Goal: Information Seeking & Learning: Learn about a topic

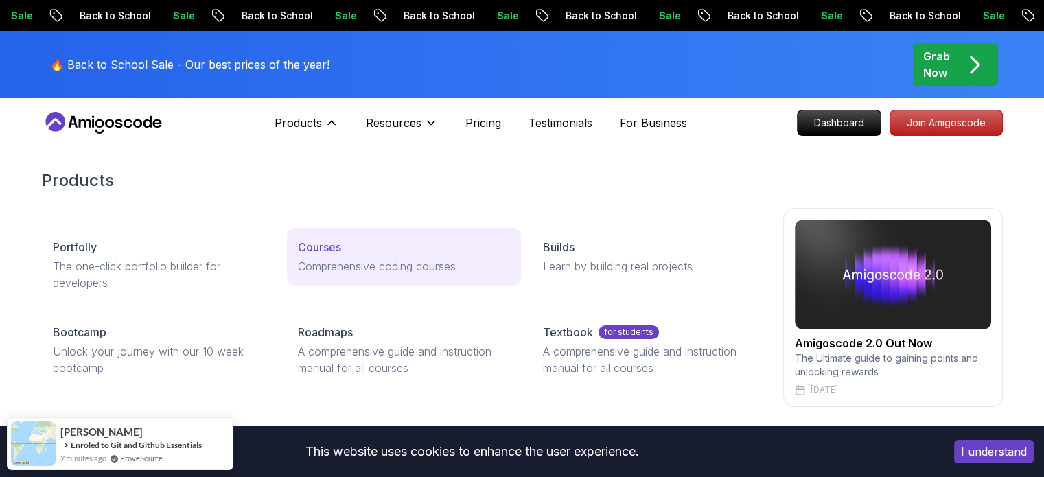
click at [318, 244] on p "Courses" at bounding box center [319, 247] width 43 height 16
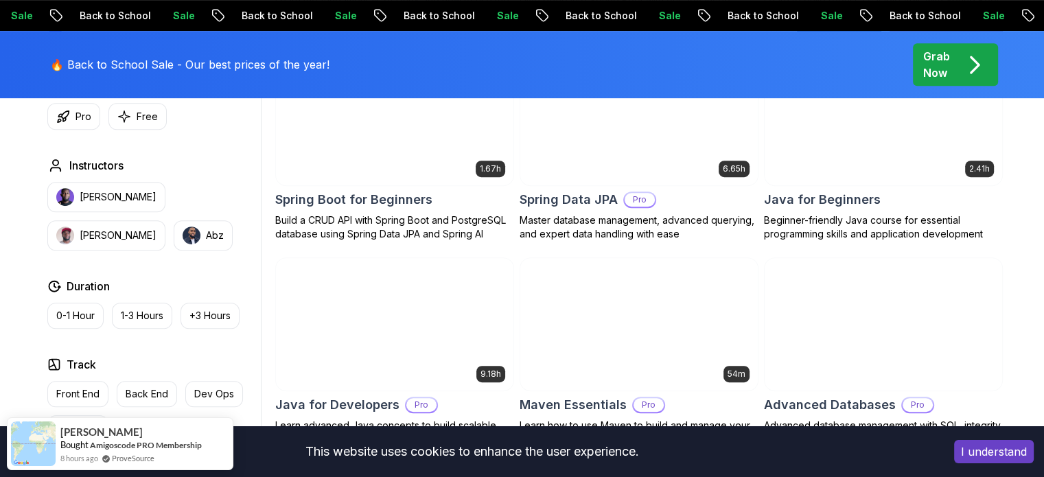
scroll to position [694, 0]
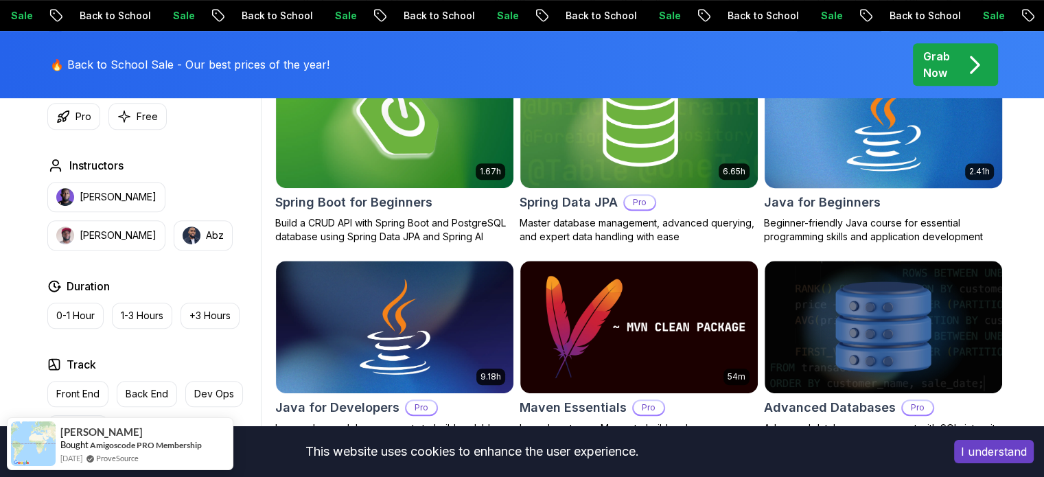
click at [854, 152] on img at bounding box center [882, 120] width 249 height 139
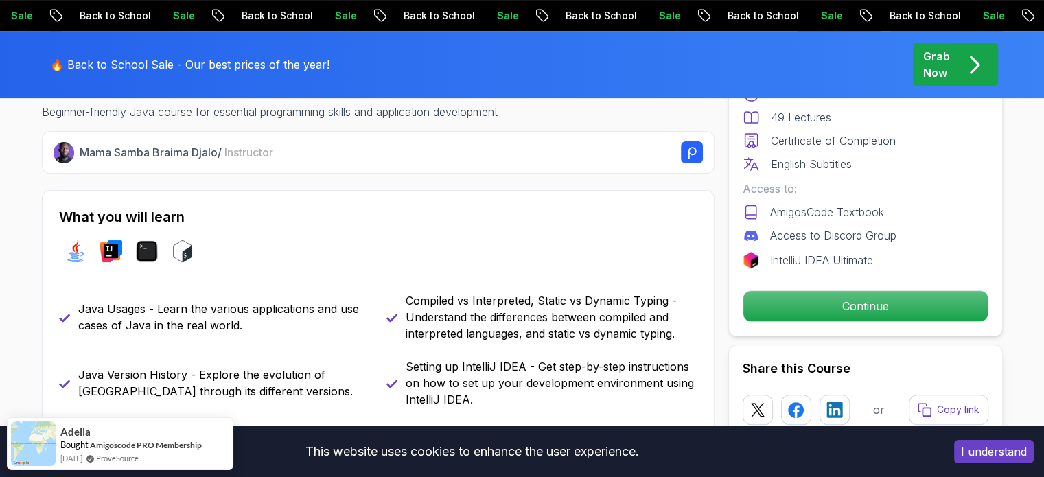
scroll to position [508, 0]
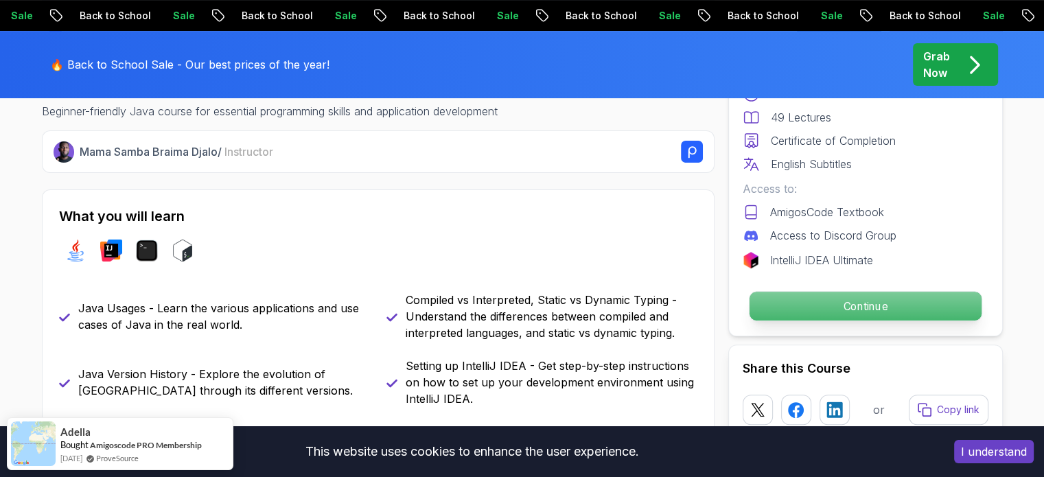
click at [771, 310] on p "Continue" at bounding box center [865, 306] width 232 height 29
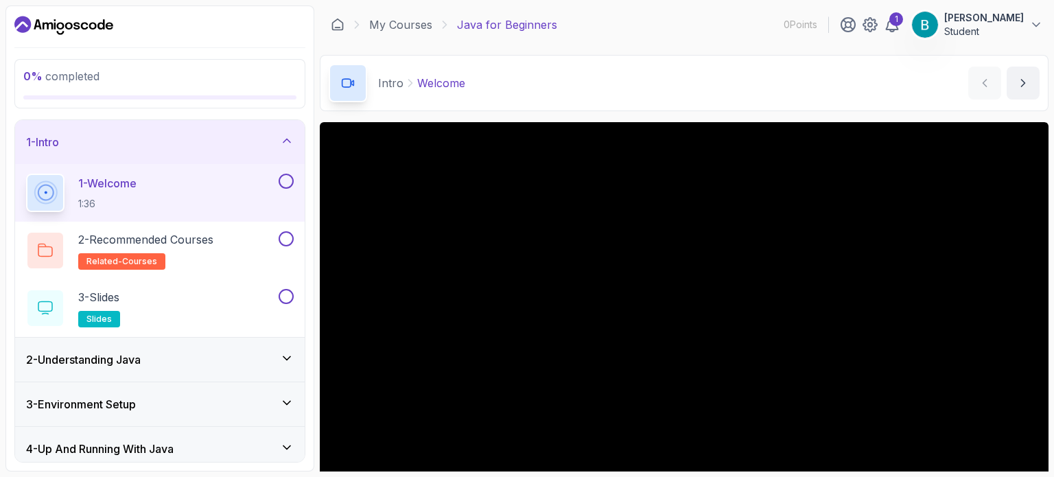
click at [288, 178] on button at bounding box center [286, 181] width 15 height 15
click at [285, 237] on button at bounding box center [286, 238] width 15 height 15
click at [288, 301] on button at bounding box center [286, 296] width 15 height 15
click at [287, 364] on div "2 - Understanding Java" at bounding box center [160, 359] width 268 height 16
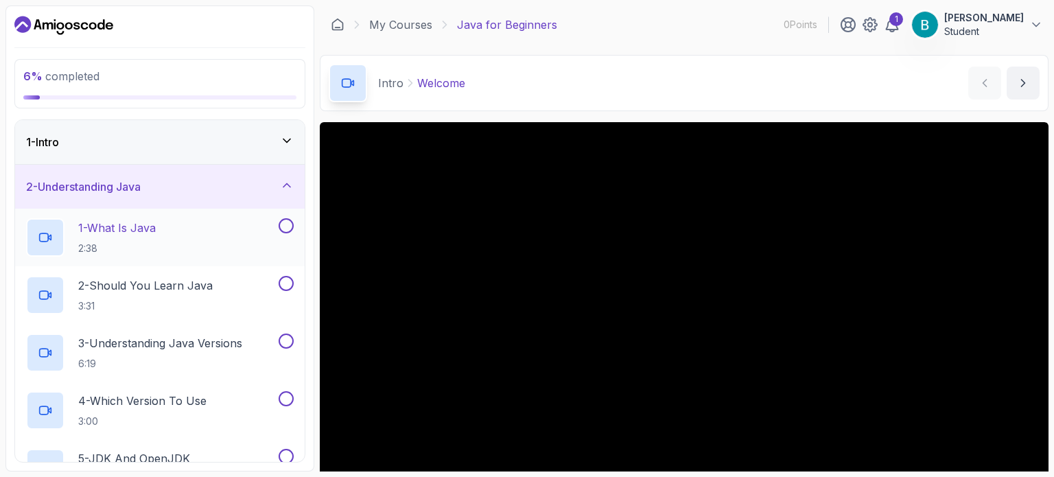
click at [288, 223] on button at bounding box center [286, 225] width 15 height 15
click at [285, 282] on button at bounding box center [286, 283] width 15 height 15
click at [284, 339] on button at bounding box center [286, 340] width 15 height 15
click at [283, 400] on button at bounding box center [286, 398] width 15 height 15
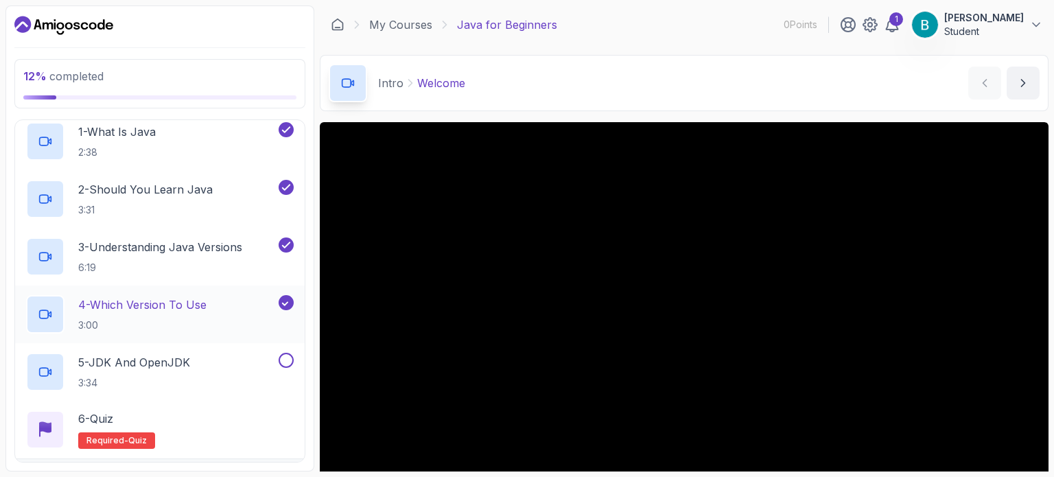
scroll to position [109, 0]
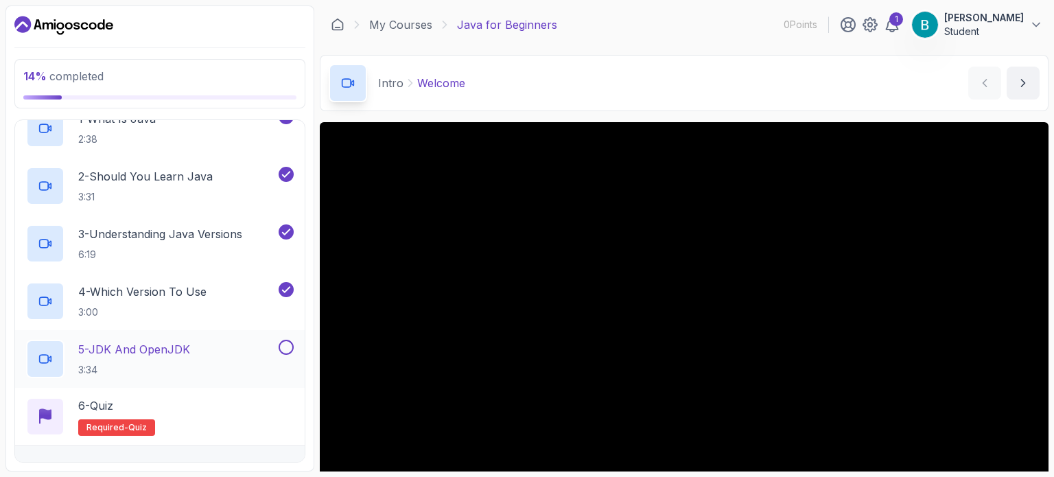
click at [290, 340] on button at bounding box center [286, 347] width 15 height 15
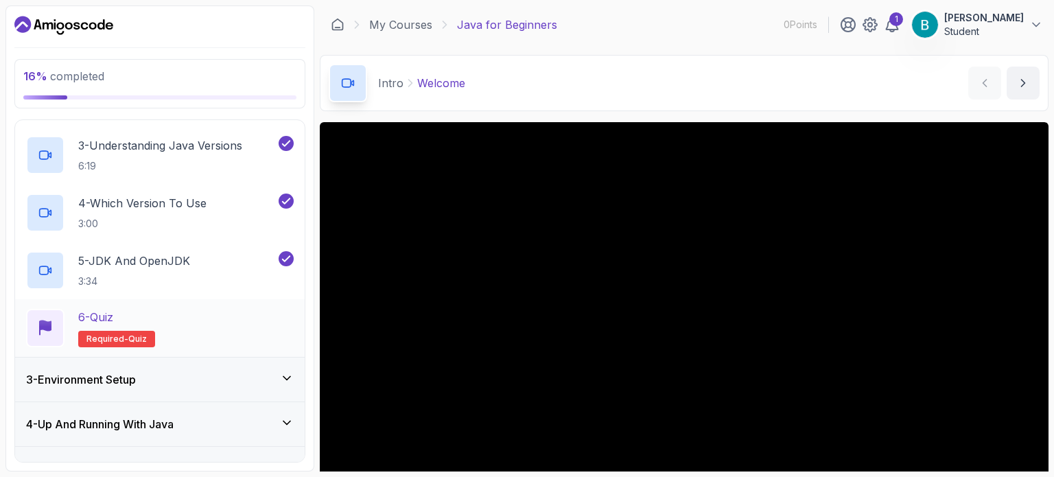
scroll to position [206, 0]
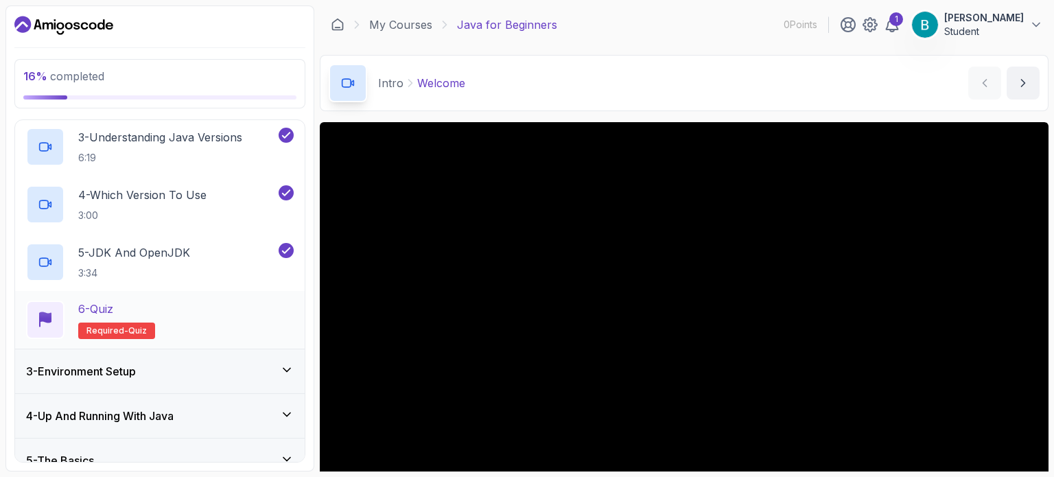
click at [222, 309] on div "6 - Quiz Required- quiz" at bounding box center [160, 320] width 268 height 38
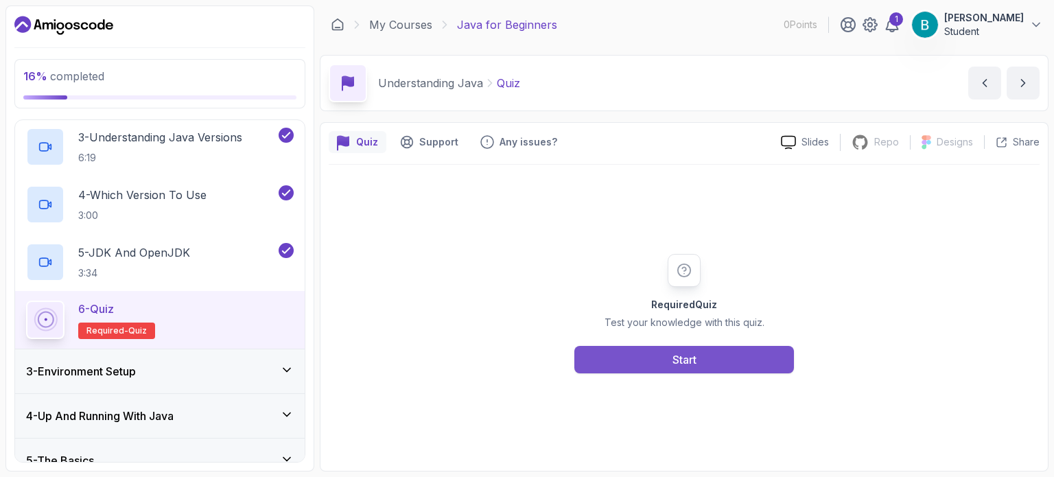
click at [655, 348] on button "Start" at bounding box center [684, 359] width 220 height 27
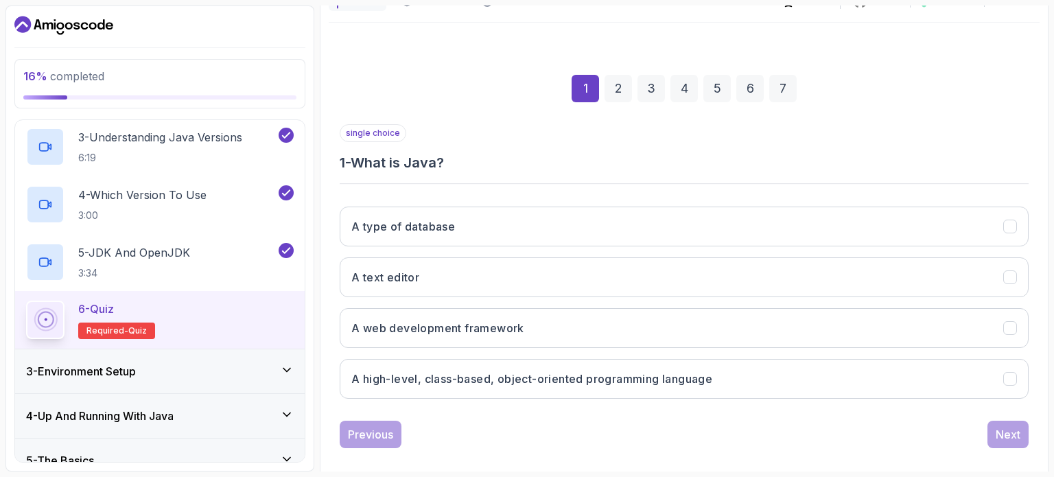
scroll to position [156, 0]
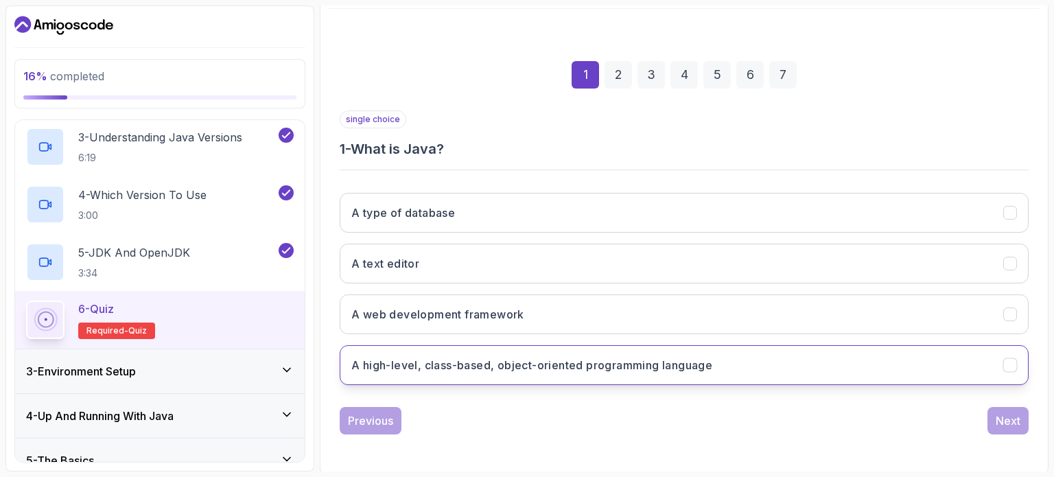
click at [581, 349] on button "A high-level, class-based, object-oriented programming language" at bounding box center [684, 365] width 689 height 40
click at [996, 412] on div "Next" at bounding box center [1008, 420] width 25 height 16
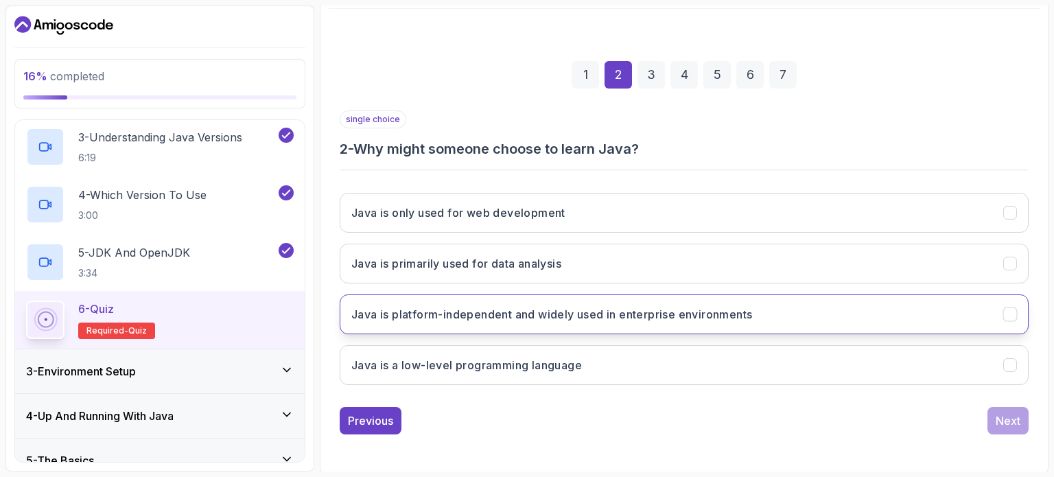
click at [610, 307] on h3 "Java is platform-independent and widely used in enterprise environments" at bounding box center [551, 314] width 401 height 16
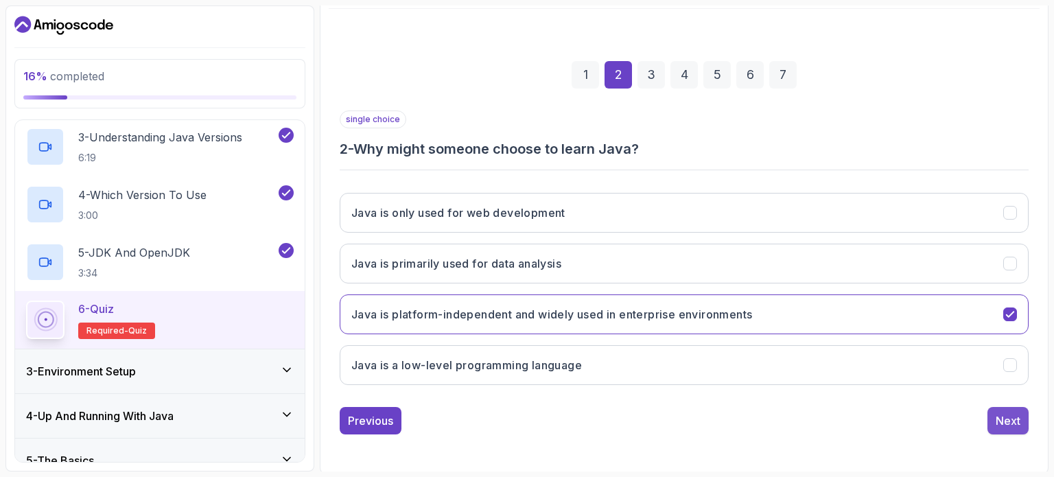
click at [1014, 419] on div "Next" at bounding box center [1008, 420] width 25 height 16
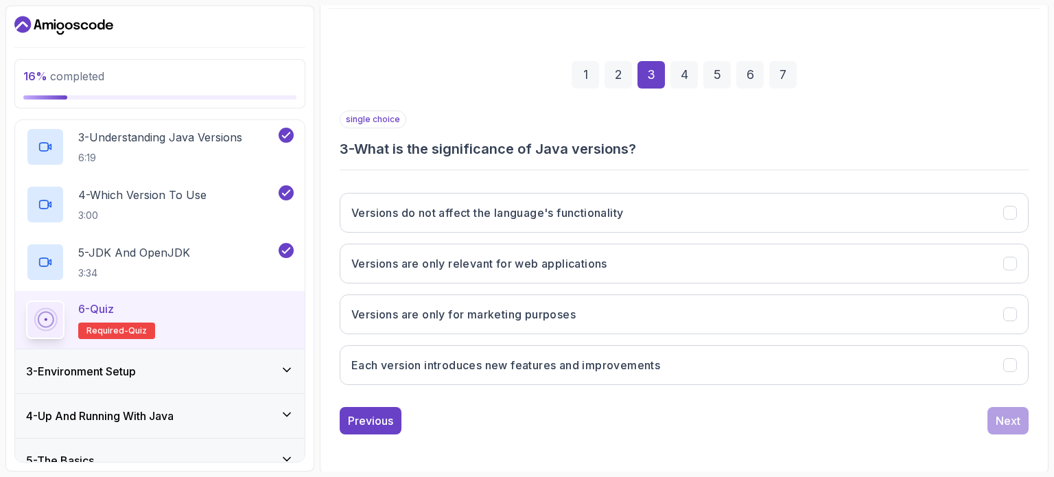
scroll to position [313, 0]
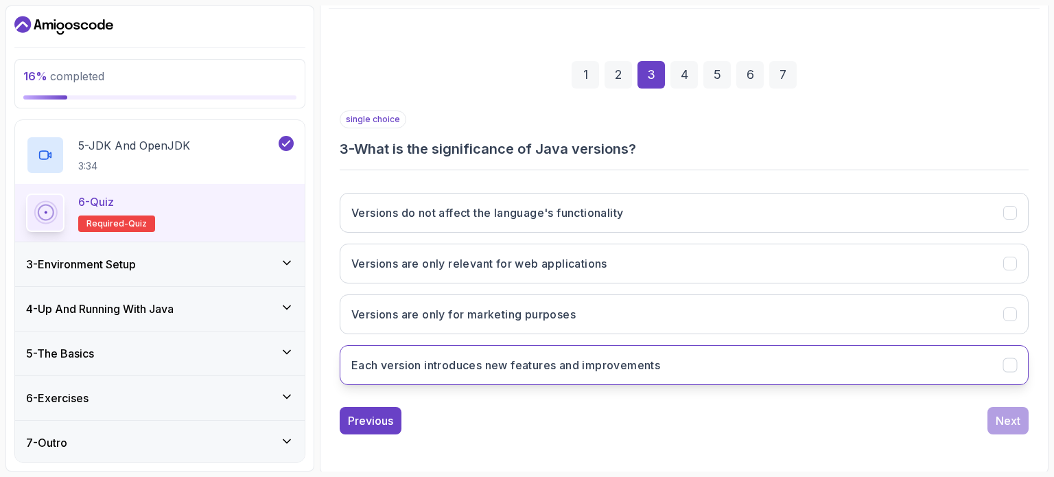
click at [461, 362] on h3 "Each version introduces new features and improvements" at bounding box center [505, 365] width 309 height 16
click at [1013, 422] on div "Next" at bounding box center [1008, 420] width 25 height 16
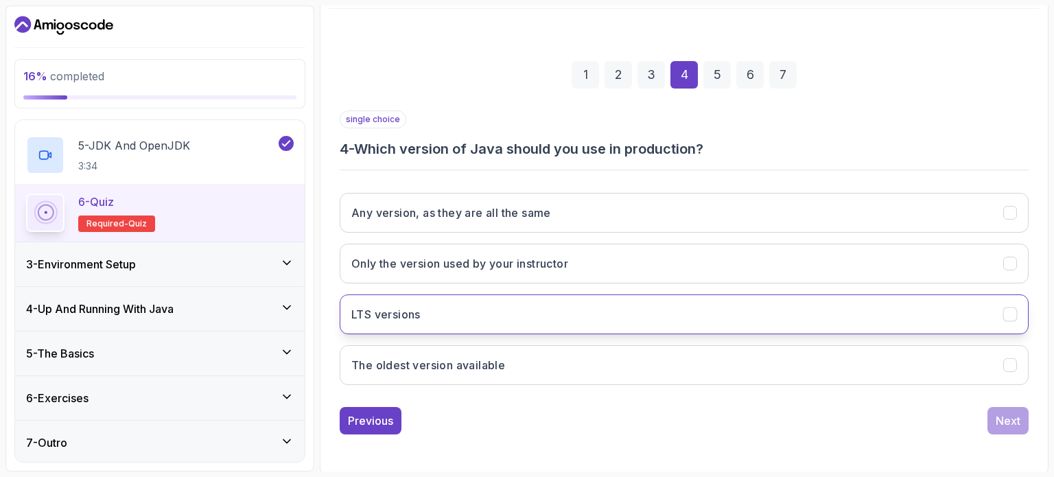
click at [766, 312] on button "LTS versions" at bounding box center [684, 314] width 689 height 40
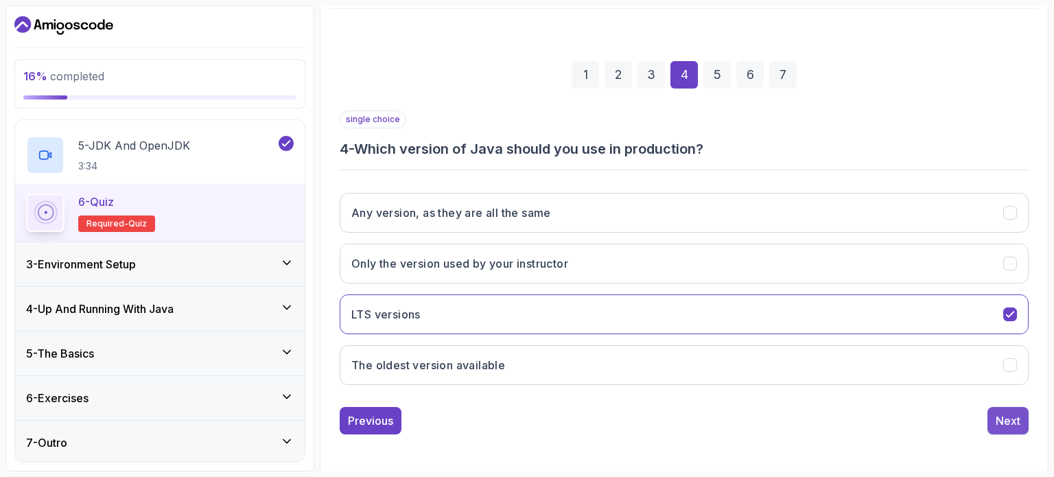
click at [1009, 414] on div "Next" at bounding box center [1008, 420] width 25 height 16
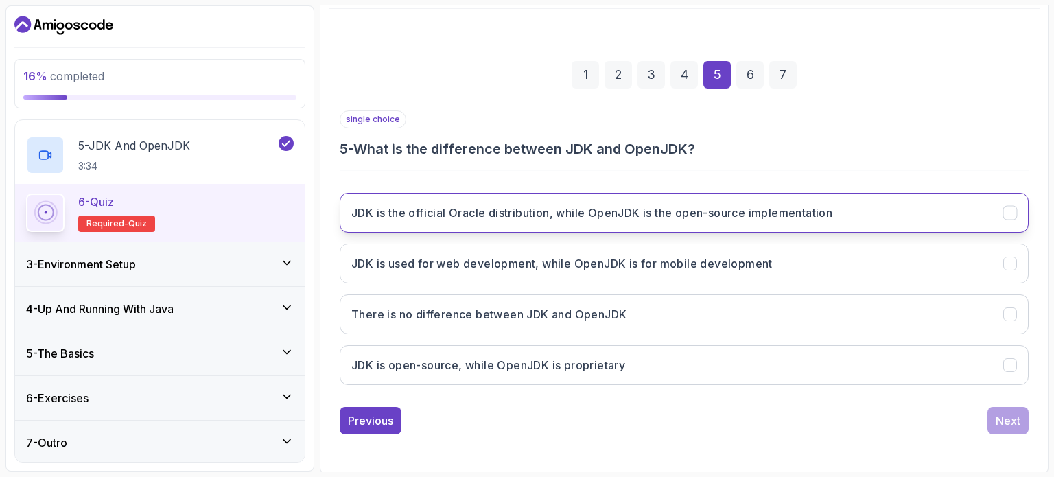
click at [790, 211] on h3 "JDK is the official Oracle distribution, while OpenJDK is the open-source imple…" at bounding box center [591, 212] width 481 height 16
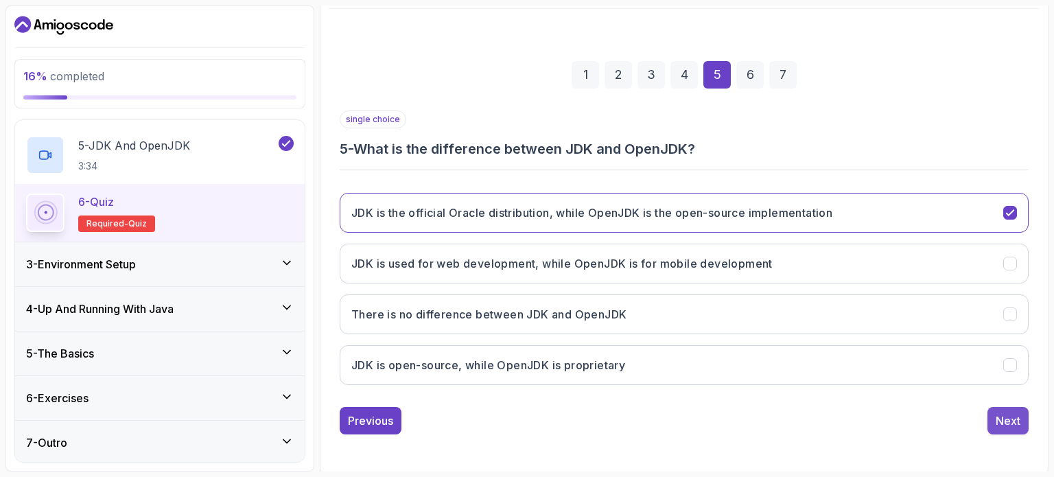
click at [999, 423] on div "Next" at bounding box center [1008, 420] width 25 height 16
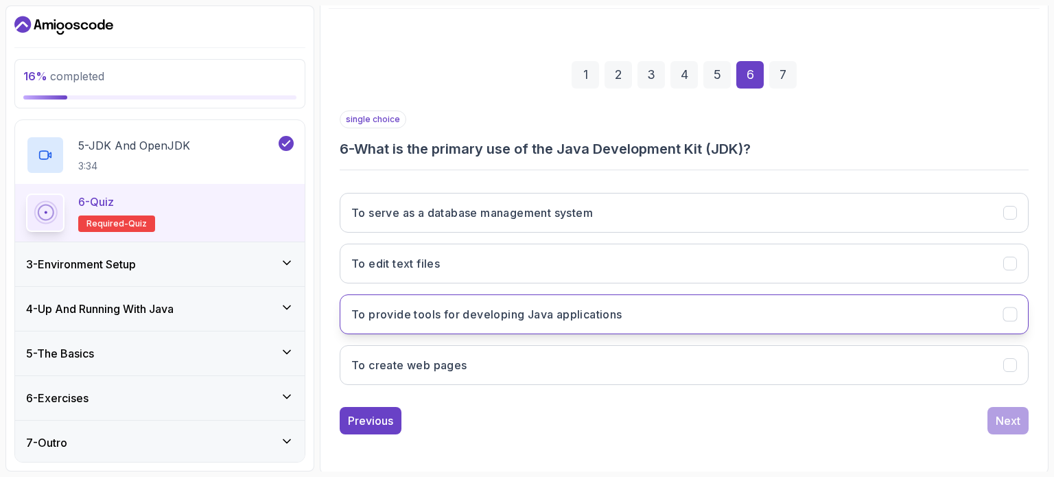
click at [632, 310] on button "To provide tools for developing Java applications" at bounding box center [684, 314] width 689 height 40
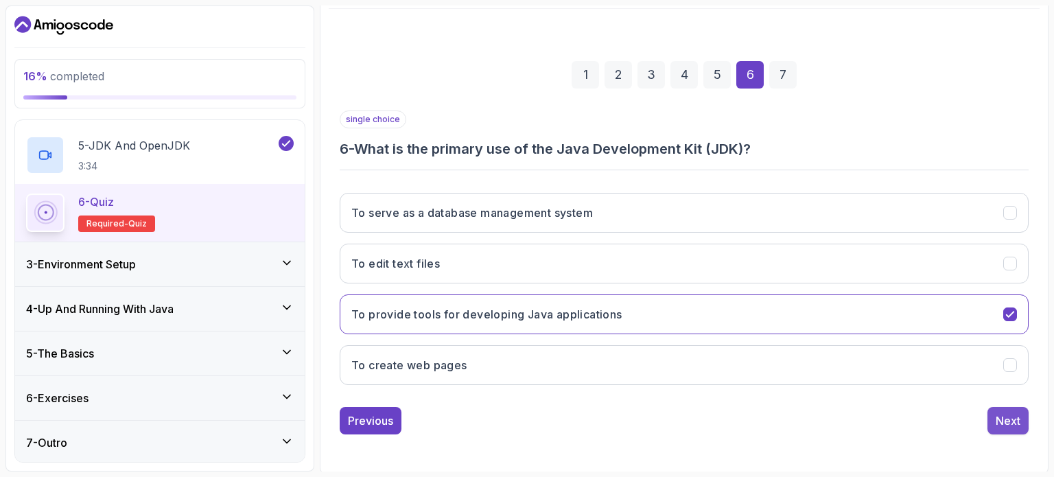
click at [992, 418] on button "Next" at bounding box center [1007, 420] width 41 height 27
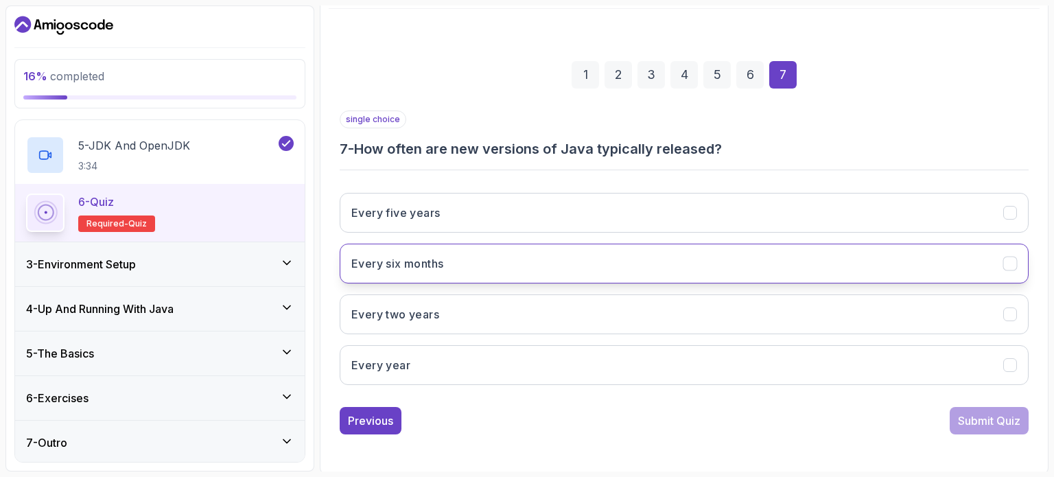
click at [836, 259] on button "Every six months" at bounding box center [684, 264] width 689 height 40
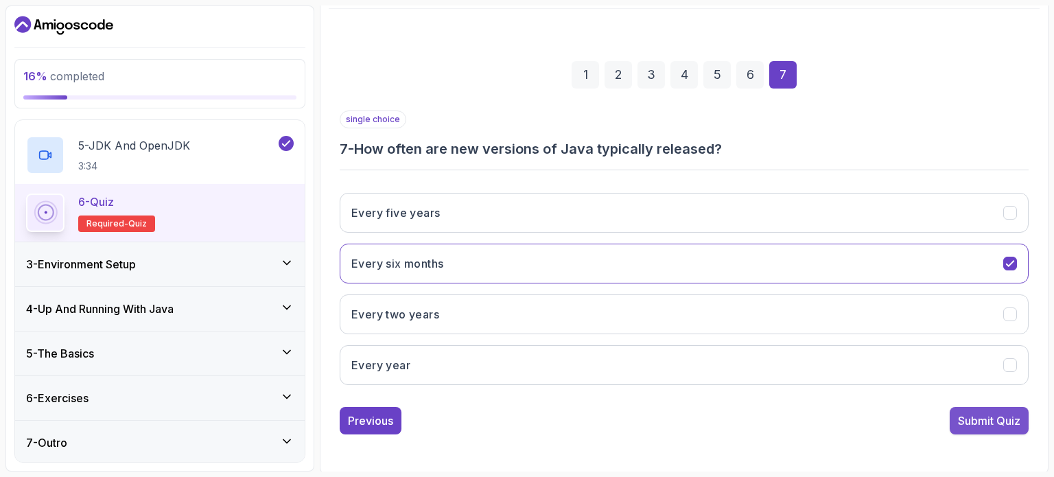
click at [986, 423] on div "Submit Quiz" at bounding box center [989, 420] width 62 height 16
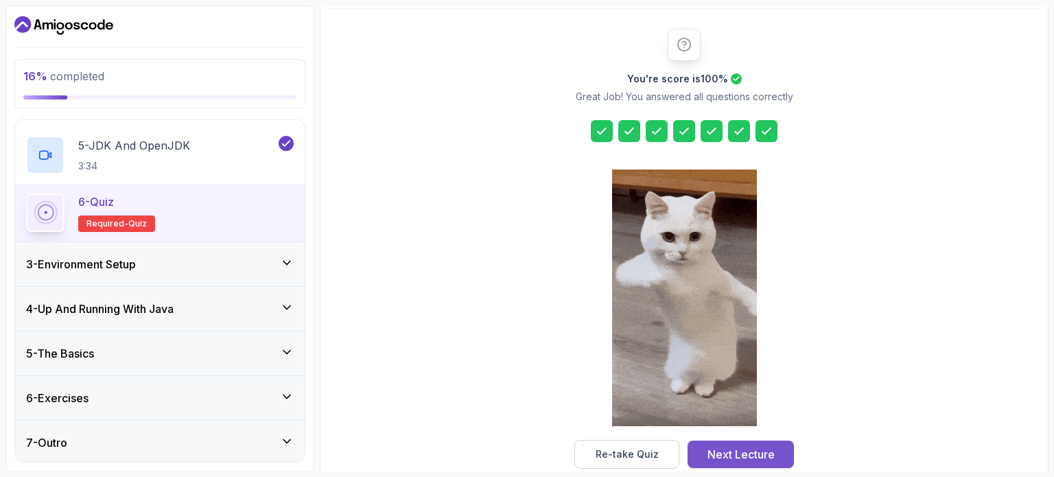
scroll to position [180, 0]
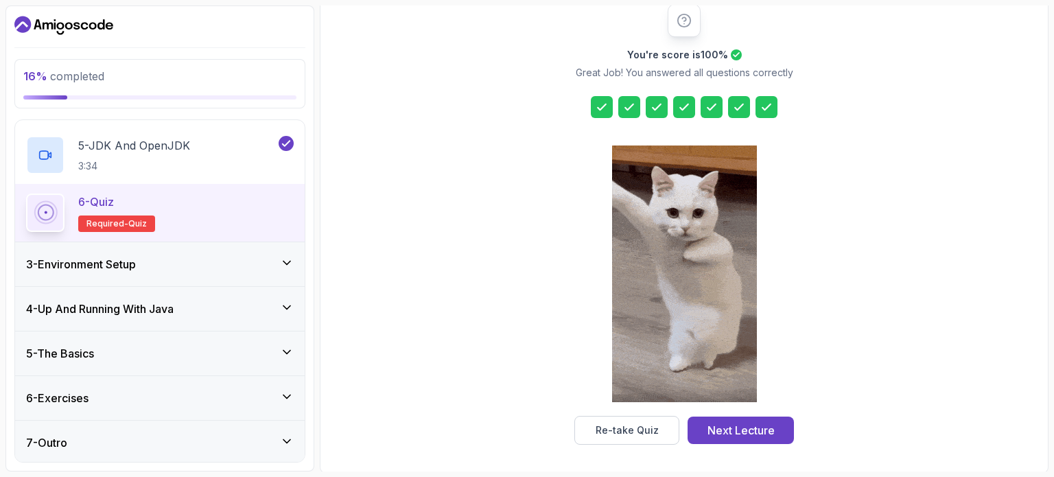
click at [231, 251] on div "3 - Environment Setup" at bounding box center [160, 264] width 290 height 44
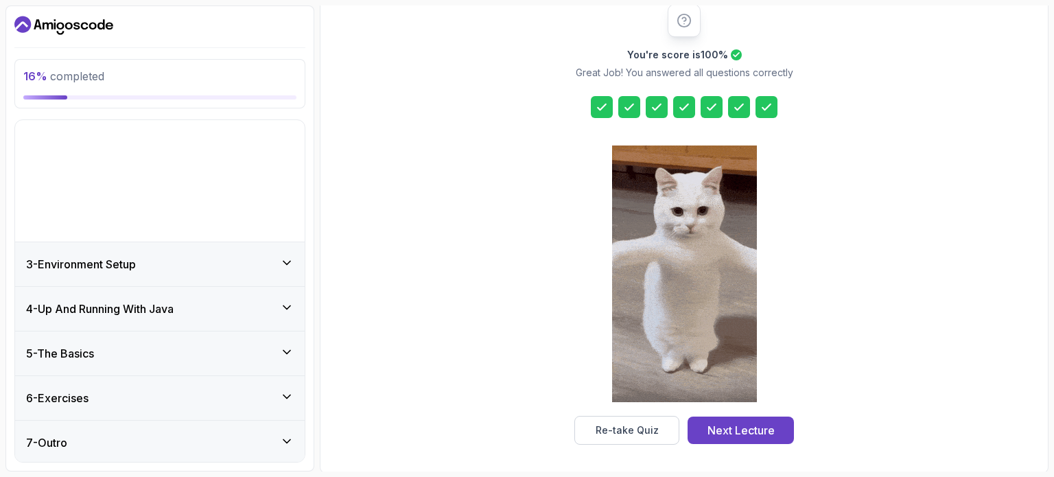
scroll to position [0, 0]
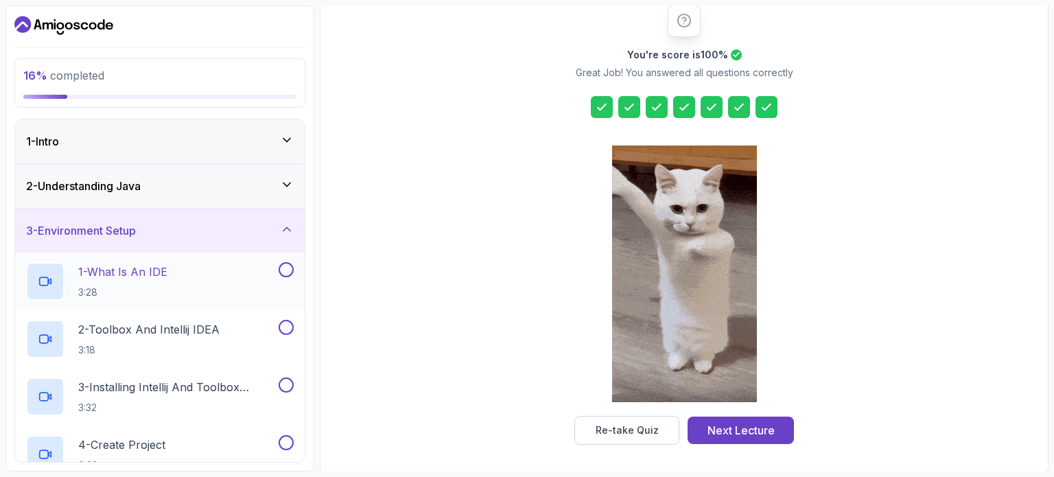
click at [288, 267] on button at bounding box center [286, 269] width 15 height 15
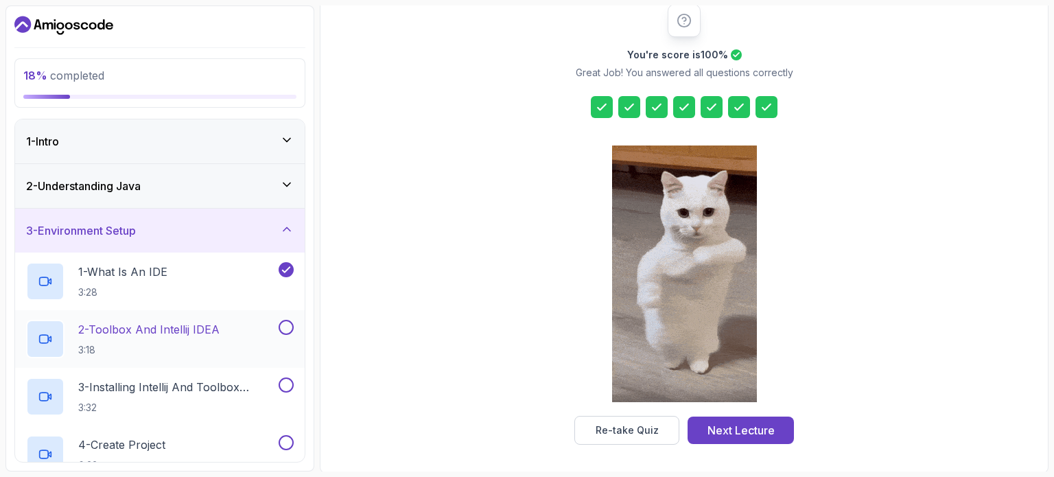
click at [285, 324] on button at bounding box center [286, 327] width 15 height 15
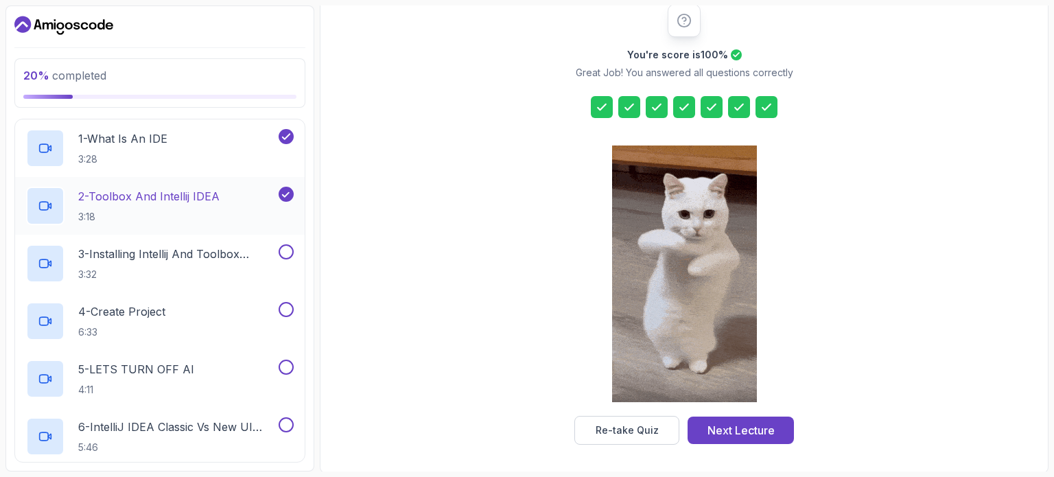
scroll to position [137, 0]
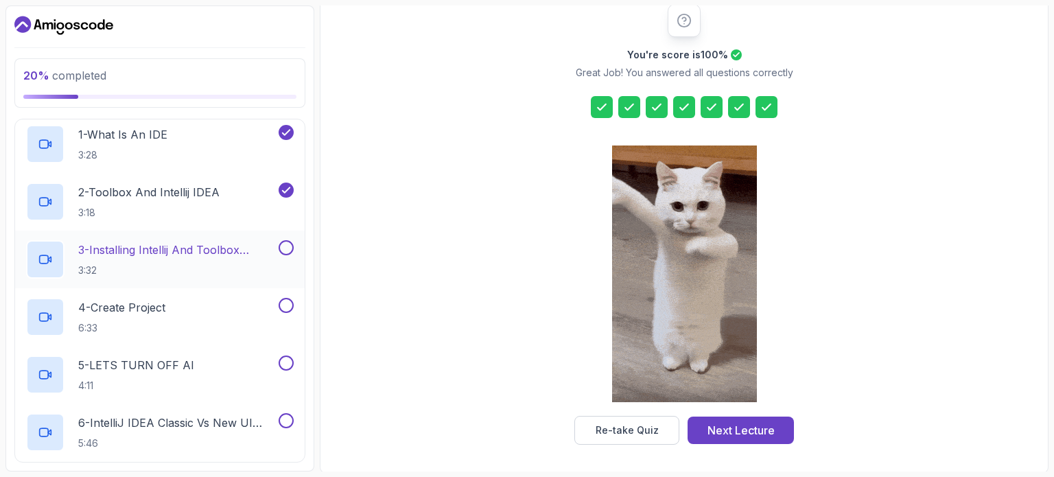
click at [282, 244] on button at bounding box center [286, 247] width 15 height 15
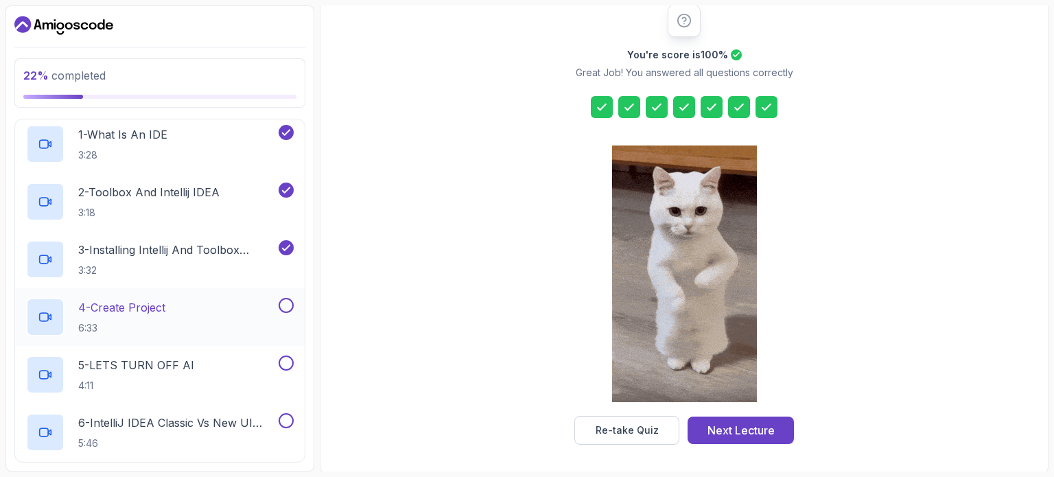
click at [288, 308] on button at bounding box center [286, 305] width 15 height 15
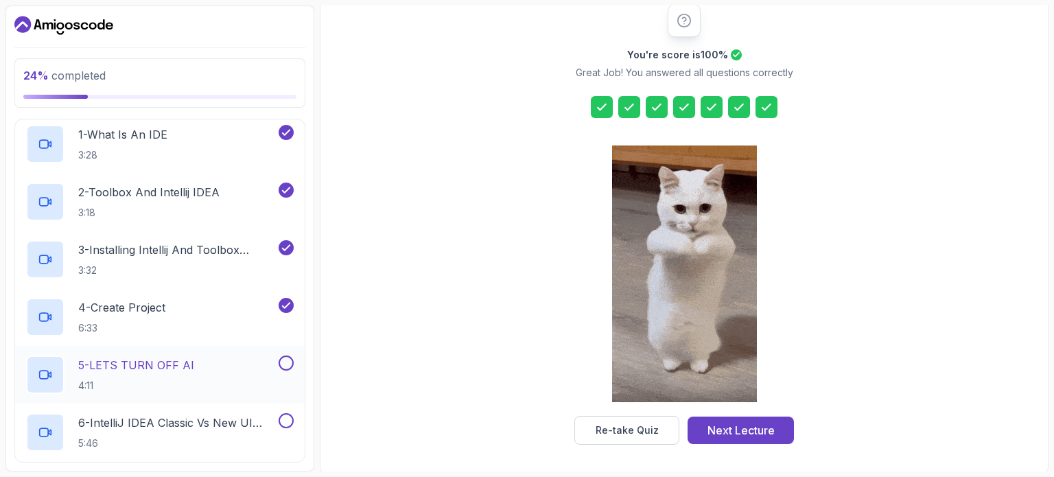
click at [285, 367] on button at bounding box center [286, 362] width 15 height 15
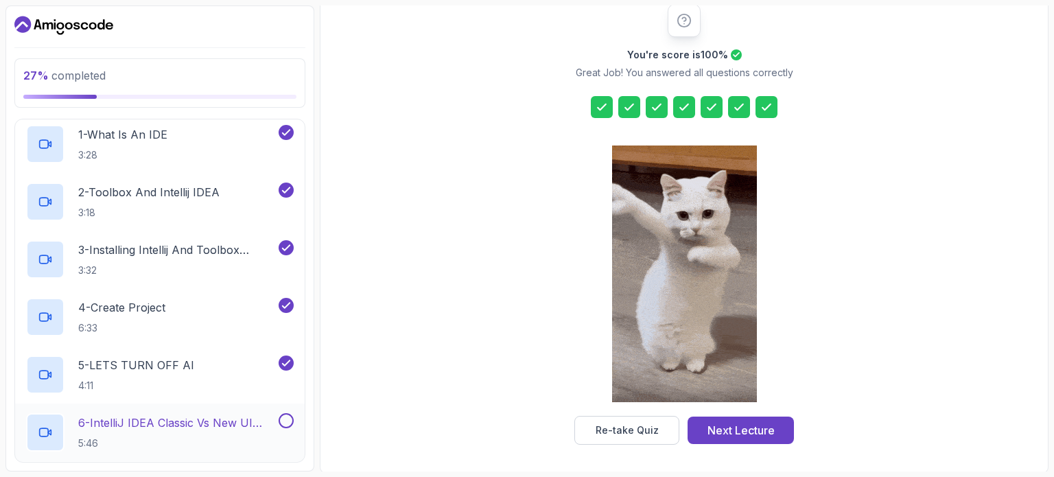
click at [283, 421] on button at bounding box center [286, 420] width 15 height 15
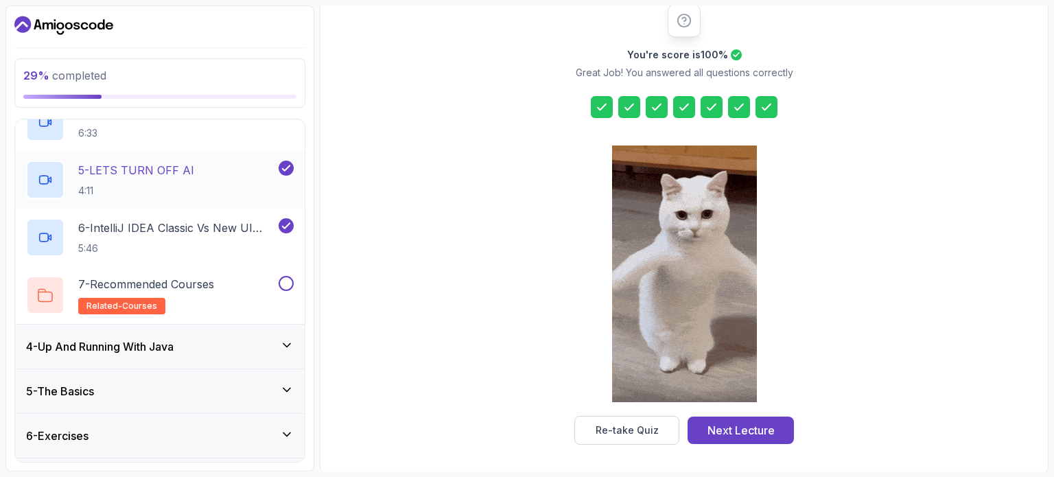
scroll to position [371, 0]
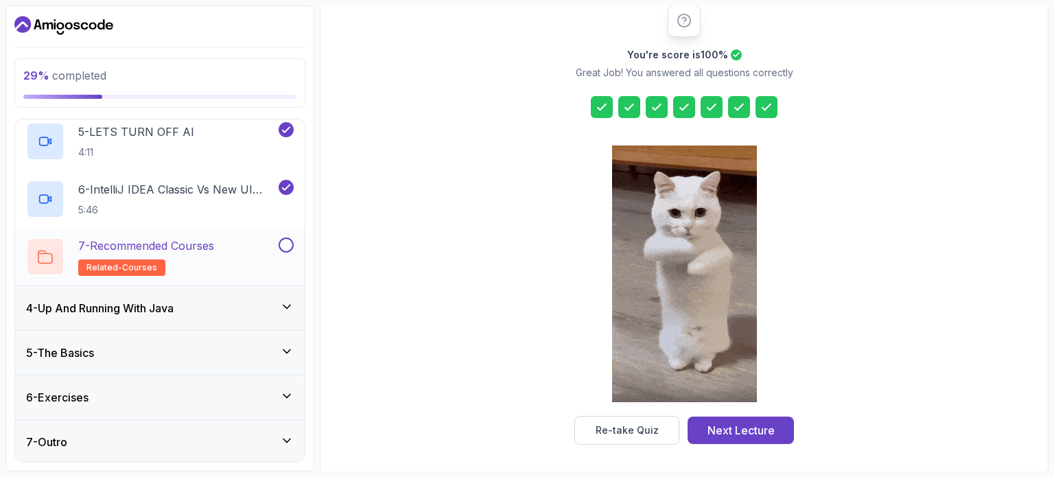
click at [285, 242] on button at bounding box center [286, 244] width 15 height 15
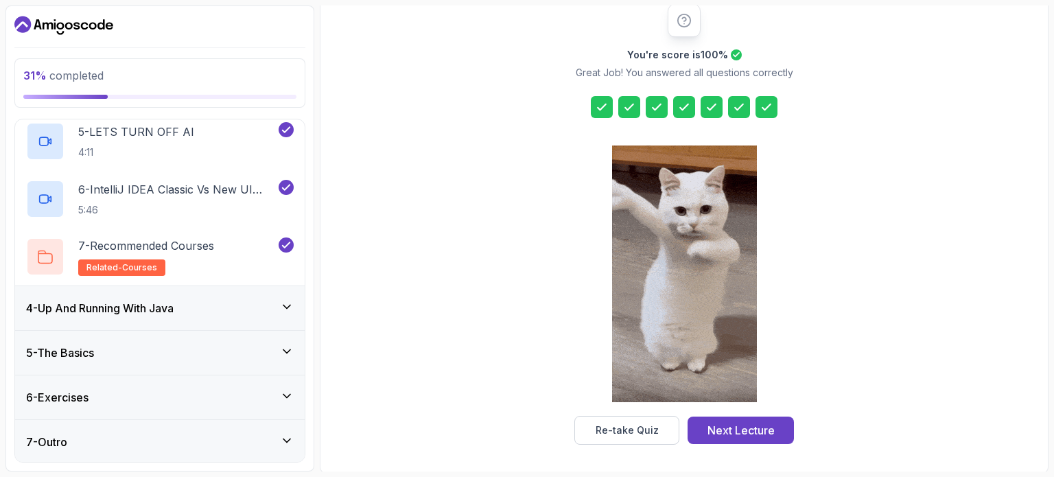
click at [285, 306] on icon at bounding box center [287, 307] width 14 height 14
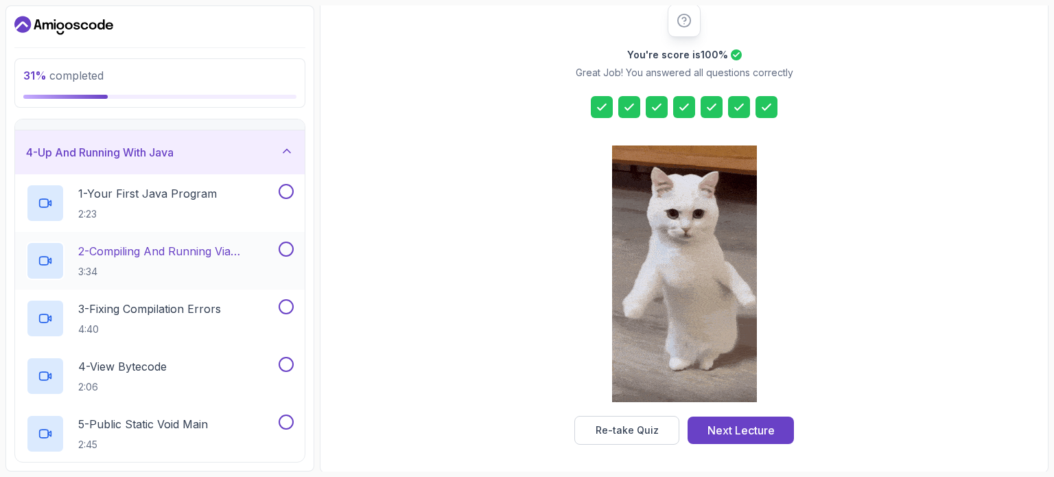
scroll to position [125, 0]
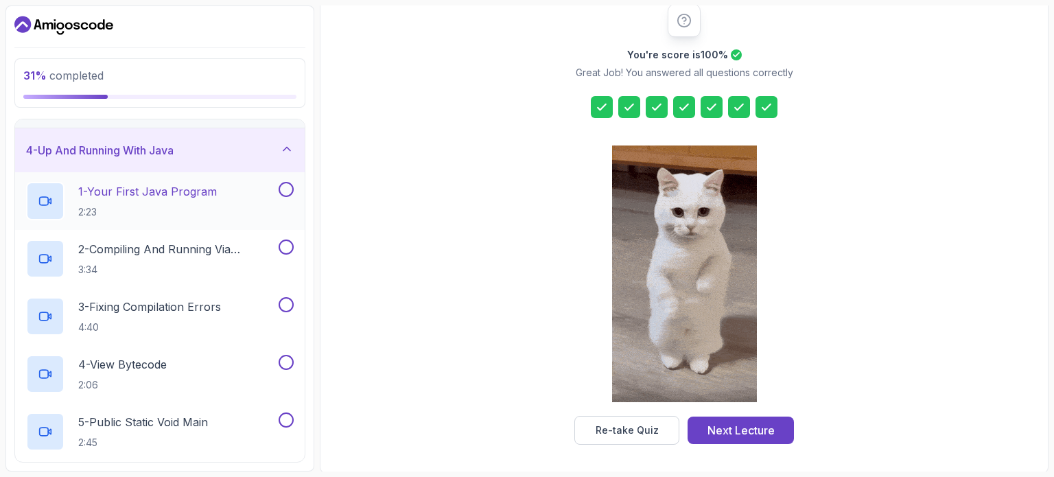
click at [286, 187] on button at bounding box center [286, 189] width 15 height 15
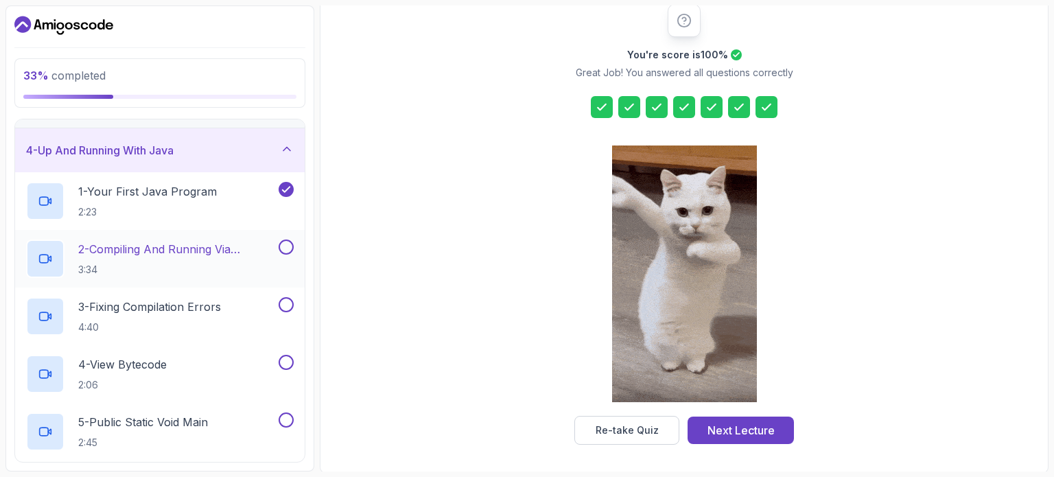
click at [286, 241] on button at bounding box center [286, 246] width 15 height 15
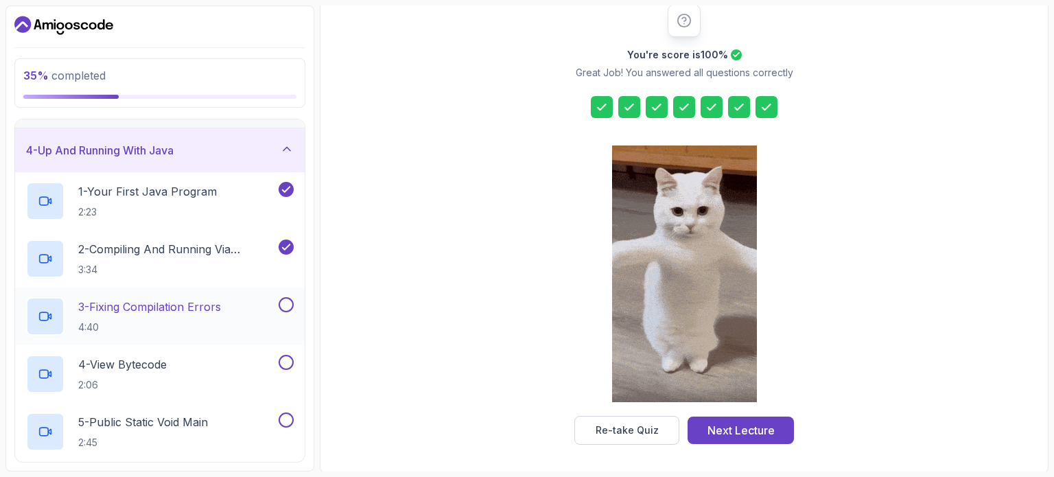
click at [286, 308] on button at bounding box center [286, 304] width 15 height 15
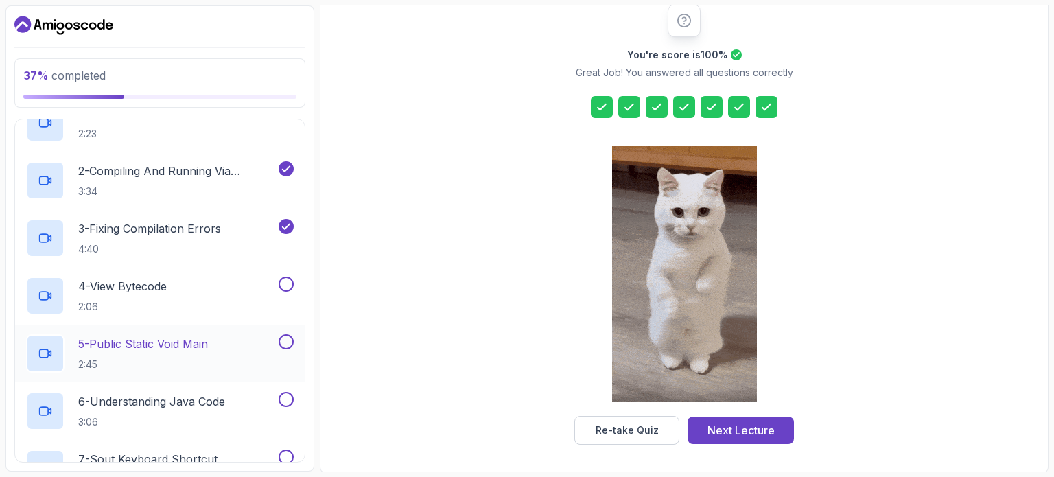
scroll to position [209, 0]
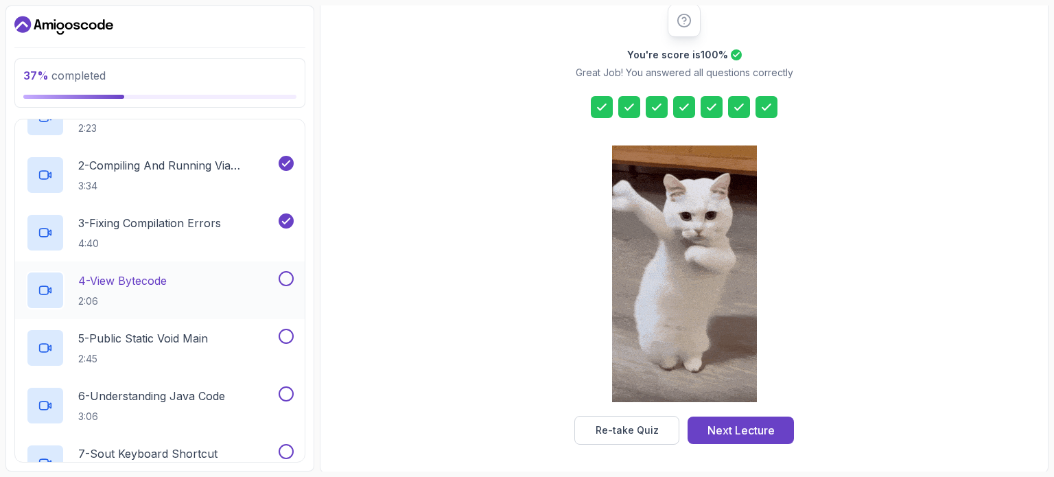
click at [167, 285] on p "4 - View Bytecode" at bounding box center [122, 280] width 89 height 16
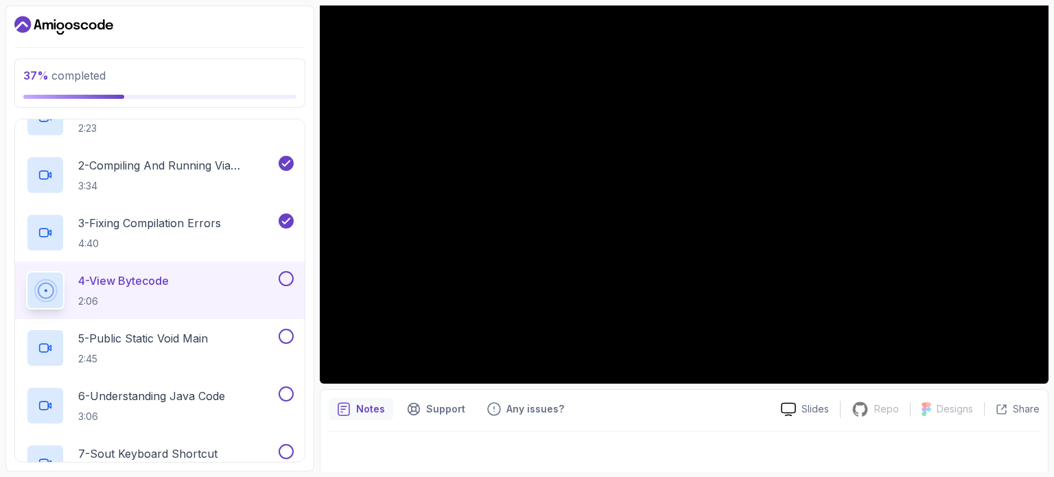
scroll to position [150, 0]
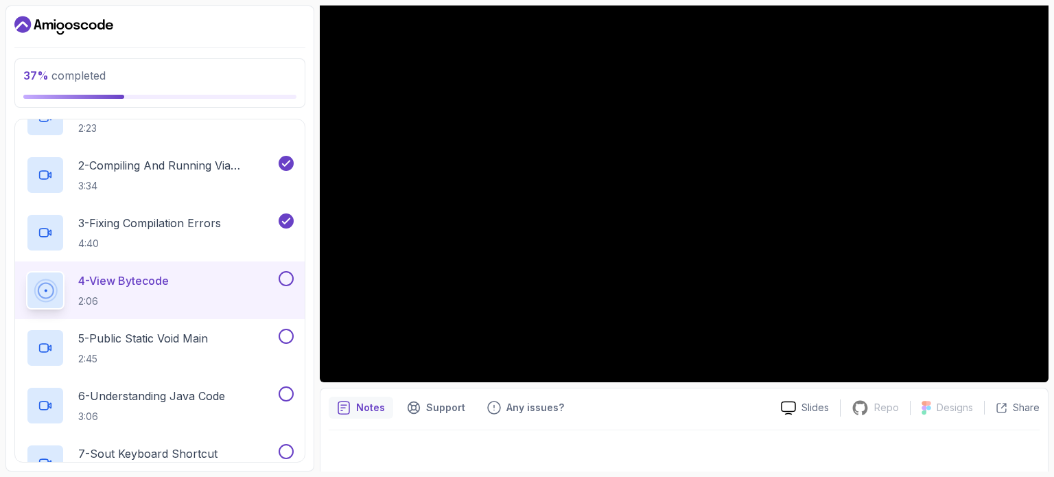
click at [288, 279] on button at bounding box center [286, 278] width 15 height 15
click at [288, 336] on button at bounding box center [286, 336] width 15 height 15
click at [287, 397] on button at bounding box center [286, 393] width 15 height 15
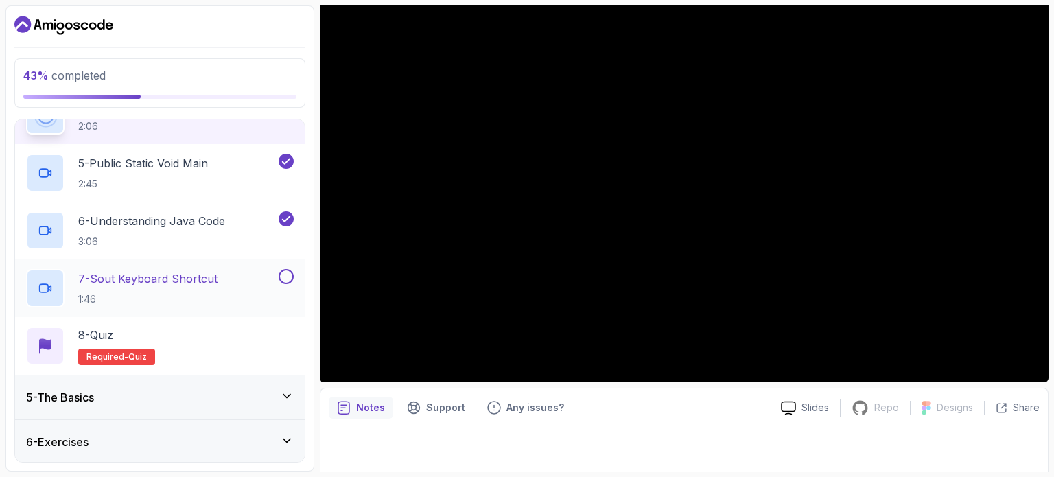
click at [167, 274] on p "7 - Sout Keyboard Shortcut" at bounding box center [147, 278] width 139 height 16
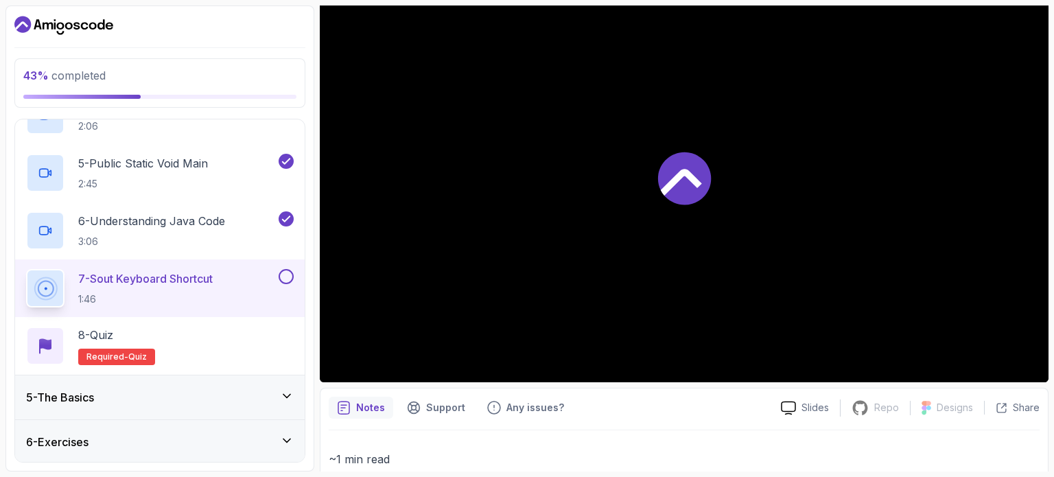
scroll to position [393, 0]
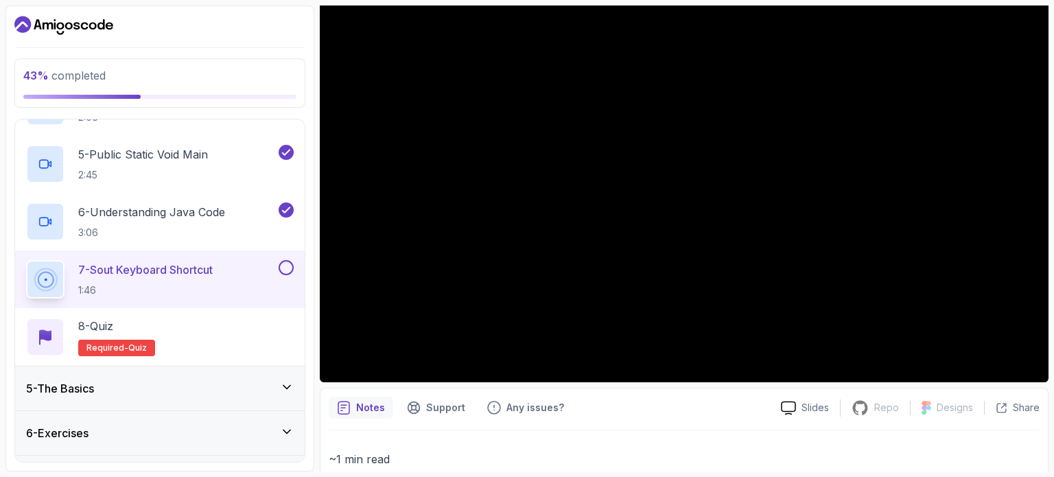
click at [284, 261] on button at bounding box center [286, 267] width 15 height 15
click at [203, 329] on div "8 - Quiz Required- quiz" at bounding box center [160, 337] width 268 height 38
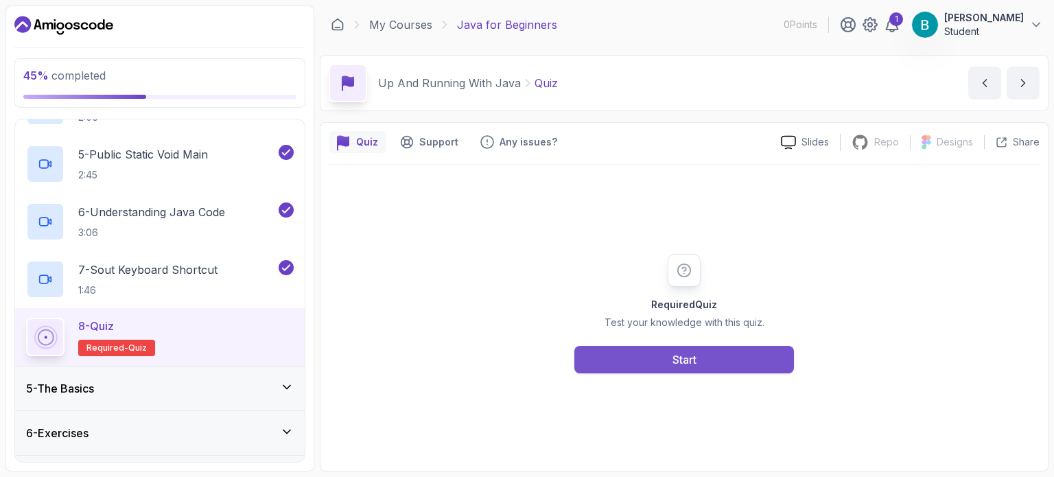
click at [610, 352] on button "Start" at bounding box center [684, 359] width 220 height 27
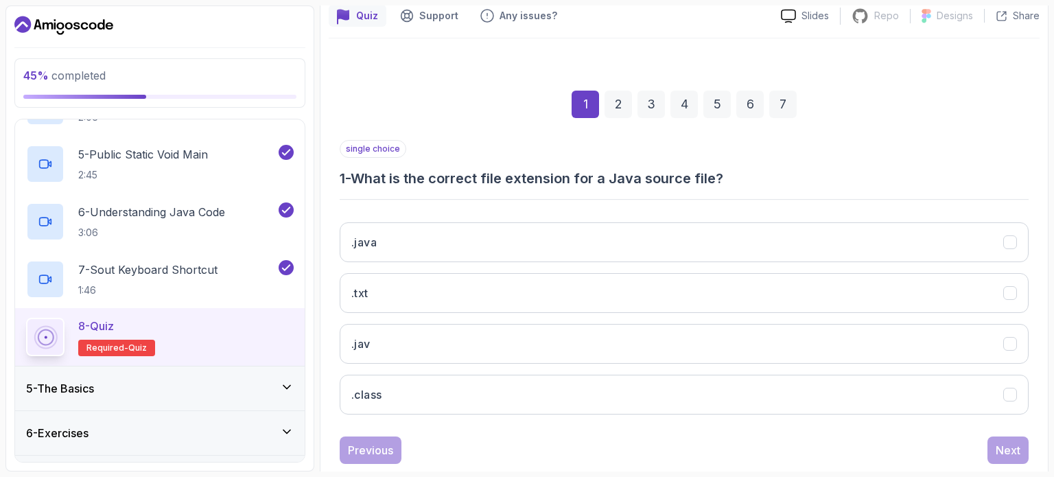
scroll to position [129, 0]
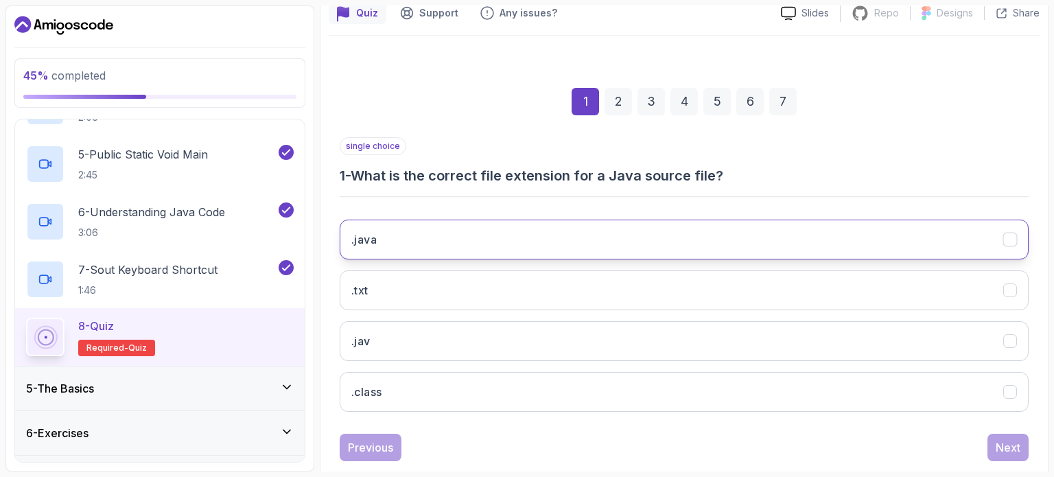
click at [436, 235] on button ".java" at bounding box center [684, 240] width 689 height 40
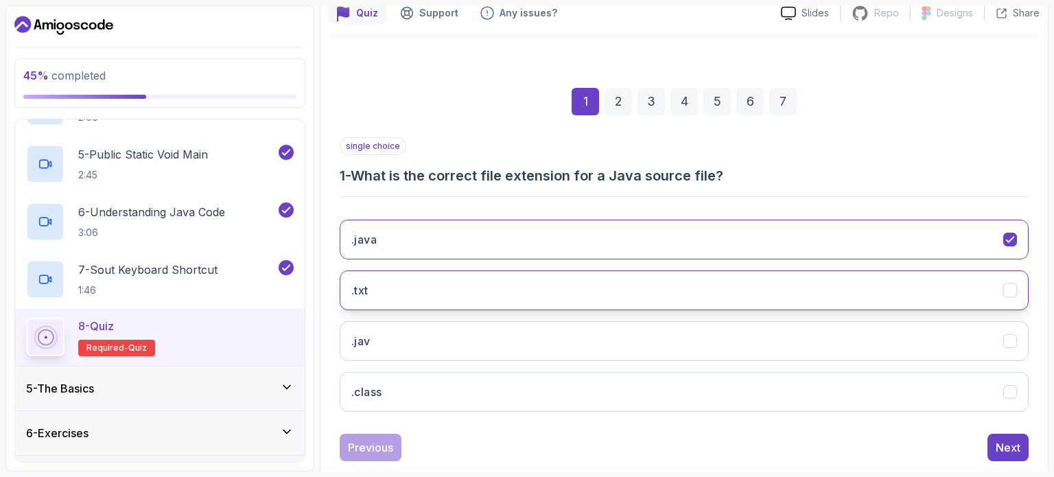
scroll to position [156, 0]
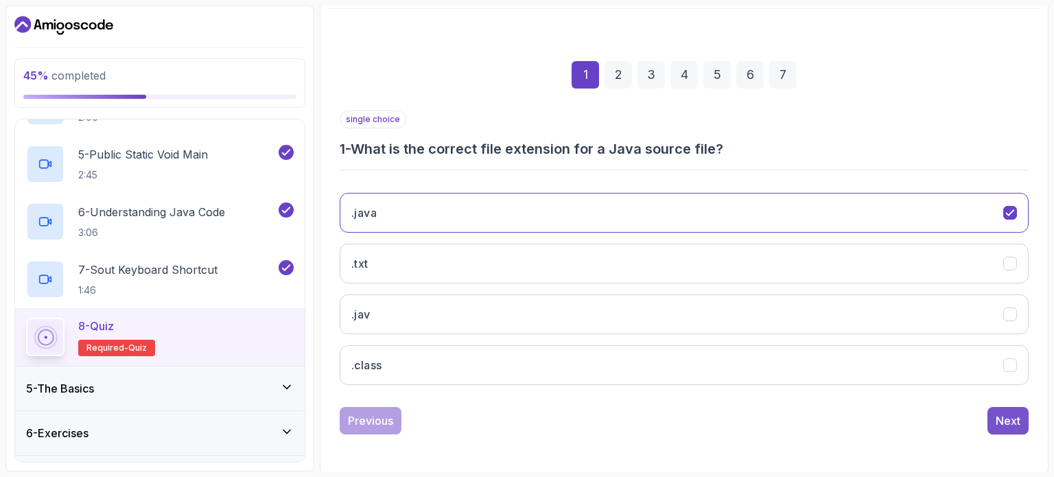
click at [1009, 414] on div "Next" at bounding box center [1008, 420] width 25 height 16
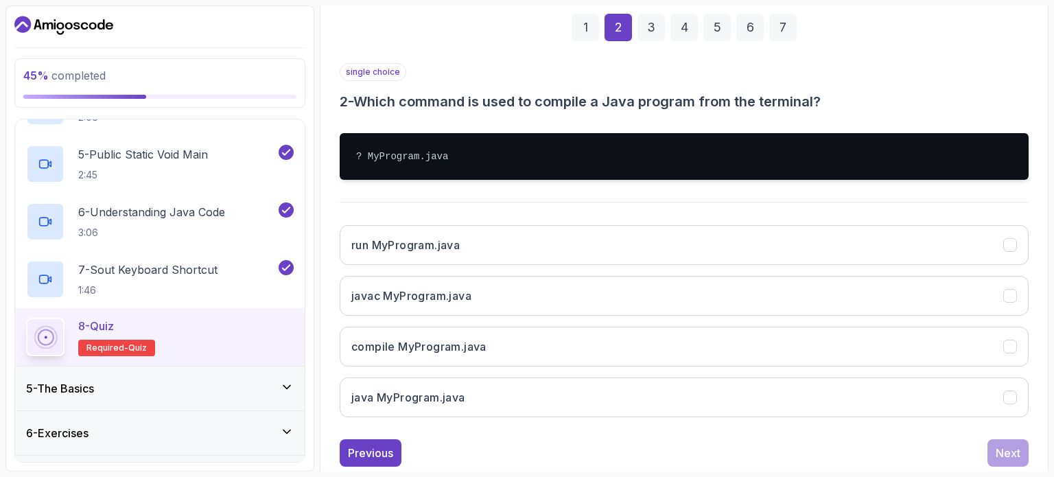
scroll to position [202, 0]
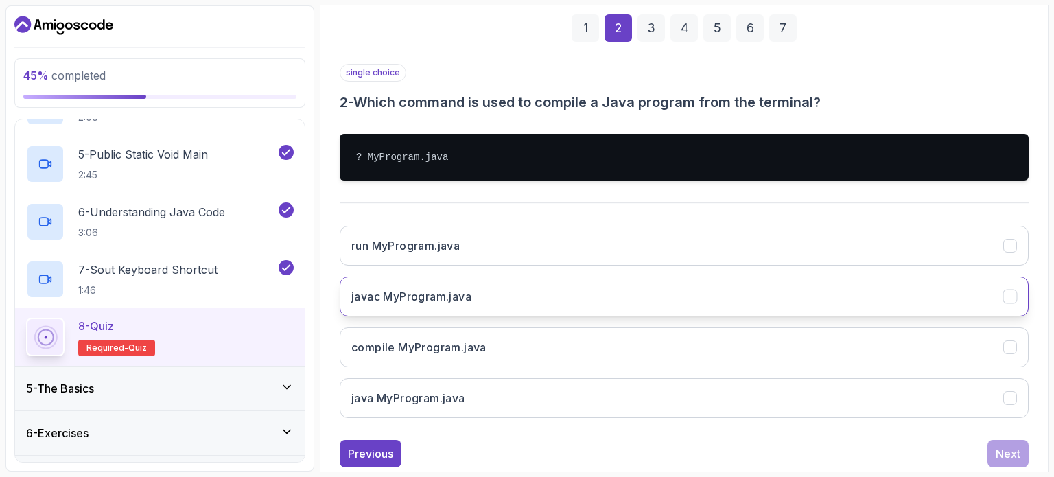
click at [434, 284] on button "javac MyProgram.java" at bounding box center [684, 297] width 689 height 40
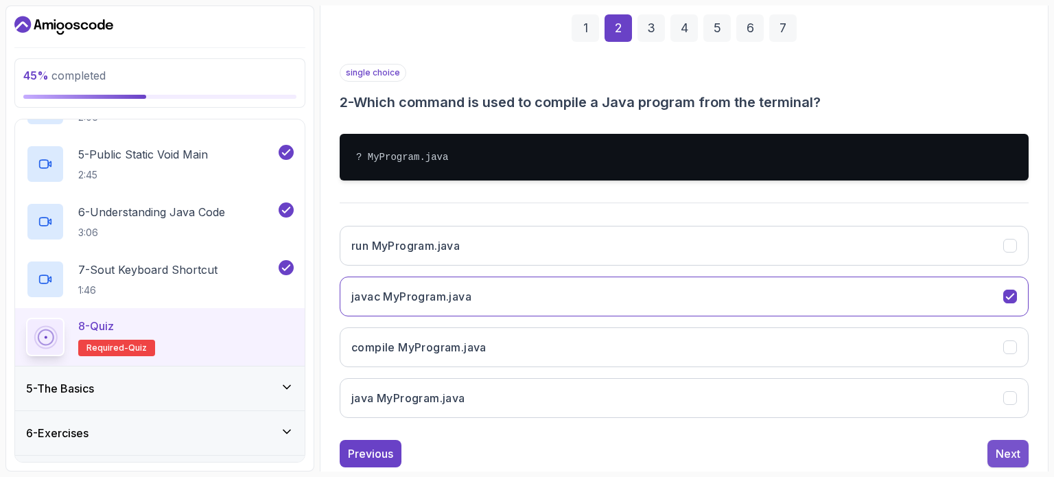
click at [1018, 455] on div "Next" at bounding box center [1008, 453] width 25 height 16
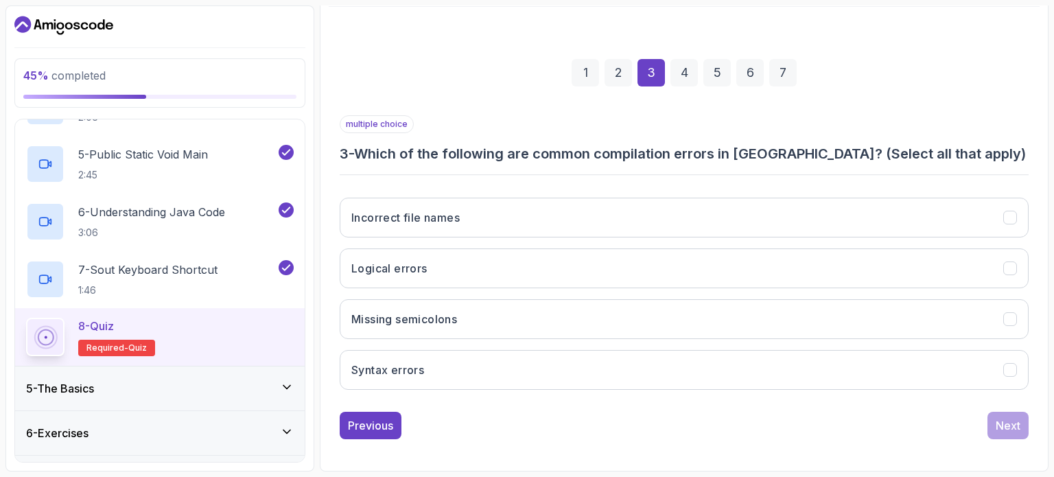
scroll to position [156, 0]
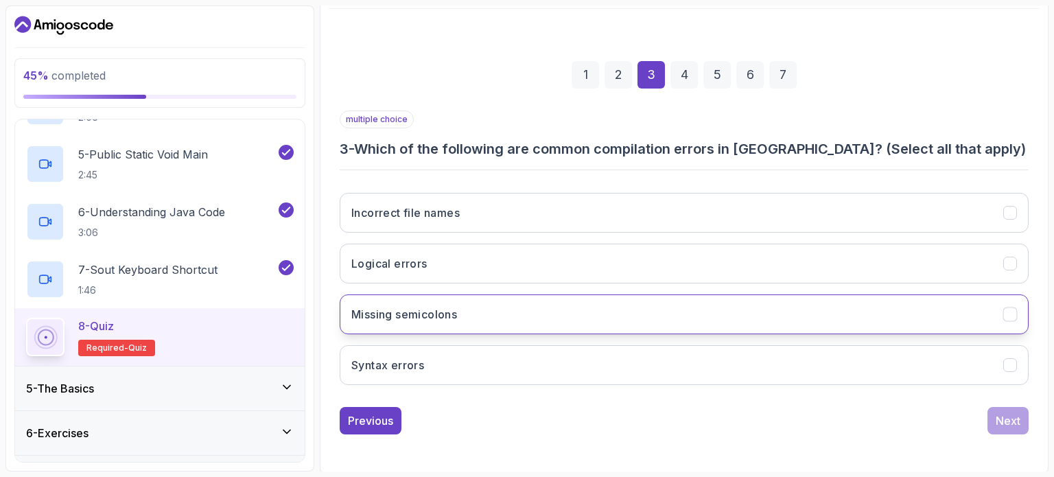
click at [675, 298] on button "Missing semicolons" at bounding box center [684, 314] width 689 height 40
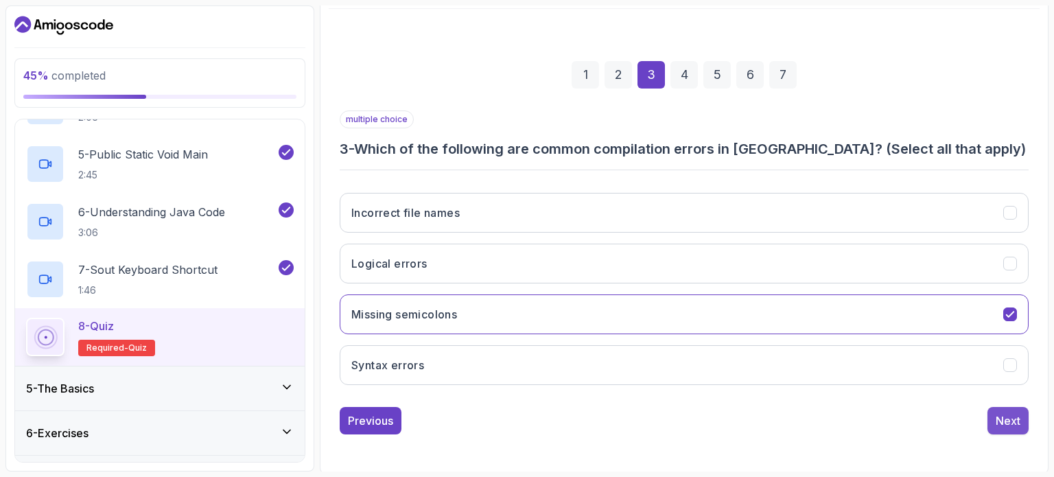
click at [1009, 421] on div "Next" at bounding box center [1008, 420] width 25 height 16
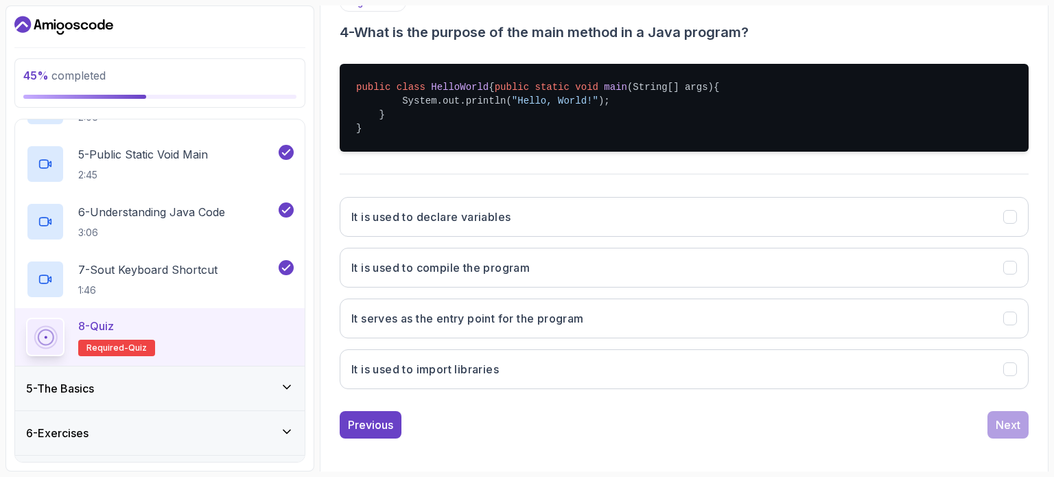
scroll to position [272, 0]
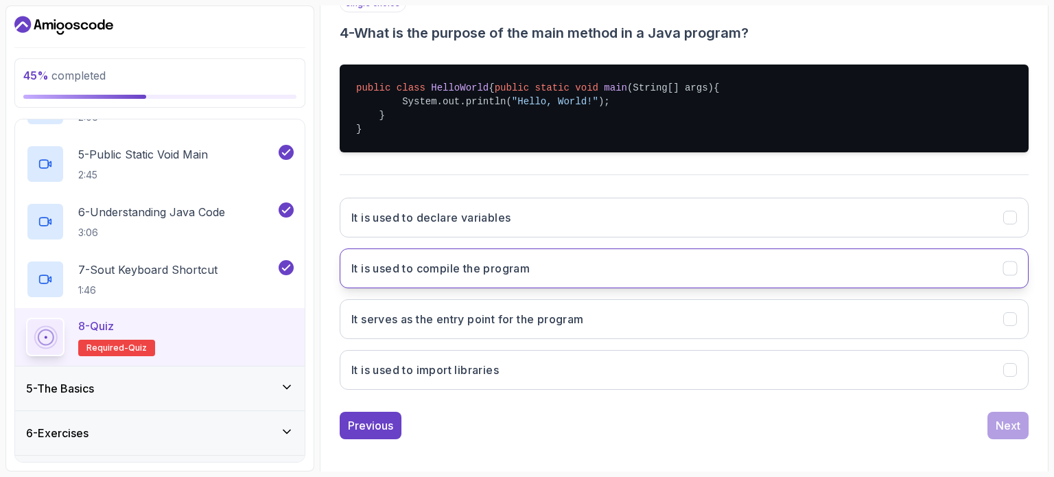
click at [780, 268] on button "It is used to compile the program" at bounding box center [684, 268] width 689 height 40
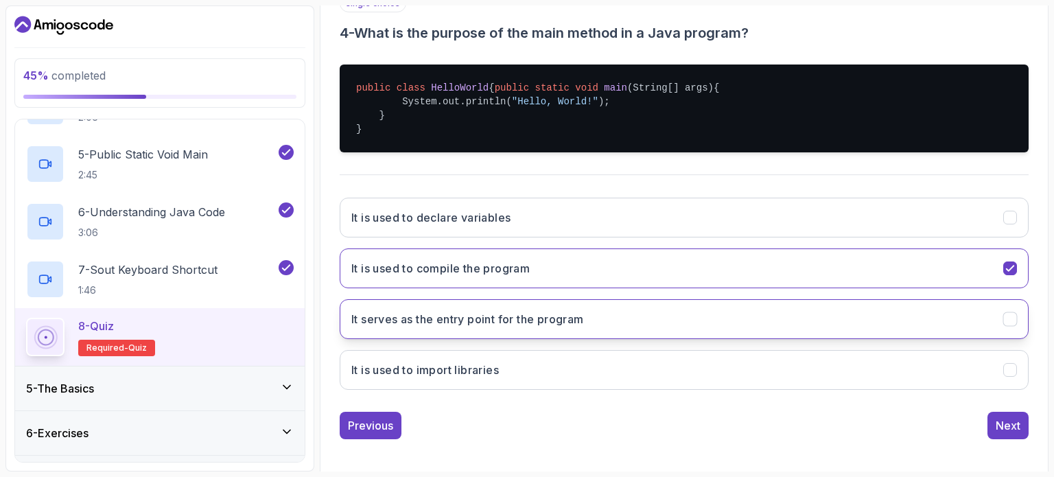
click at [814, 339] on button "It serves as the entry point for the program" at bounding box center [684, 319] width 689 height 40
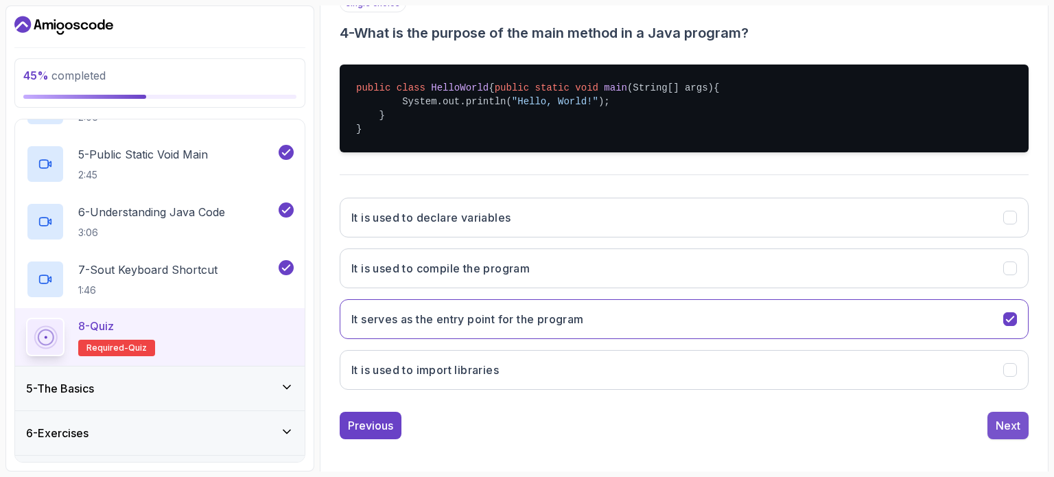
click at [998, 433] on div "Next" at bounding box center [1008, 425] width 25 height 16
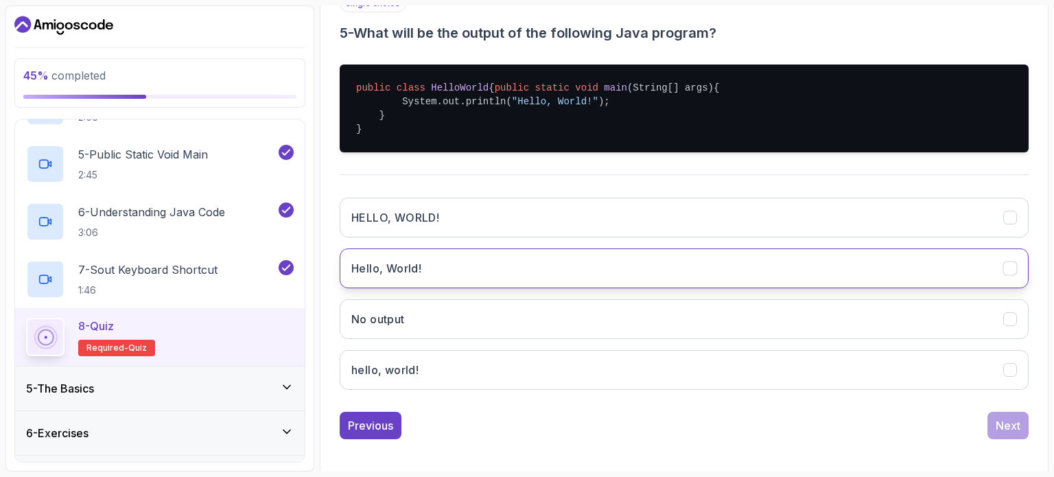
click at [532, 274] on button "Hello, World!" at bounding box center [684, 268] width 689 height 40
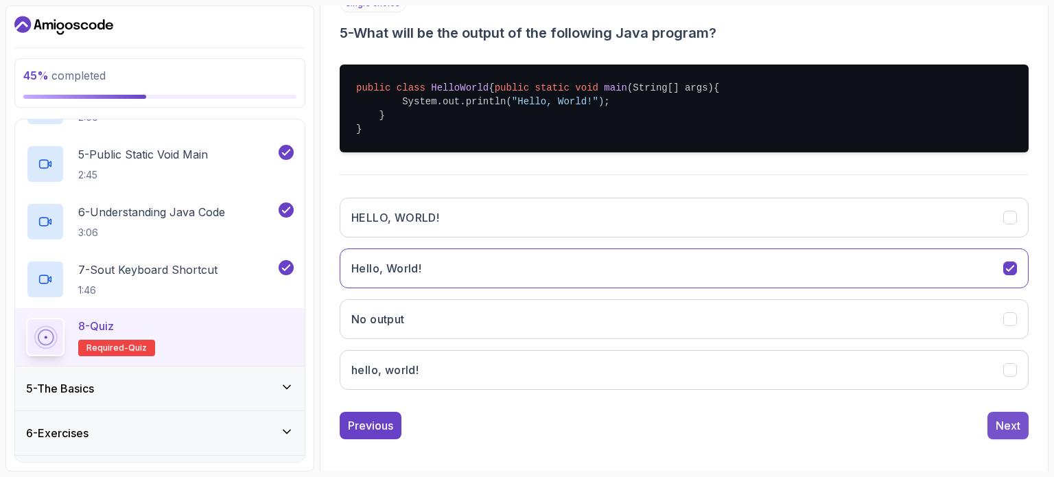
click at [999, 434] on div "Next" at bounding box center [1008, 425] width 25 height 16
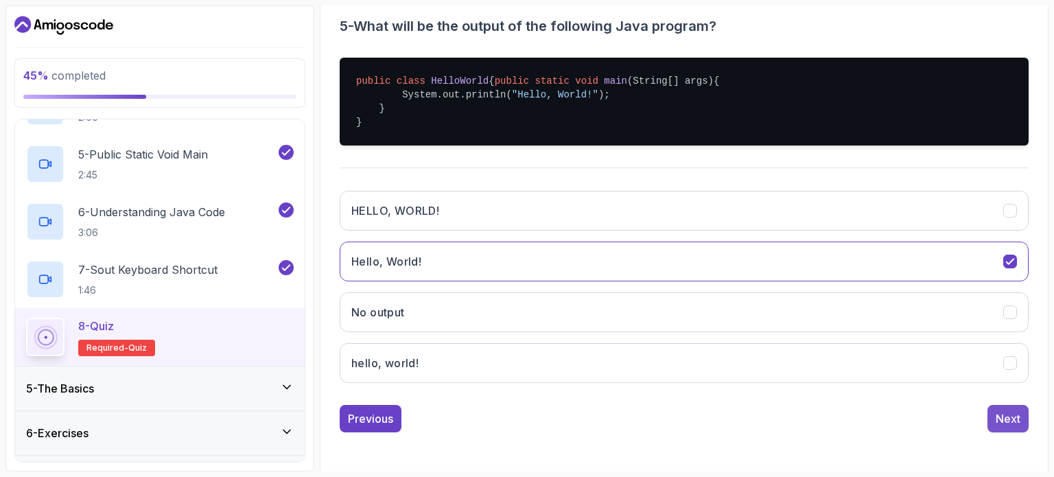
scroll to position [156, 0]
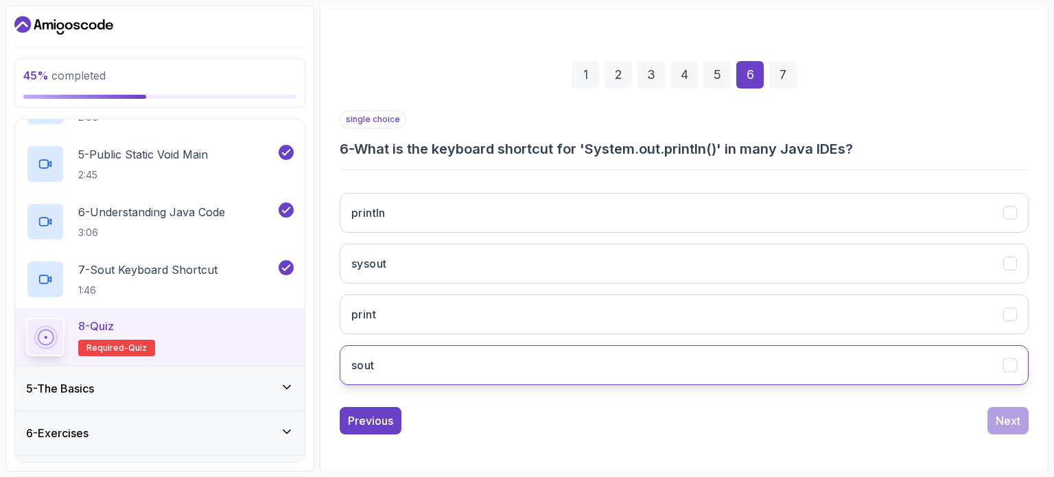
click at [602, 361] on button "sout" at bounding box center [684, 365] width 689 height 40
click at [1016, 412] on div "Next" at bounding box center [1008, 420] width 25 height 16
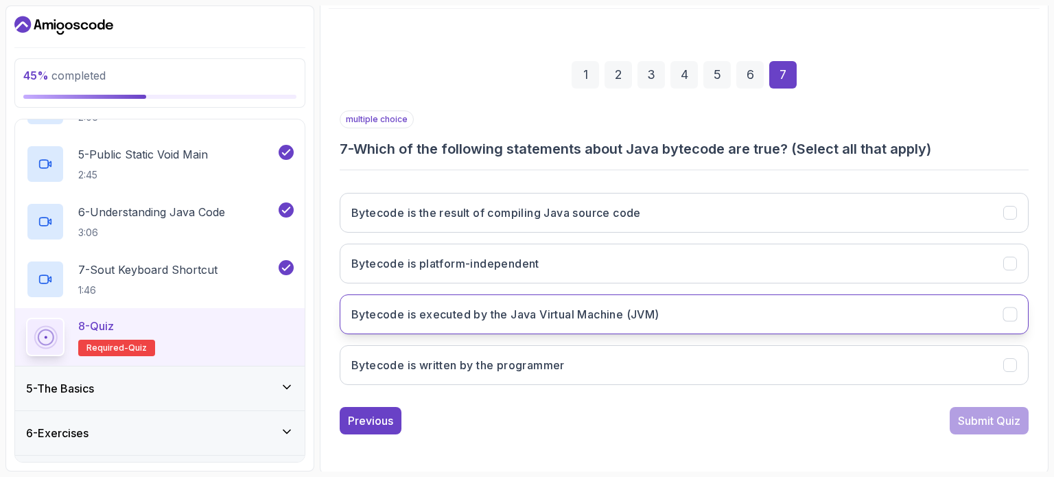
click at [696, 313] on button "Bytecode is executed by the Java Virtual Machine (JVM)" at bounding box center [684, 314] width 689 height 40
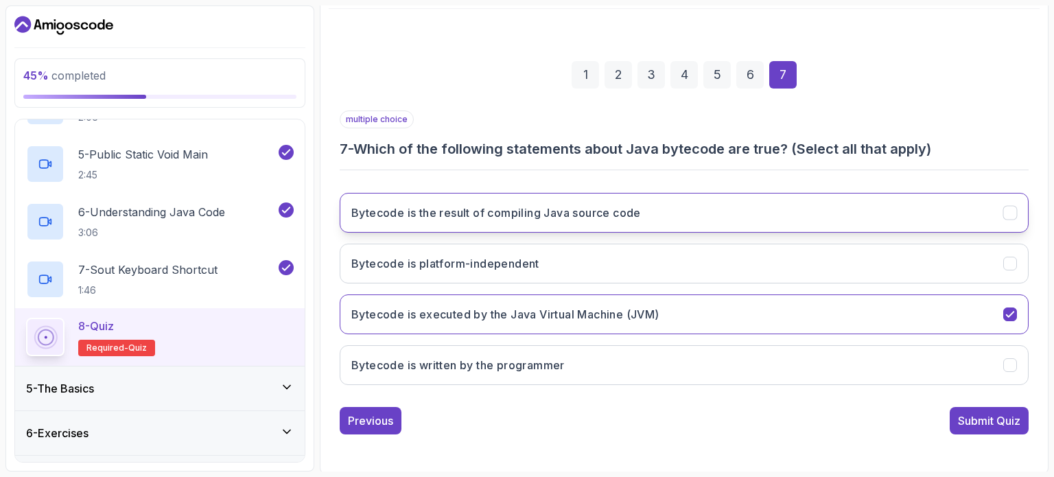
click at [699, 219] on button "Bytecode is the result of compiling Java source code" at bounding box center [684, 213] width 689 height 40
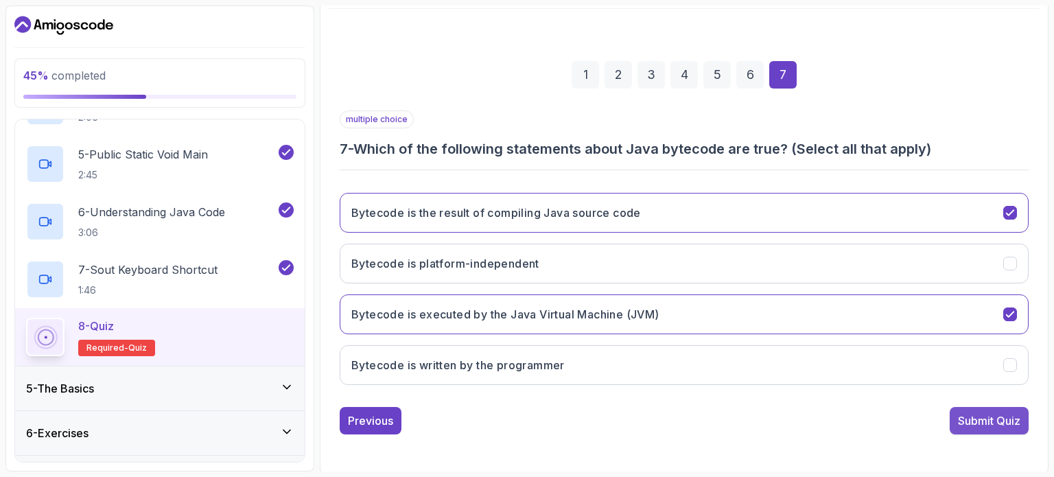
click at [963, 427] on button "Submit Quiz" at bounding box center [989, 420] width 79 height 27
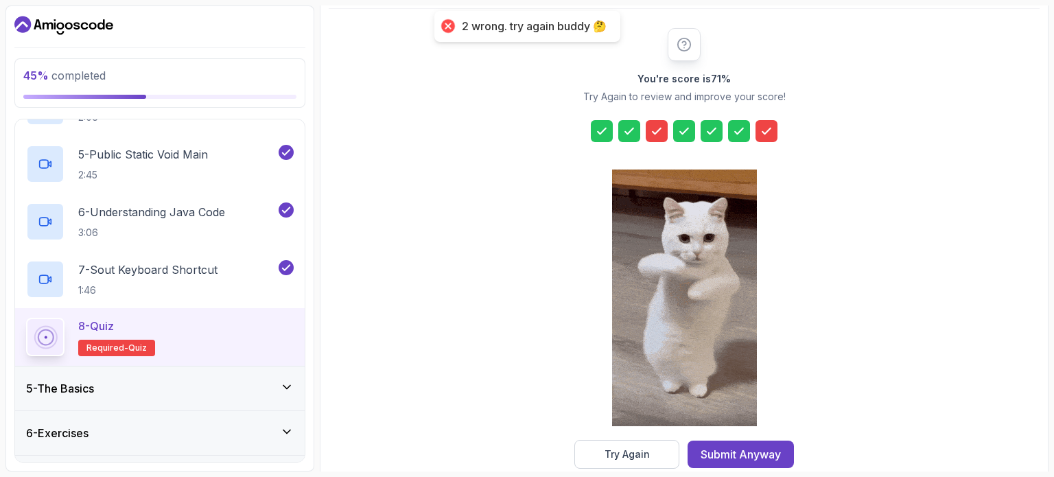
scroll to position [180, 0]
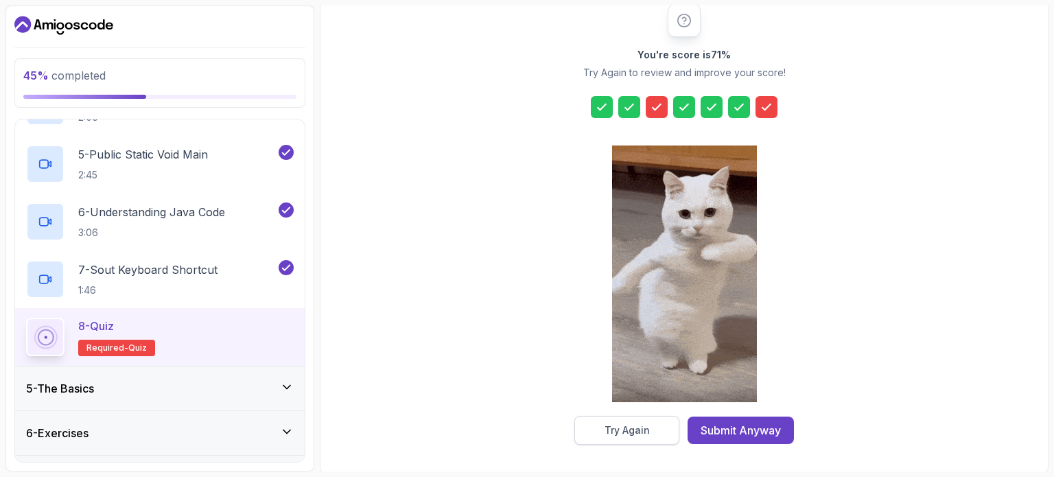
click at [613, 428] on div "Try Again" at bounding box center [627, 430] width 45 height 14
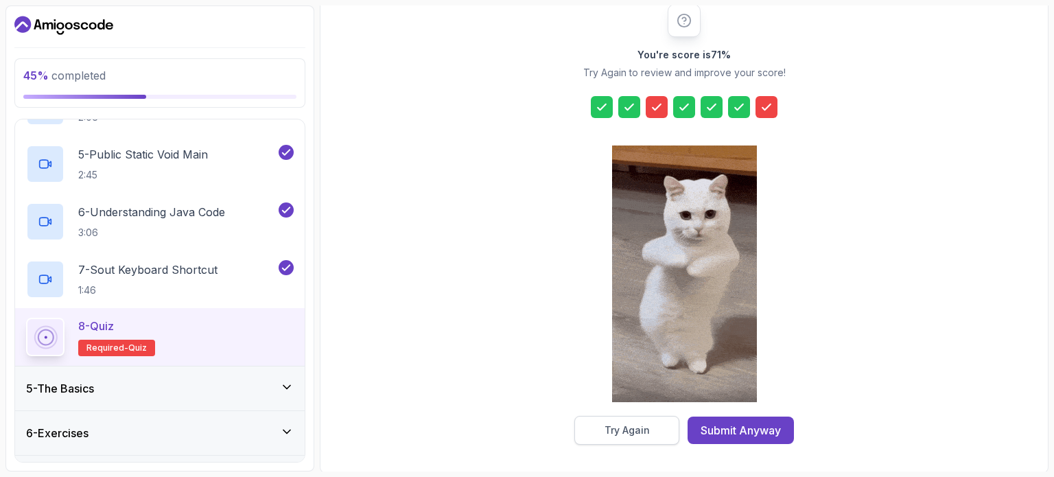
scroll to position [156, 0]
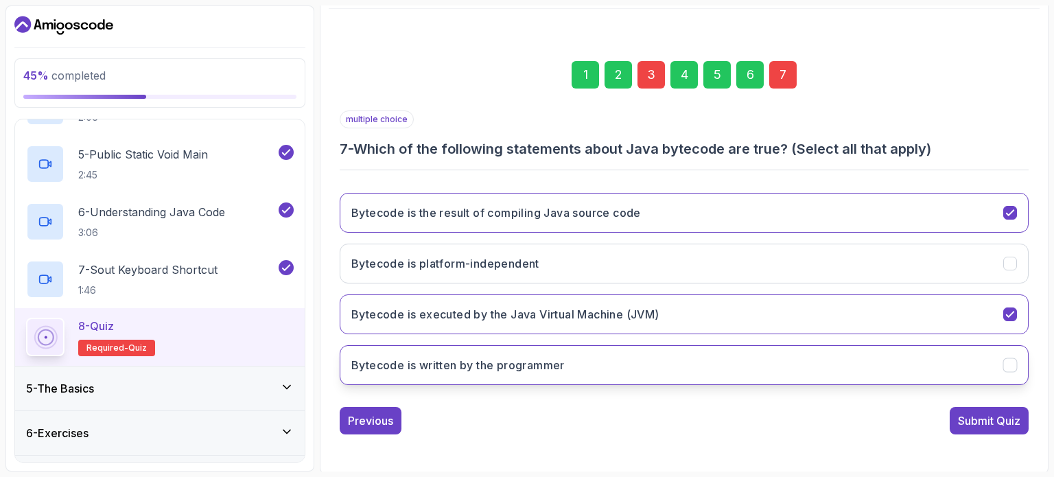
click at [1016, 353] on button "Bytecode is written by the programmer" at bounding box center [684, 365] width 689 height 40
click at [994, 422] on div "Submit Quiz" at bounding box center [989, 420] width 62 height 16
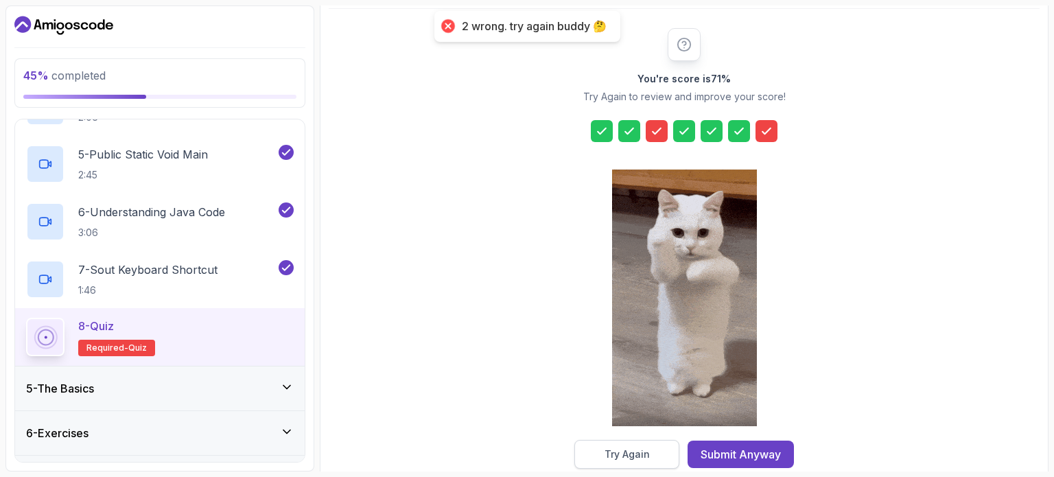
click at [615, 447] on div "Try Again" at bounding box center [627, 454] width 45 height 14
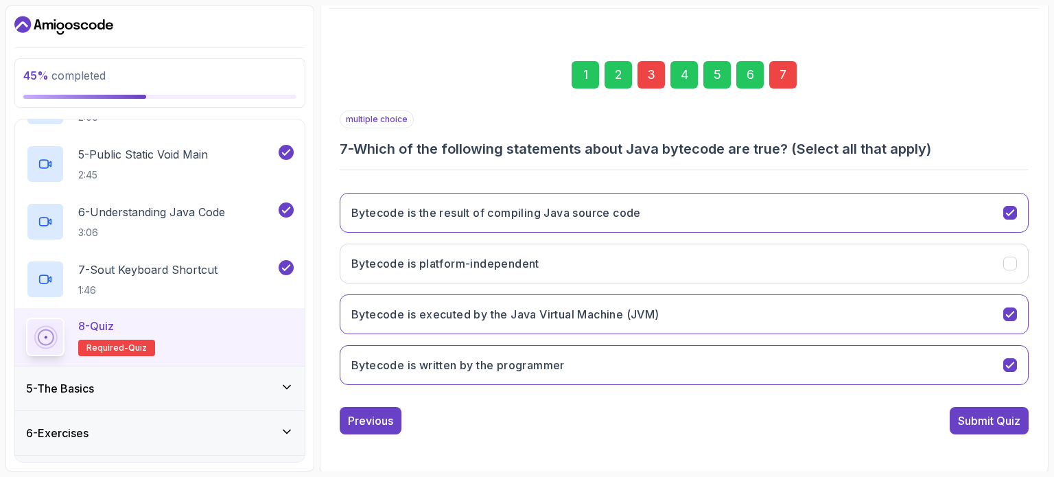
click at [654, 68] on div "3" at bounding box center [650, 74] width 27 height 27
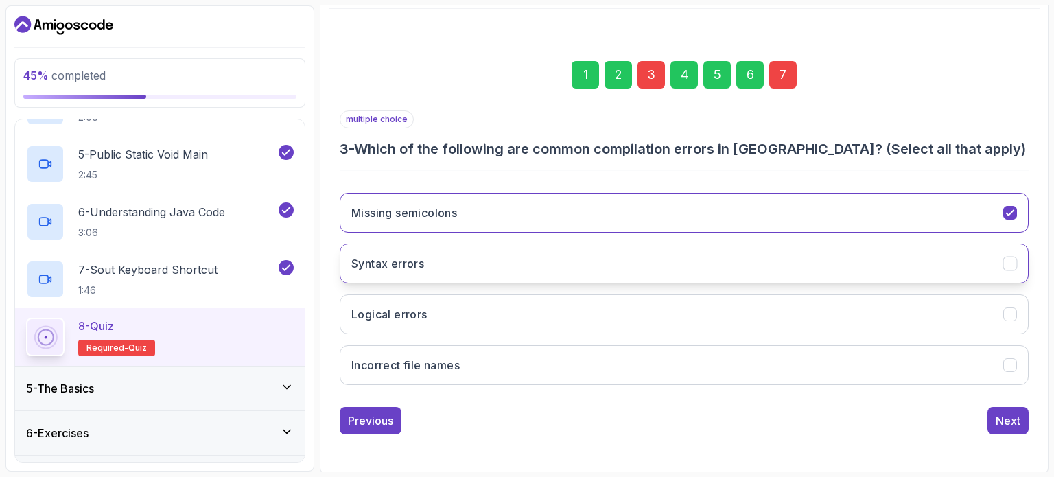
click at [597, 266] on button "Syntax errors" at bounding box center [684, 264] width 689 height 40
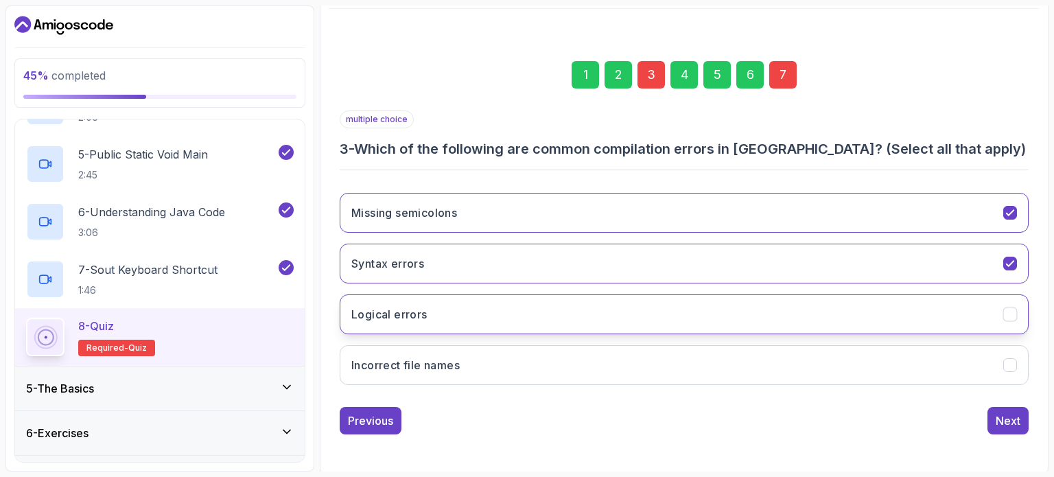
click at [786, 320] on button "Logical errors" at bounding box center [684, 314] width 689 height 40
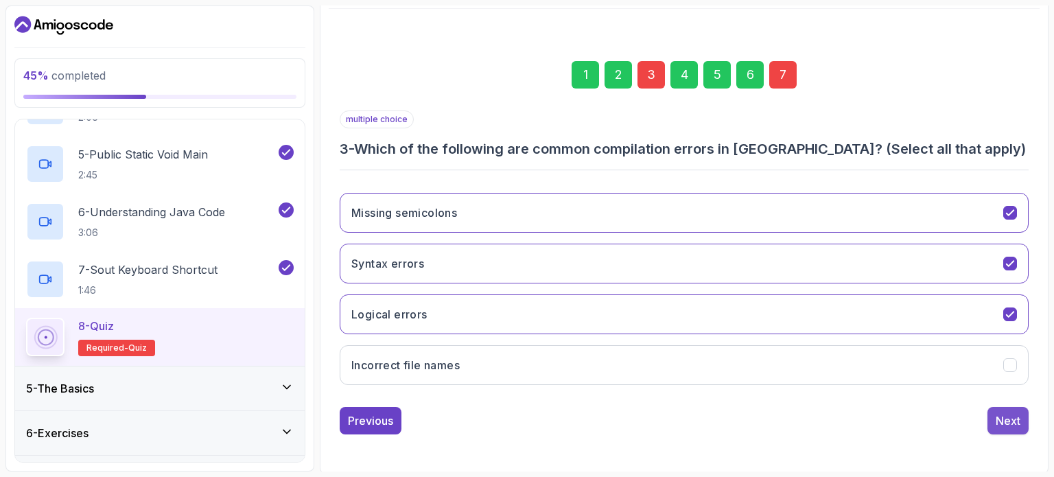
click at [1009, 417] on div "Next" at bounding box center [1008, 420] width 25 height 16
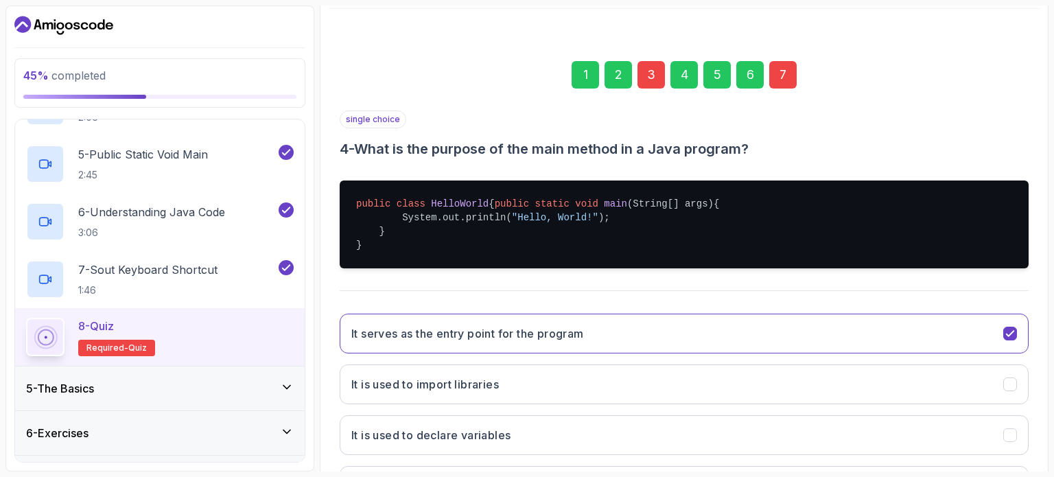
click at [784, 71] on div "7" at bounding box center [782, 74] width 27 height 27
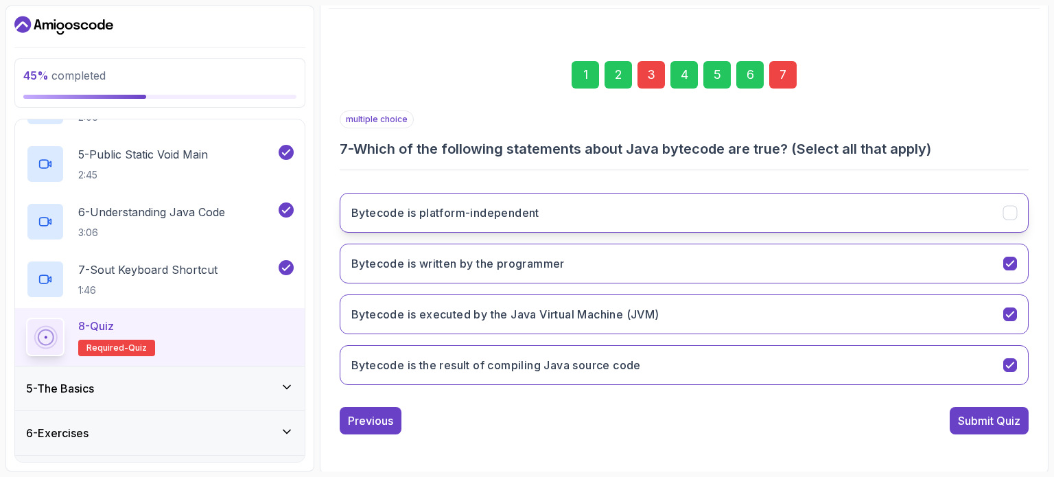
click at [801, 205] on button "Bytecode is platform-independent" at bounding box center [684, 213] width 689 height 40
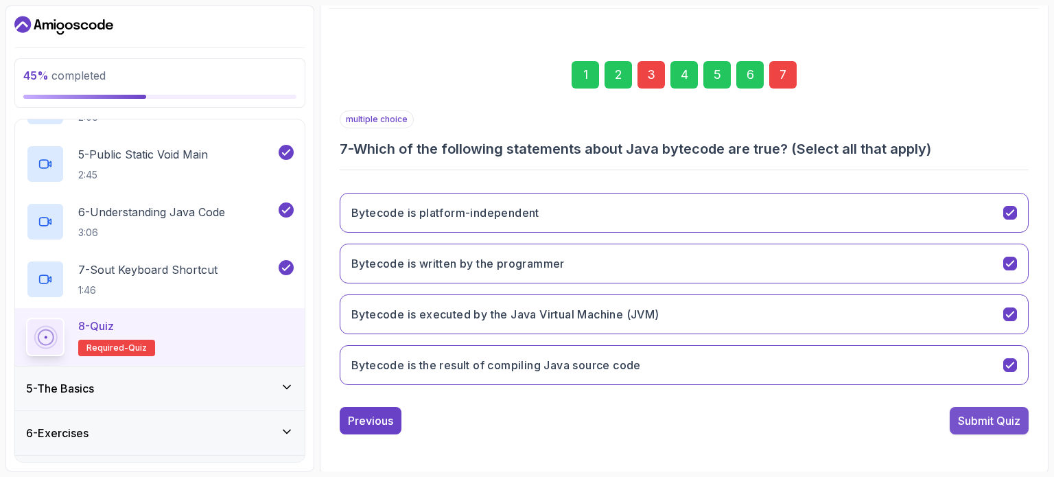
click at [977, 414] on div "Submit Quiz" at bounding box center [989, 420] width 62 height 16
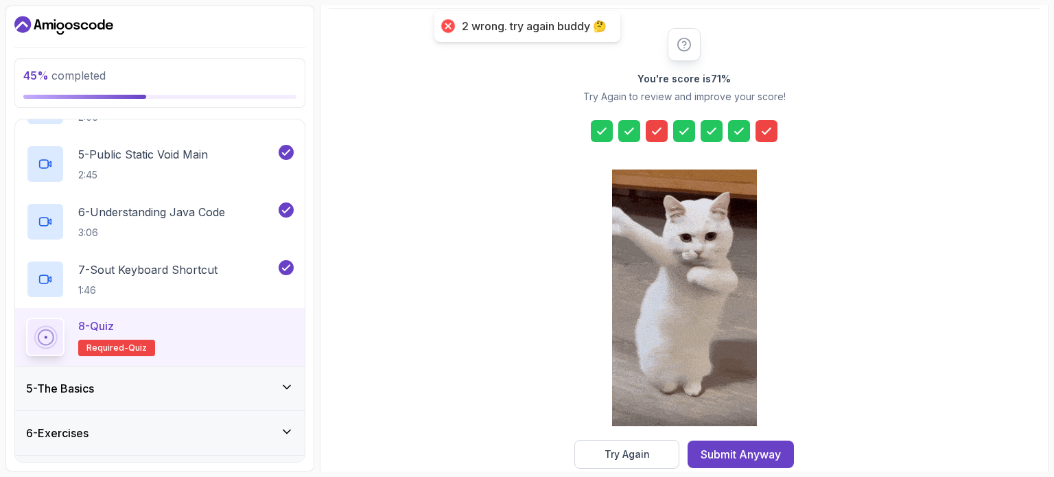
click at [653, 128] on icon at bounding box center [657, 131] width 14 height 14
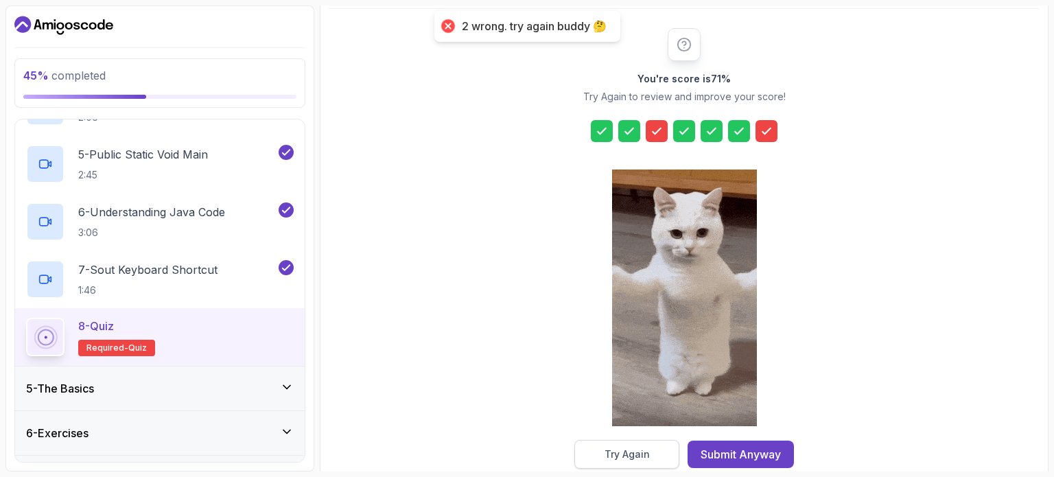
click at [648, 449] on div "Try Again" at bounding box center [627, 454] width 45 height 14
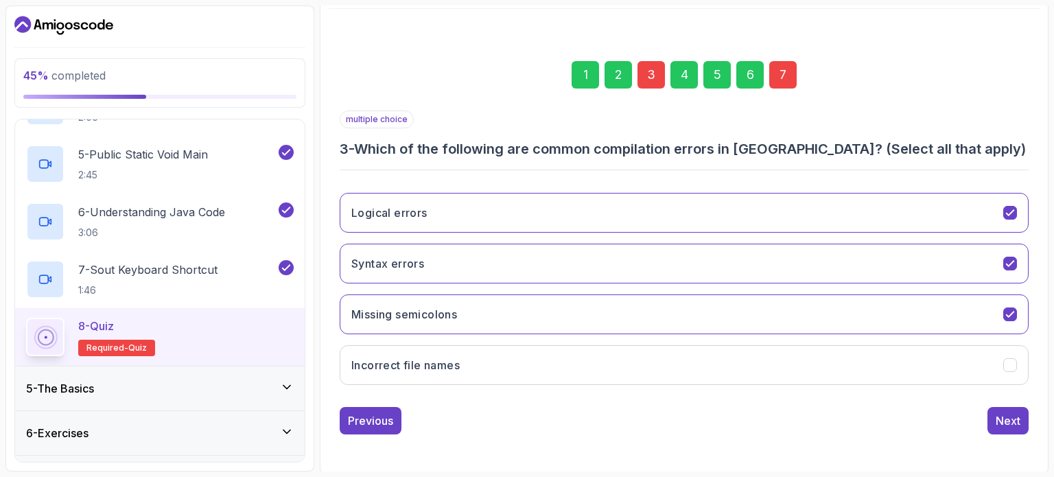
click at [649, 75] on div "3" at bounding box center [650, 74] width 27 height 27
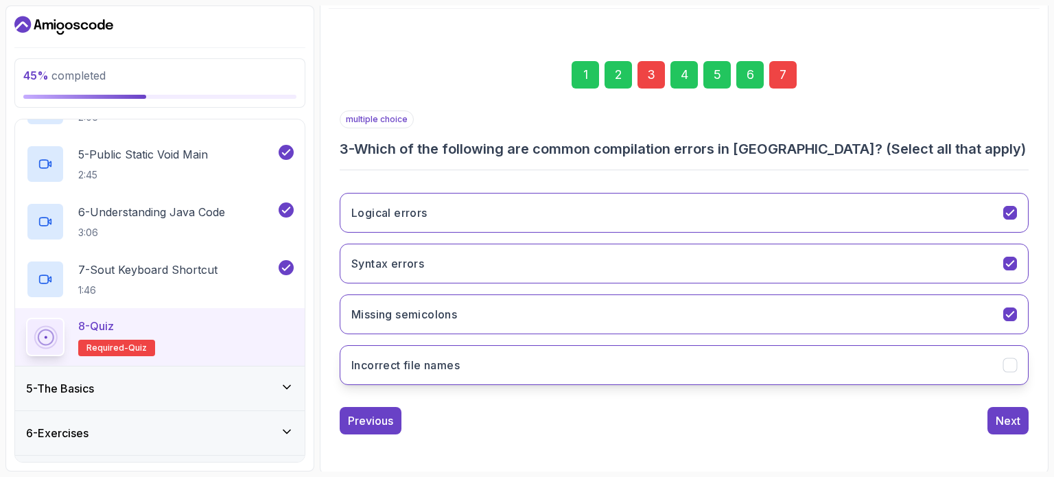
click at [681, 357] on button "Incorrect file names" at bounding box center [684, 365] width 689 height 40
click at [1002, 422] on div "Next" at bounding box center [1008, 420] width 25 height 16
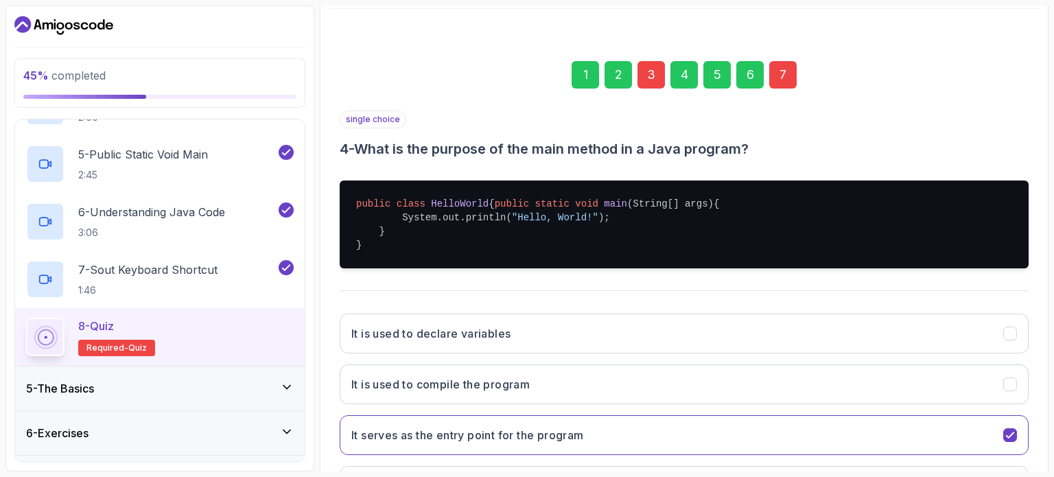
click at [780, 70] on div "7" at bounding box center [782, 74] width 27 height 27
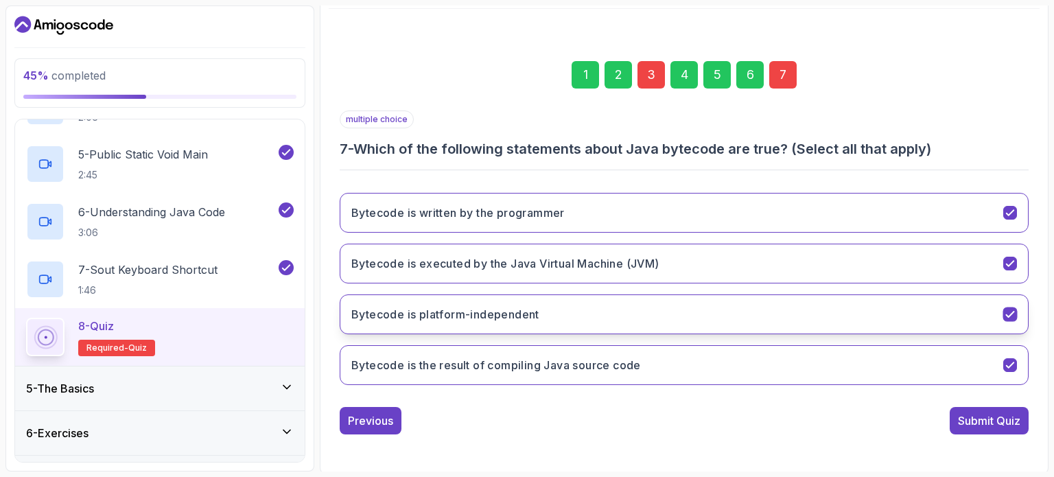
click at [1010, 312] on icon "Bytecode is platform-independent" at bounding box center [1010, 314] width 13 height 13
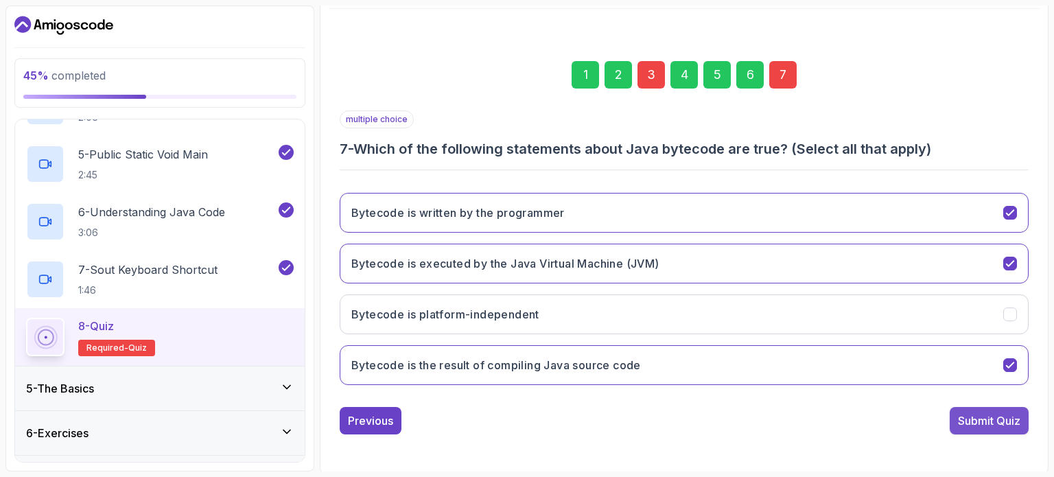
click at [979, 419] on div "Submit Quiz" at bounding box center [989, 420] width 62 height 16
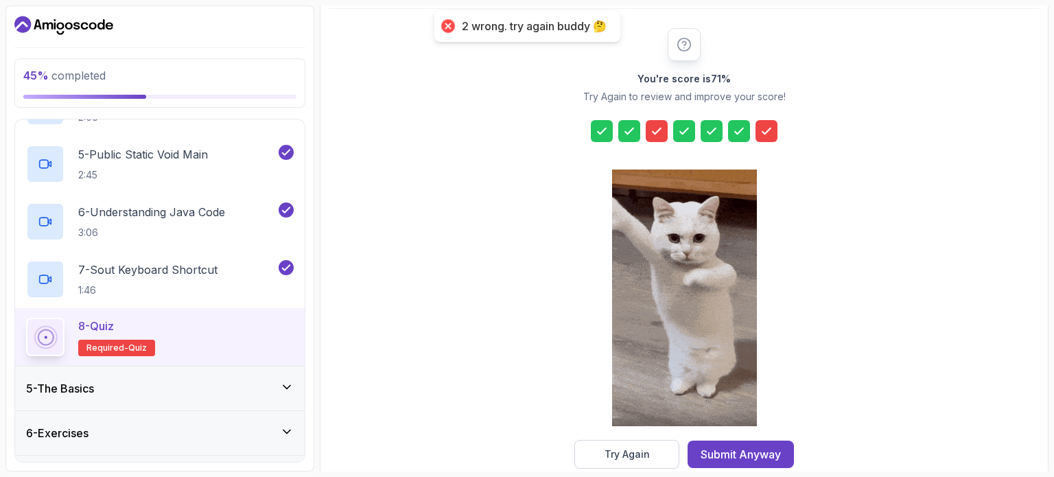
click at [647, 126] on div at bounding box center [657, 131] width 22 height 22
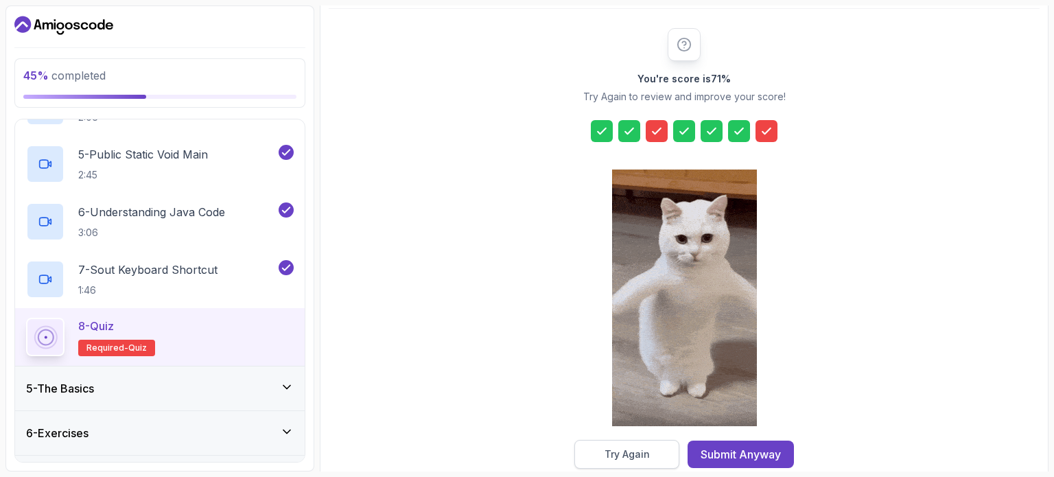
click at [621, 452] on div "Try Again" at bounding box center [627, 454] width 45 height 14
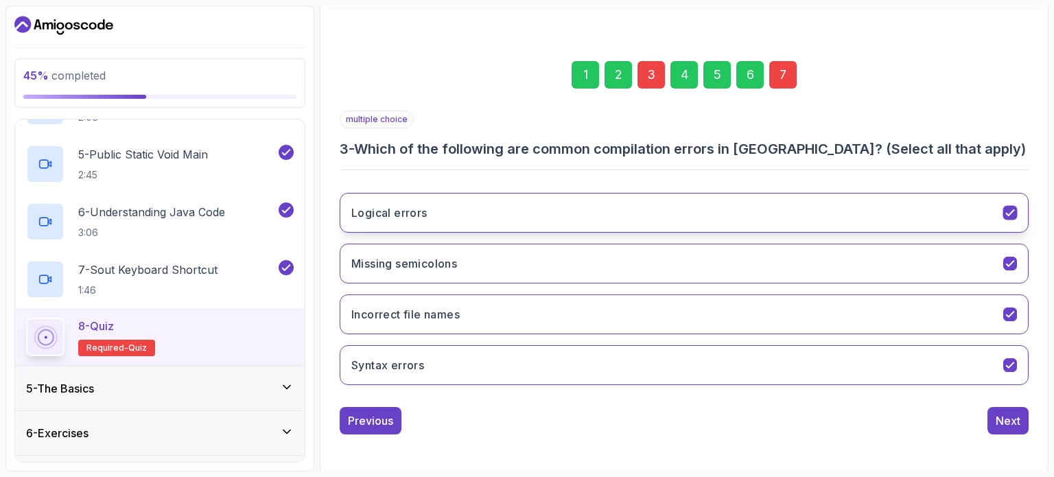
click at [1007, 210] on icon "Logical errors" at bounding box center [1010, 213] width 13 height 13
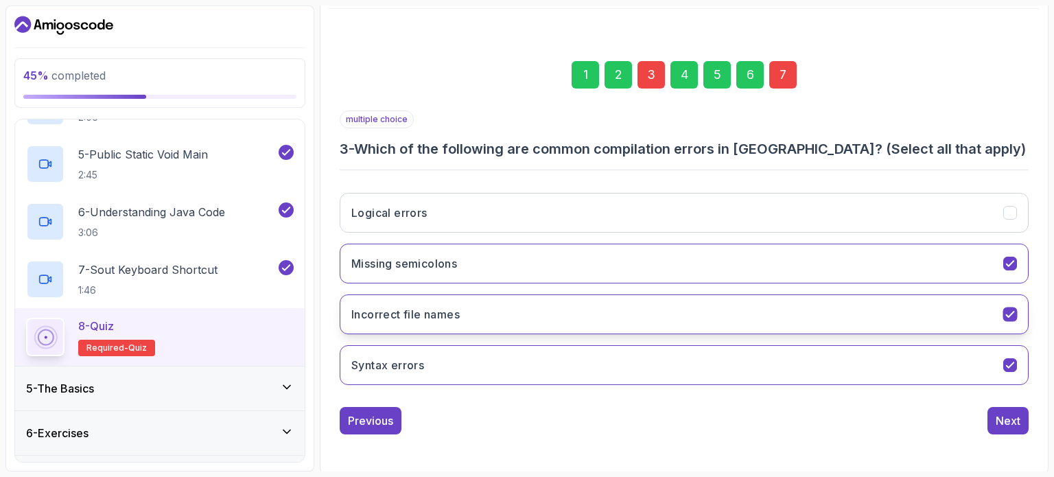
click at [1013, 320] on button "Incorrect file names" at bounding box center [684, 314] width 689 height 40
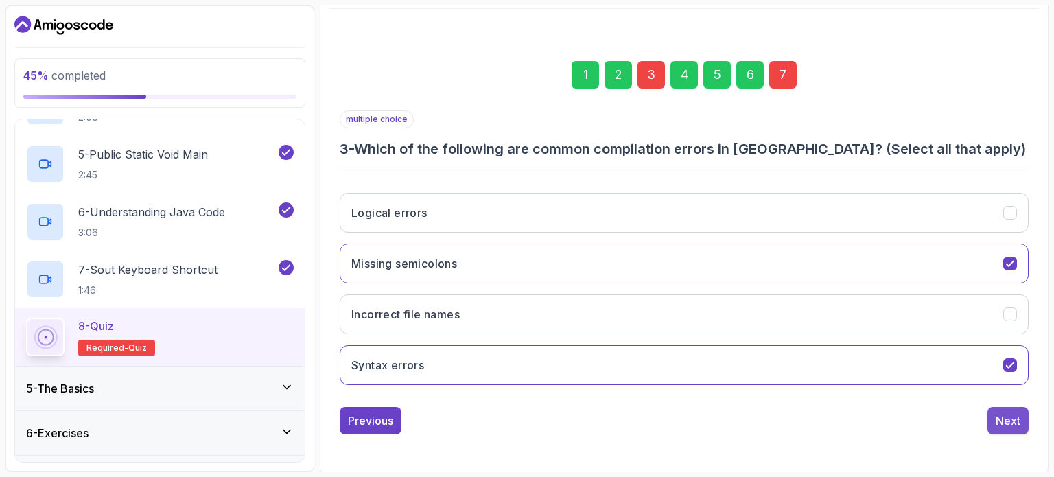
click at [1009, 412] on div "Next" at bounding box center [1008, 420] width 25 height 16
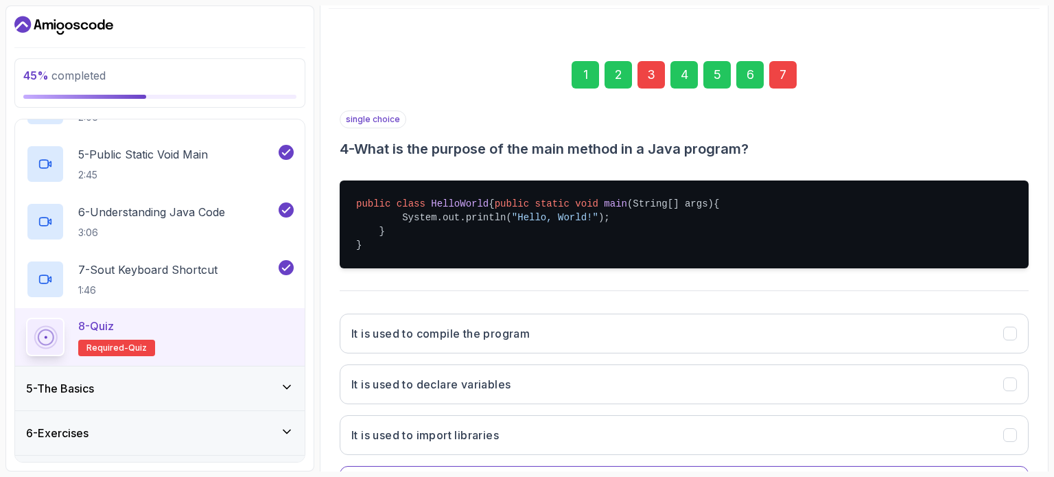
click at [774, 69] on div "7" at bounding box center [782, 74] width 27 height 27
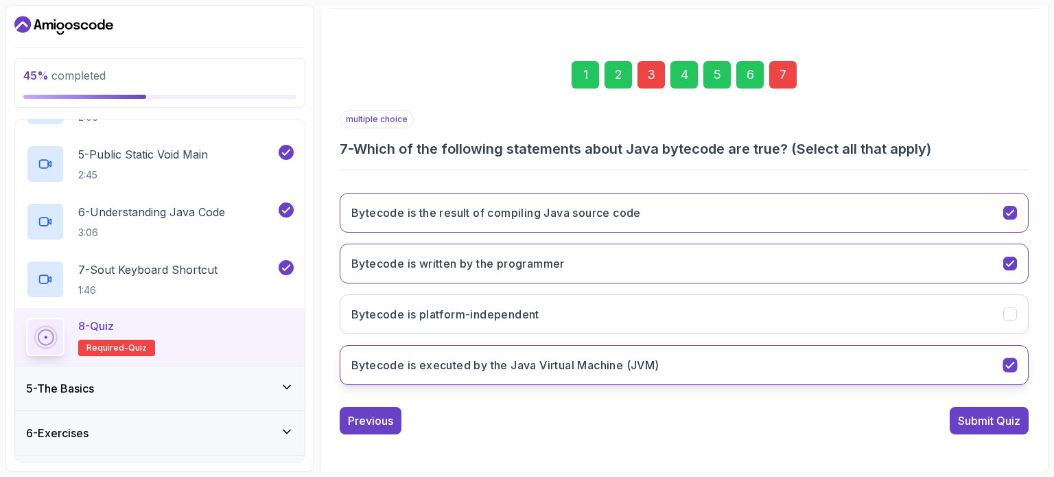
click at [1016, 362] on icon "Bytecode is executed by the Java Virtual Machine (JVM)" at bounding box center [1010, 365] width 13 height 13
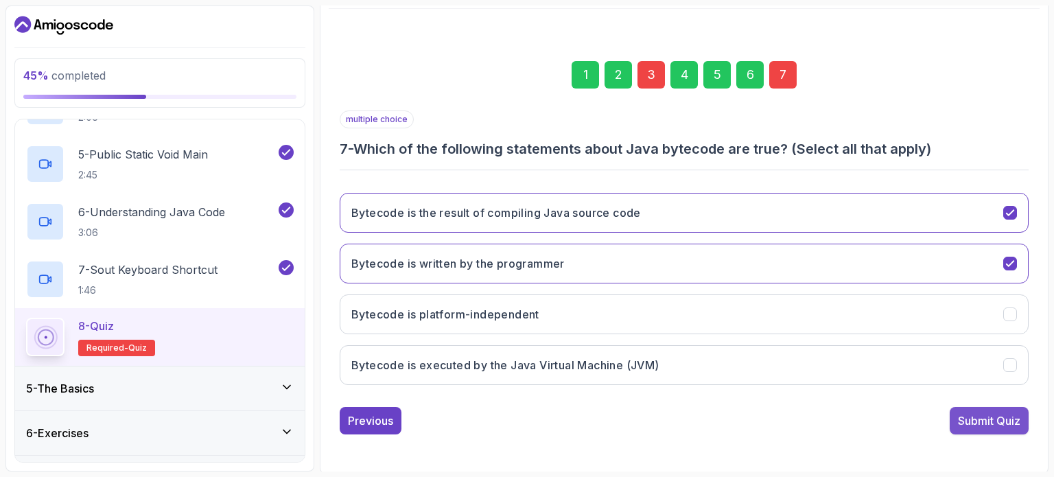
click at [978, 414] on div "Submit Quiz" at bounding box center [989, 420] width 62 height 16
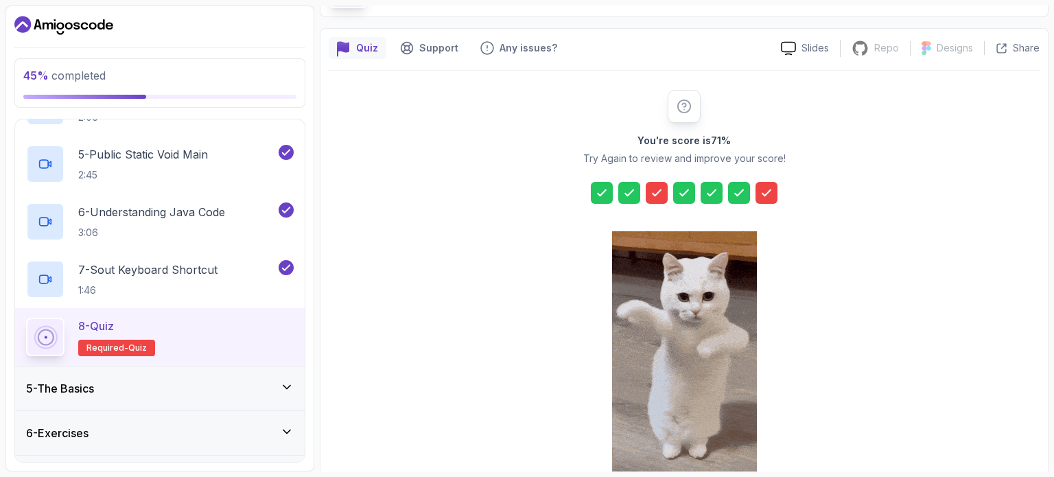
scroll to position [89, 0]
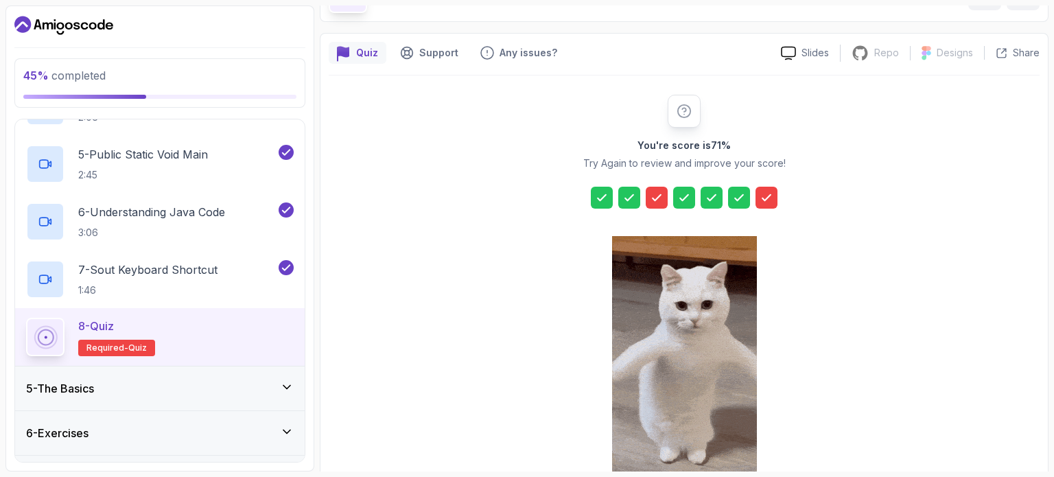
click at [653, 200] on icon at bounding box center [657, 198] width 14 height 14
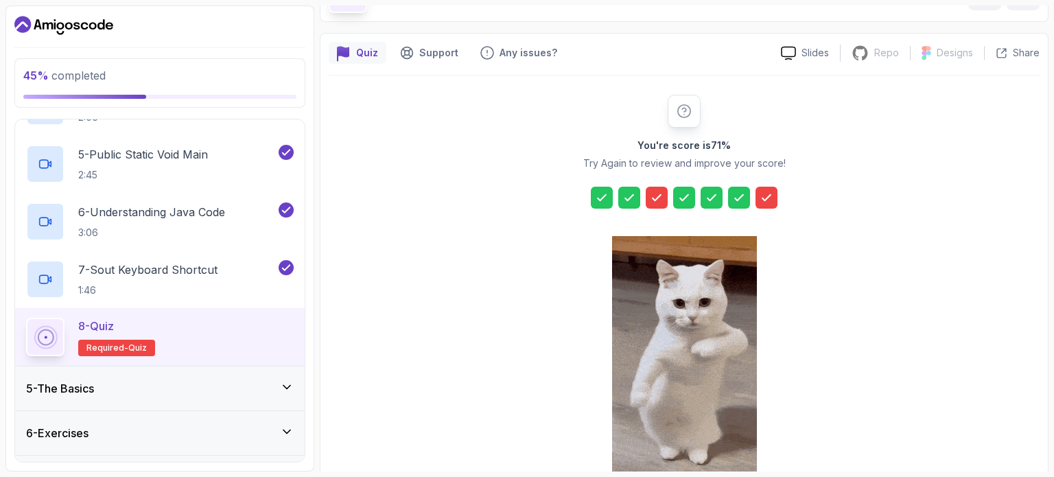
click at [653, 200] on icon at bounding box center [657, 198] width 14 height 14
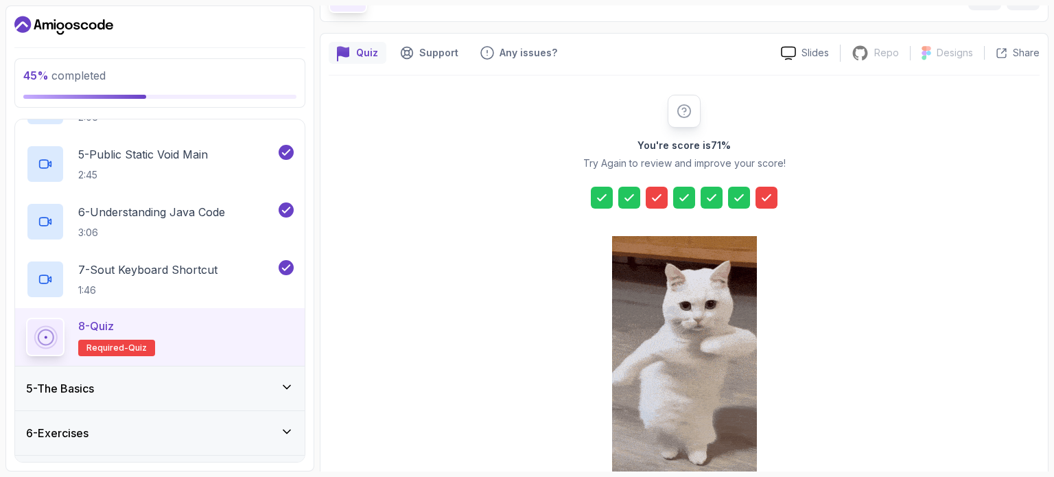
scroll to position [180, 0]
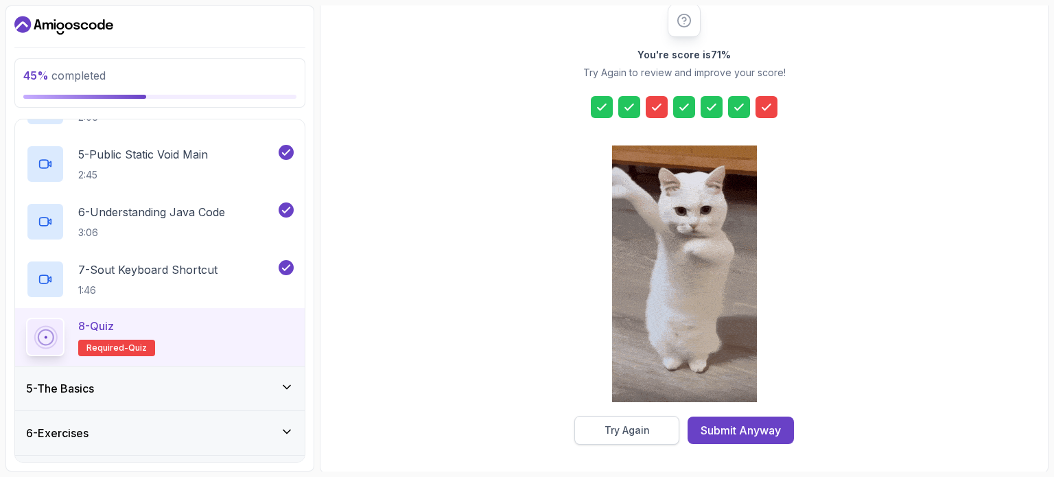
click at [599, 422] on button "Try Again" at bounding box center [626, 430] width 105 height 29
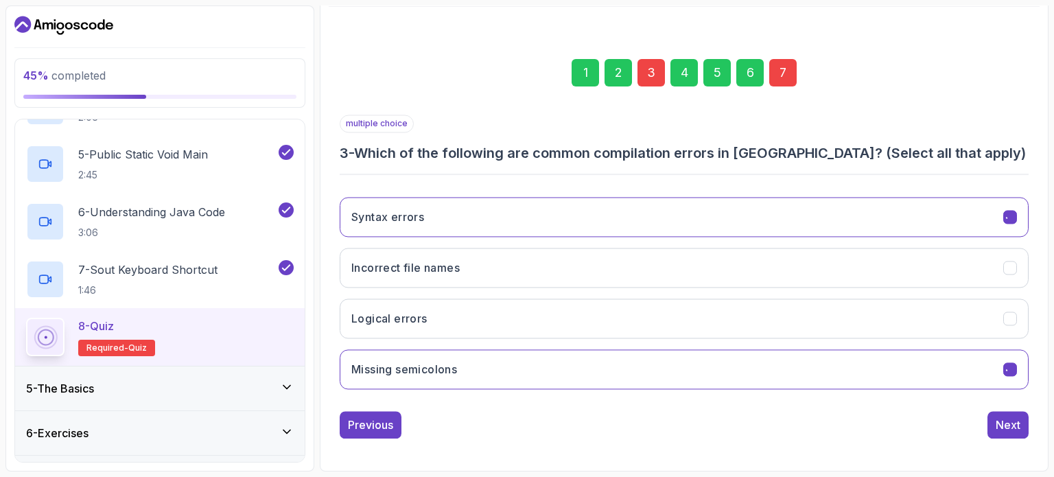
scroll to position [156, 0]
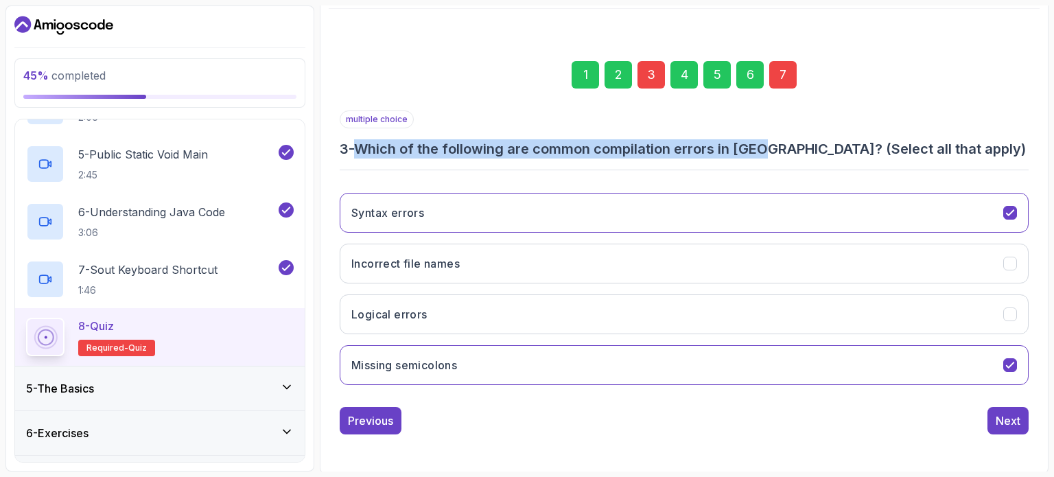
drag, startPoint x: 362, startPoint y: 148, endPoint x: 769, endPoint y: 152, distance: 406.9
click at [769, 152] on h3 "3 - Which of the following are common compilation errors in [GEOGRAPHIC_DATA]? …" at bounding box center [684, 148] width 689 height 19
copy h3 "Which of the following are common compilation errors in [GEOGRAPHIC_DATA]"
click at [1011, 209] on icon "Syntax errors" at bounding box center [1010, 213] width 13 height 13
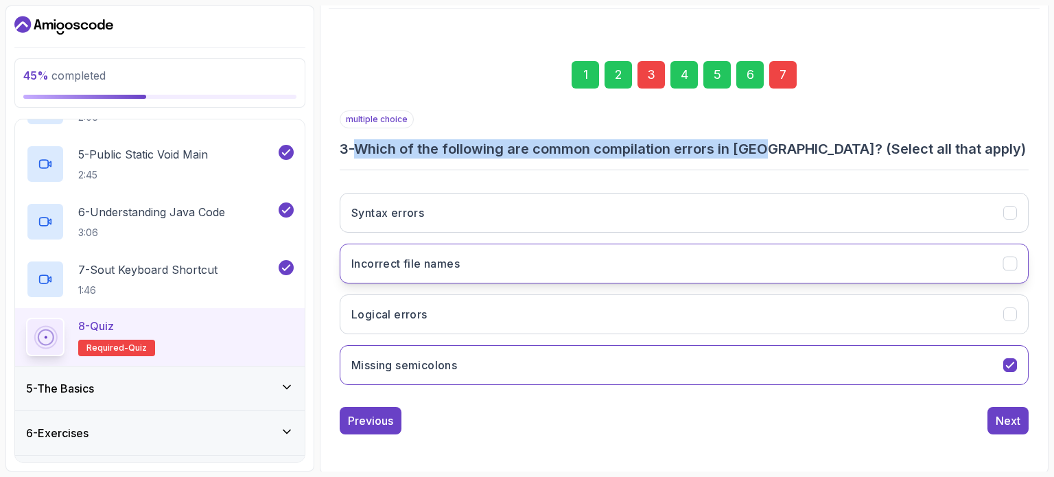
click at [1009, 258] on icon "Incorrect file names" at bounding box center [1010, 263] width 13 height 13
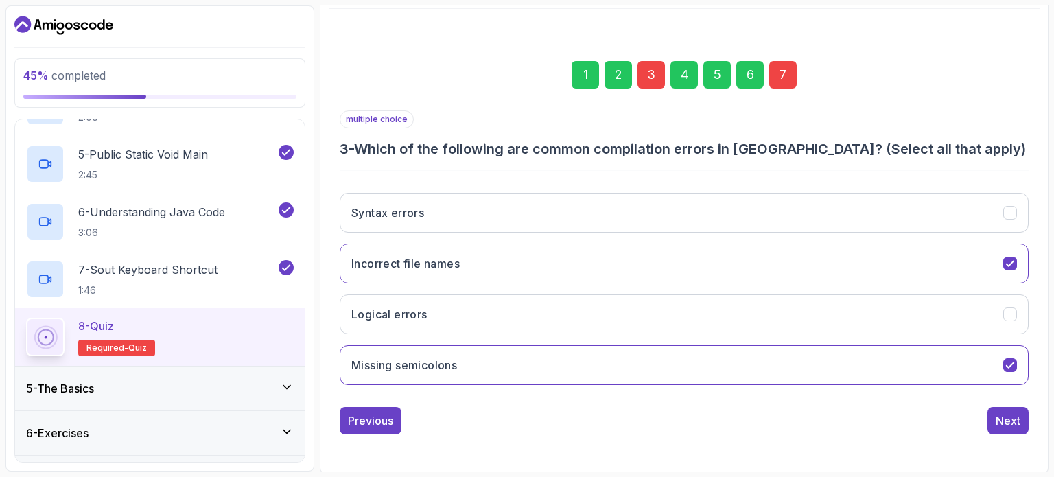
click at [781, 73] on div "7" at bounding box center [782, 74] width 27 height 27
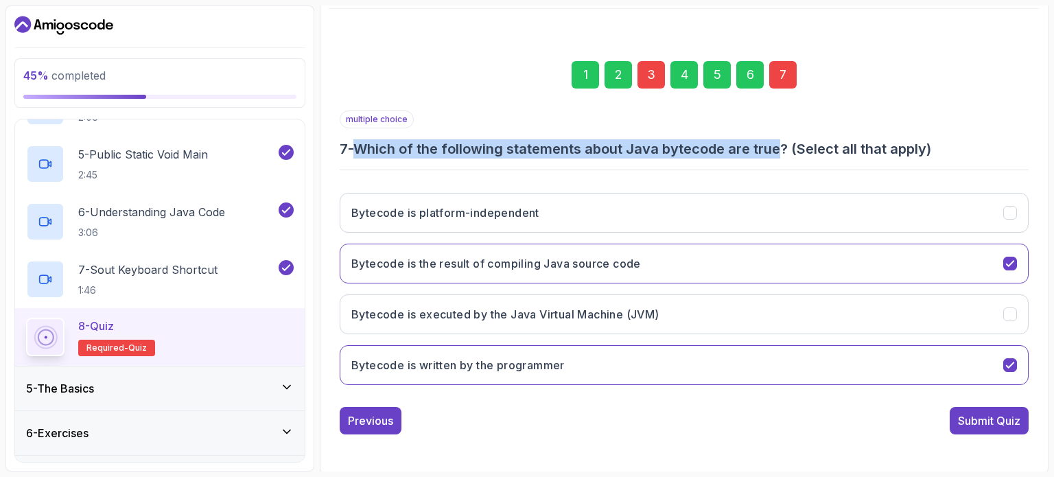
drag, startPoint x: 360, startPoint y: 143, endPoint x: 788, endPoint y: 154, distance: 428.3
click at [788, 154] on h3 "7 - Which of the following statements about Java bytecode are true? (Select all…" at bounding box center [684, 148] width 689 height 19
copy h3 "Which of the following statements about Java bytecode are true"
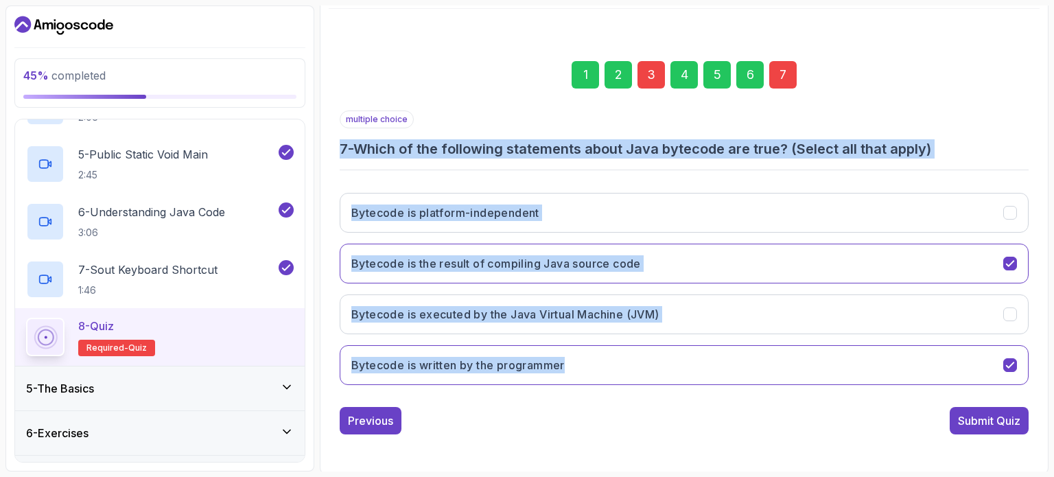
drag, startPoint x: 336, startPoint y: 138, endPoint x: 565, endPoint y: 390, distance: 341.0
click at [565, 390] on div "1 2 3 4 5 6 7 multiple choice 7 - Which of the following statements about Java …" at bounding box center [684, 236] width 711 height 417
copy div "7 - Which of the following statements about Java bytecode are true? (Select all…"
click at [1006, 253] on button "Bytecode is the result of compiling Java source code" at bounding box center [684, 264] width 689 height 40
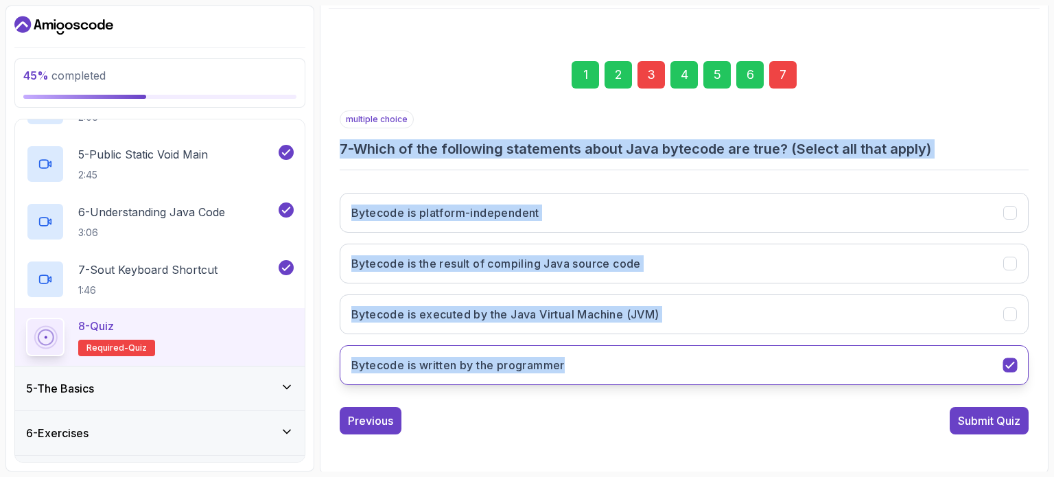
click at [1014, 371] on button "Bytecode is written by the programmer" at bounding box center [684, 365] width 689 height 40
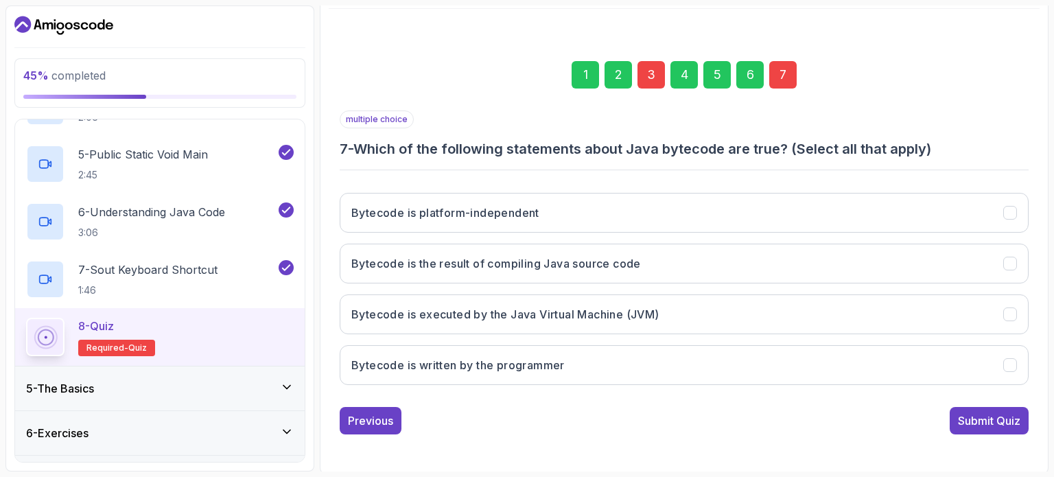
click at [961, 86] on div "1 2 3 4 5 6 7" at bounding box center [684, 74] width 689 height 71
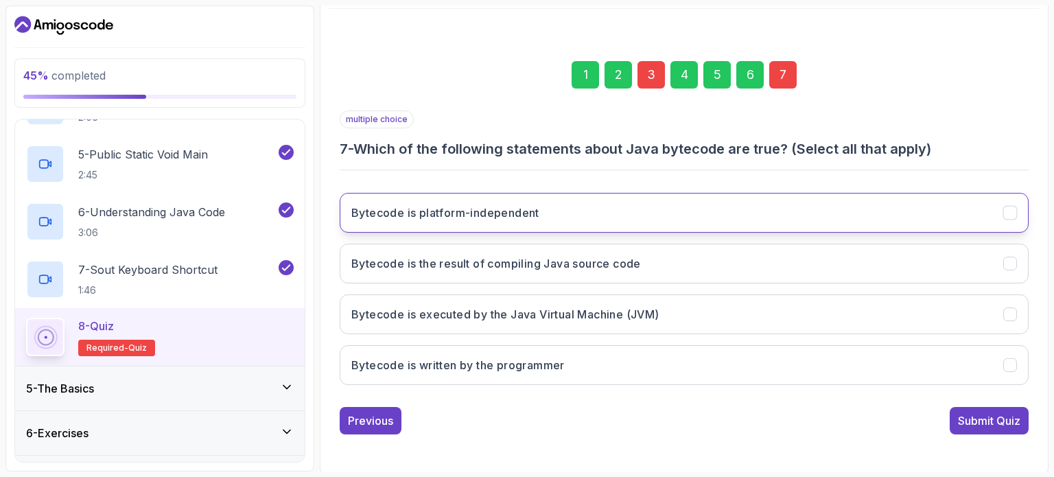
click at [1010, 209] on icon "Bytecode is platform-independent" at bounding box center [1010, 213] width 13 height 13
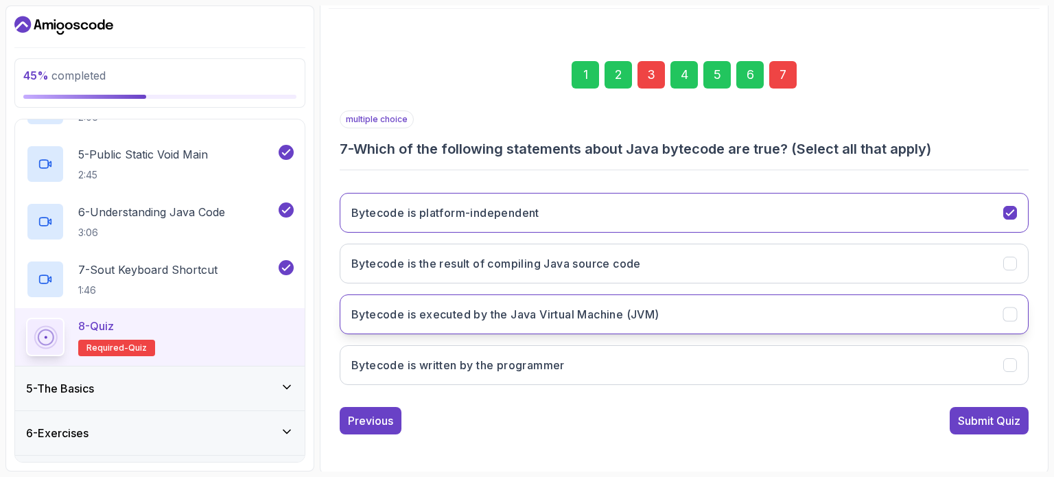
click at [1005, 305] on button "Bytecode is executed by the Java Virtual Machine (JVM)" at bounding box center [684, 314] width 689 height 40
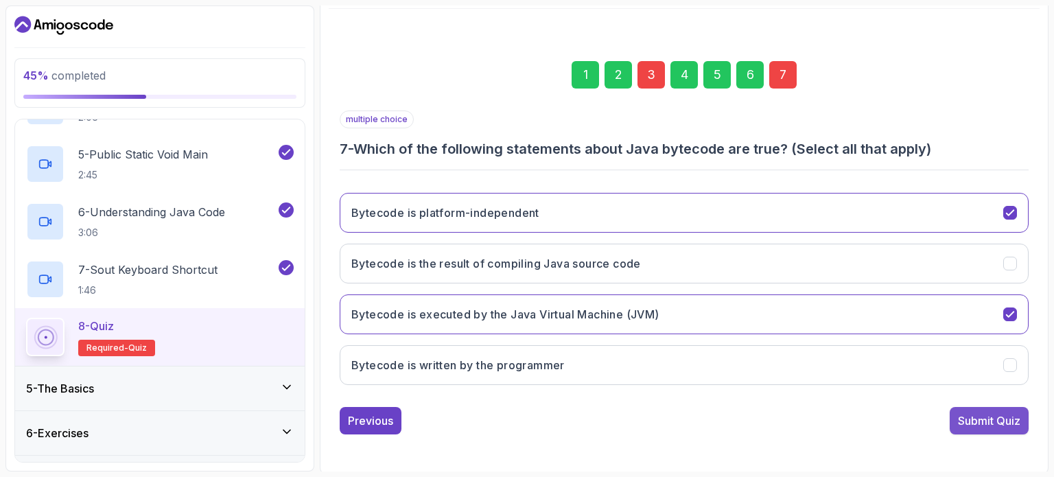
click at [972, 417] on div "Submit Quiz" at bounding box center [989, 420] width 62 height 16
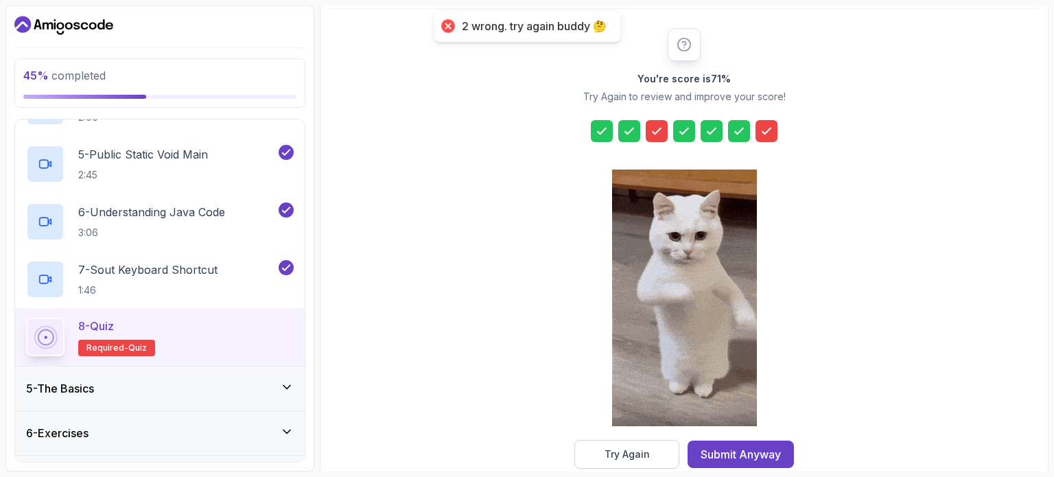
scroll to position [180, 0]
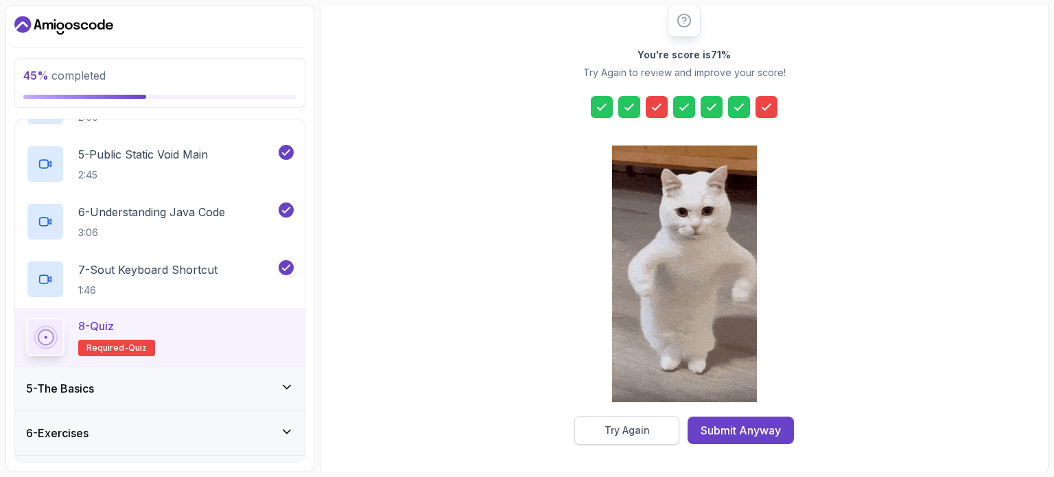
click at [610, 425] on div "Try Again" at bounding box center [627, 430] width 45 height 14
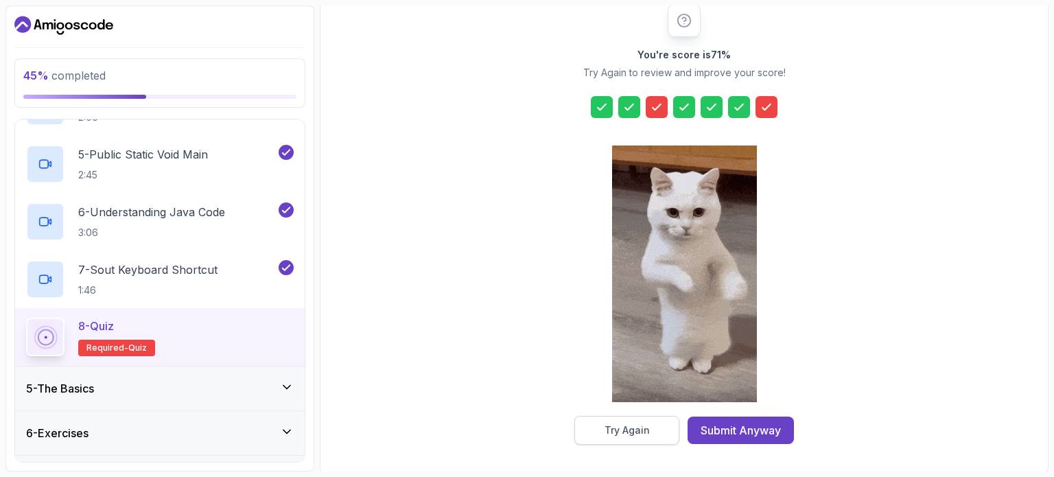
scroll to position [156, 0]
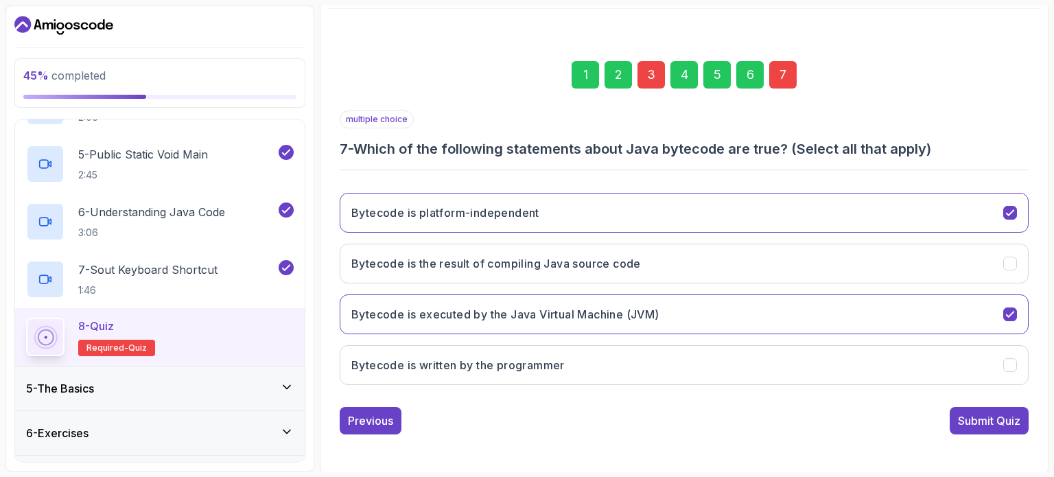
click at [610, 425] on div "Previous Submit Quiz" at bounding box center [684, 420] width 689 height 27
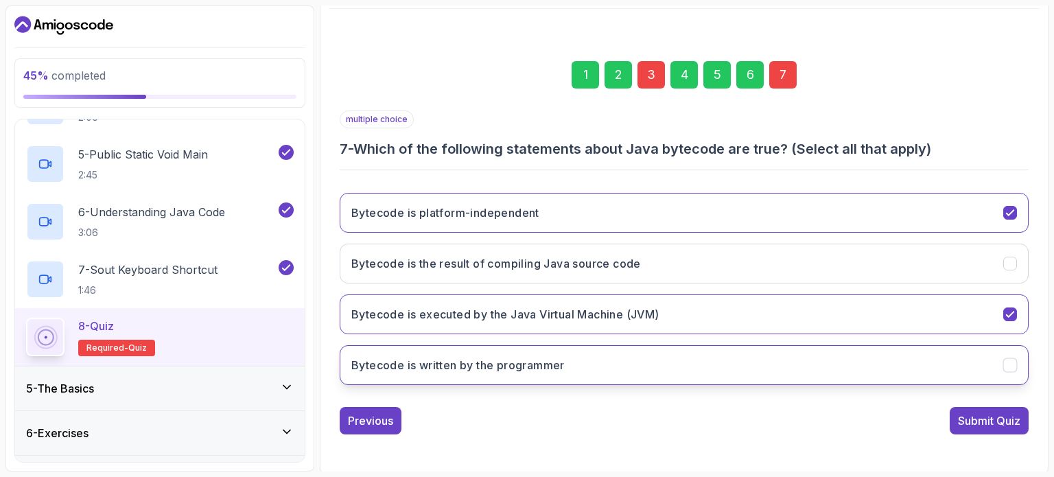
click at [1012, 362] on icon "Bytecode is written by the programmer" at bounding box center [1010, 364] width 8 height 5
click at [992, 416] on div "Submit Quiz" at bounding box center [989, 420] width 62 height 16
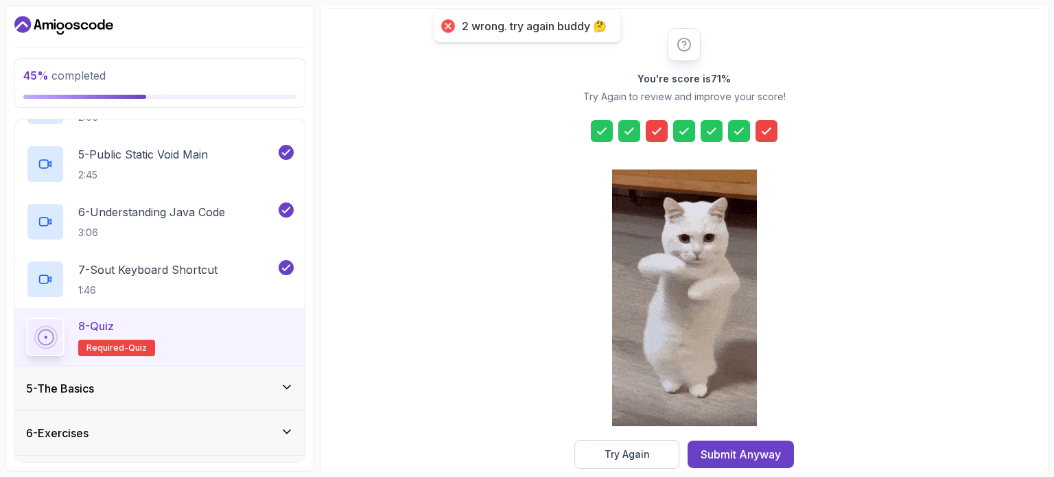
scroll to position [180, 0]
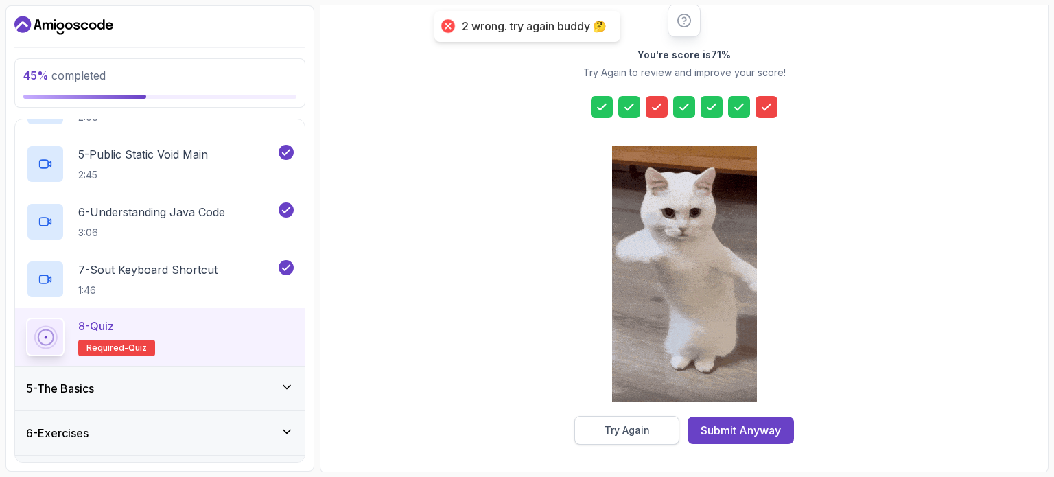
click at [633, 436] on button "Try Again" at bounding box center [626, 430] width 105 height 29
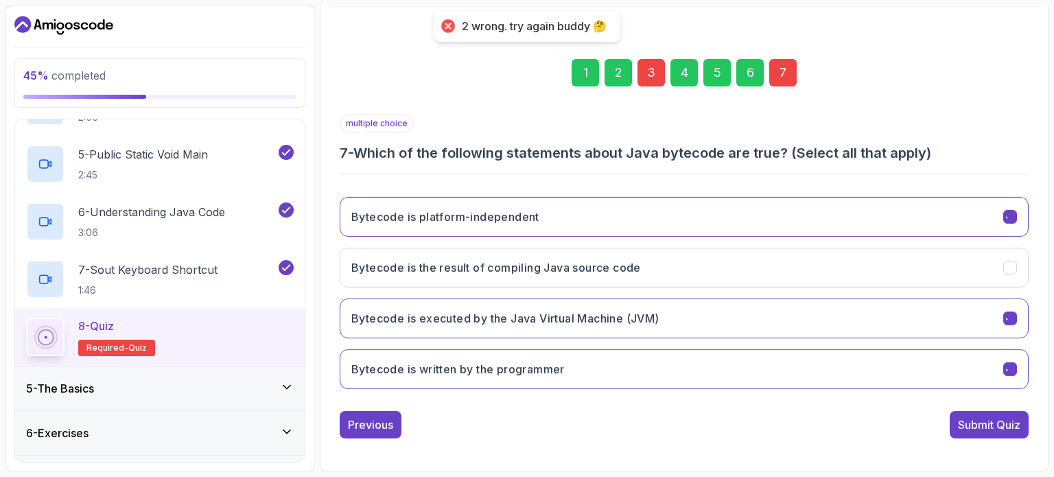
scroll to position [156, 0]
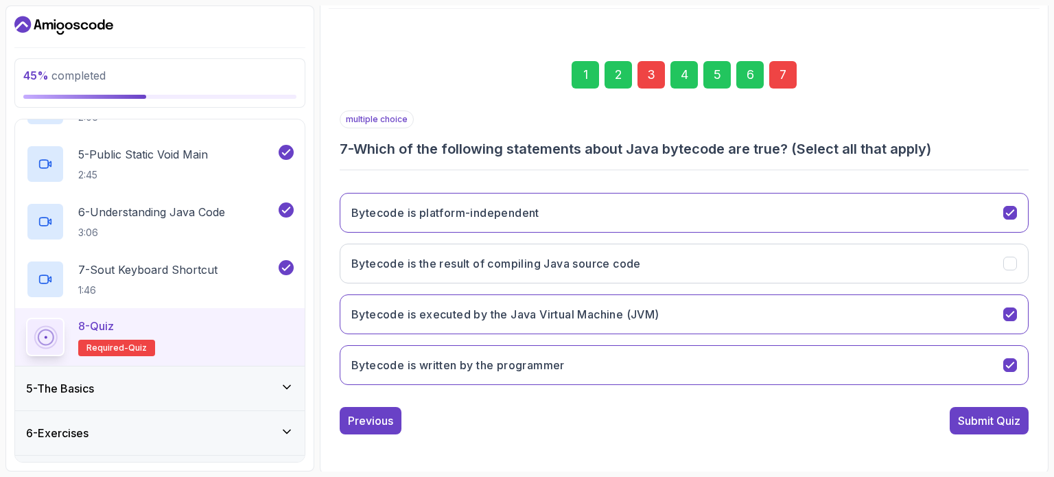
click at [165, 333] on div "8 - Quiz Required- quiz" at bounding box center [160, 337] width 268 height 38
click at [651, 66] on div "3" at bounding box center [650, 74] width 27 height 27
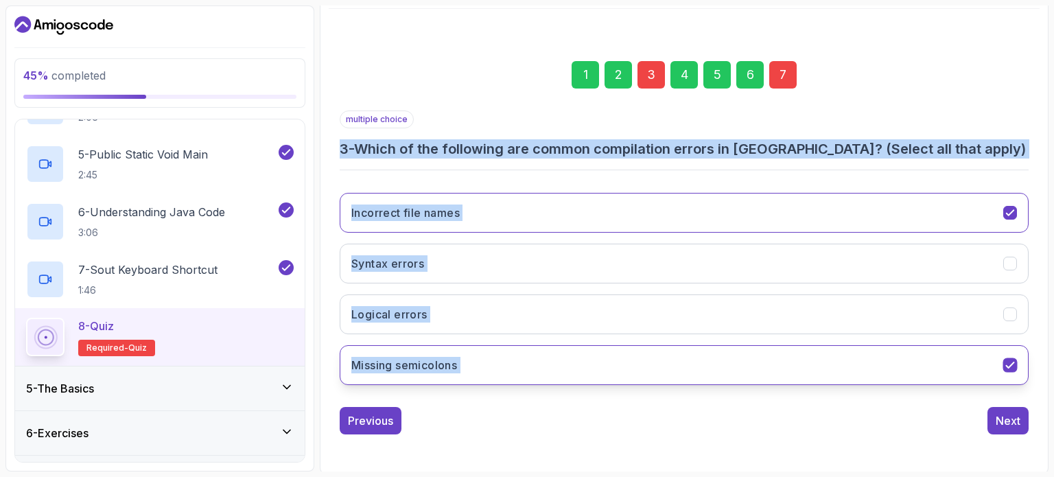
drag, startPoint x: 340, startPoint y: 148, endPoint x: 1027, endPoint y: 359, distance: 719.3
click at [1027, 359] on div "multiple choice 3 - Which of the following are common compilation errors in [GE…" at bounding box center [684, 252] width 689 height 285
copy div "3 - Which of the following are common compilation errors in [GEOGRAPHIC_DATA]? …"
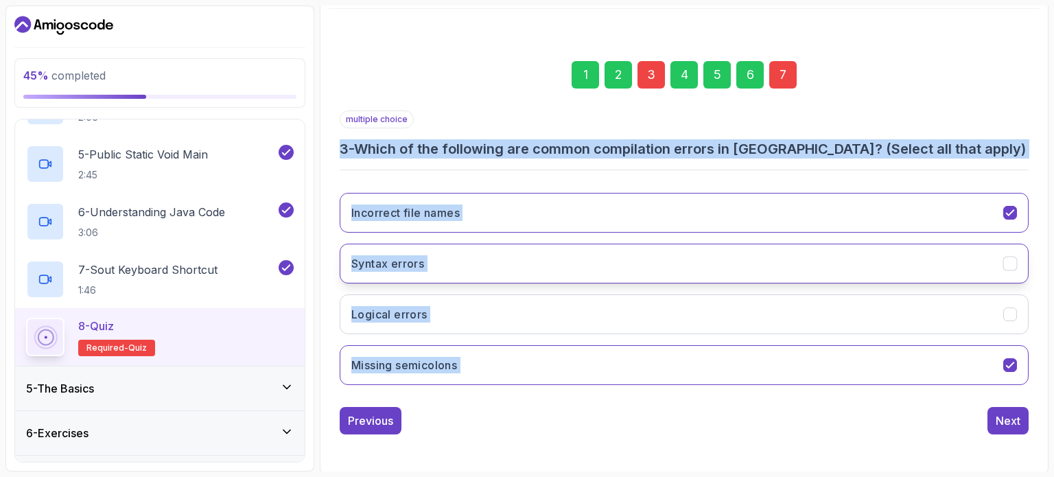
click at [526, 252] on button "Syntax errors" at bounding box center [684, 264] width 689 height 40
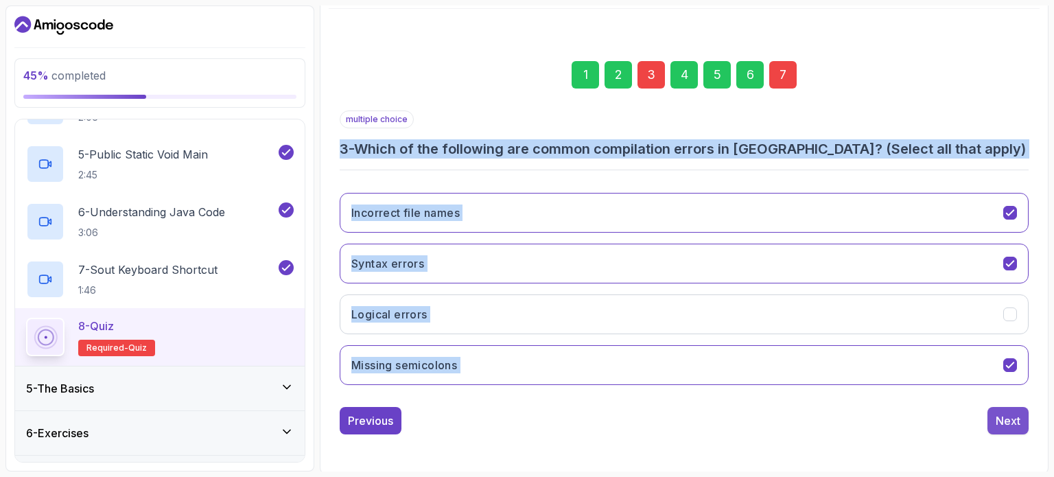
click at [1005, 417] on div "Next" at bounding box center [1008, 420] width 25 height 16
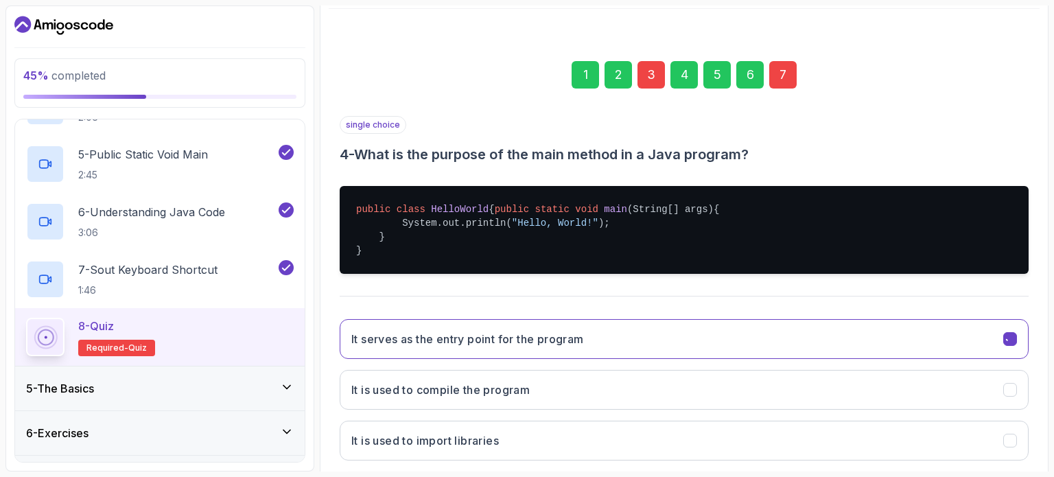
click at [1005, 417] on div "It serves as the entry point for the program It is used to compile the program …" at bounding box center [684, 415] width 689 height 214
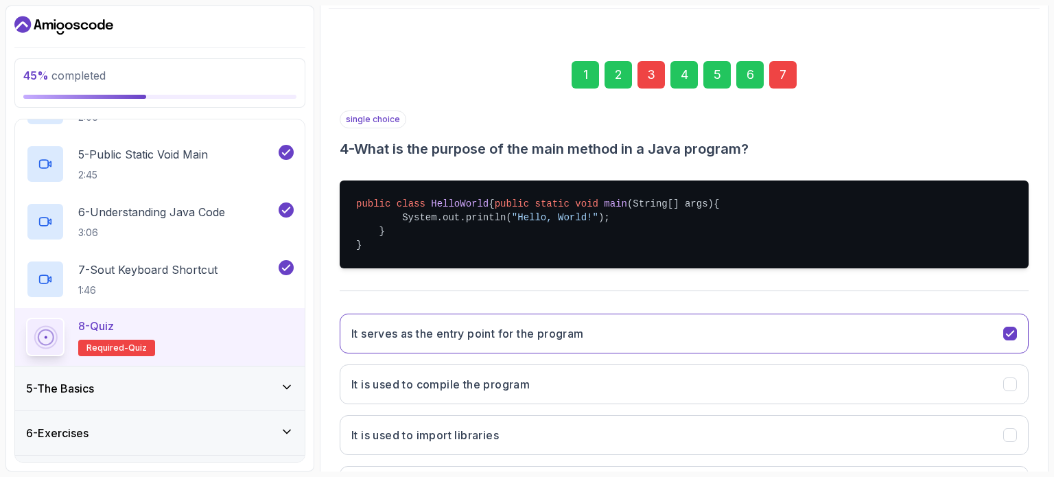
scroll to position [290, 0]
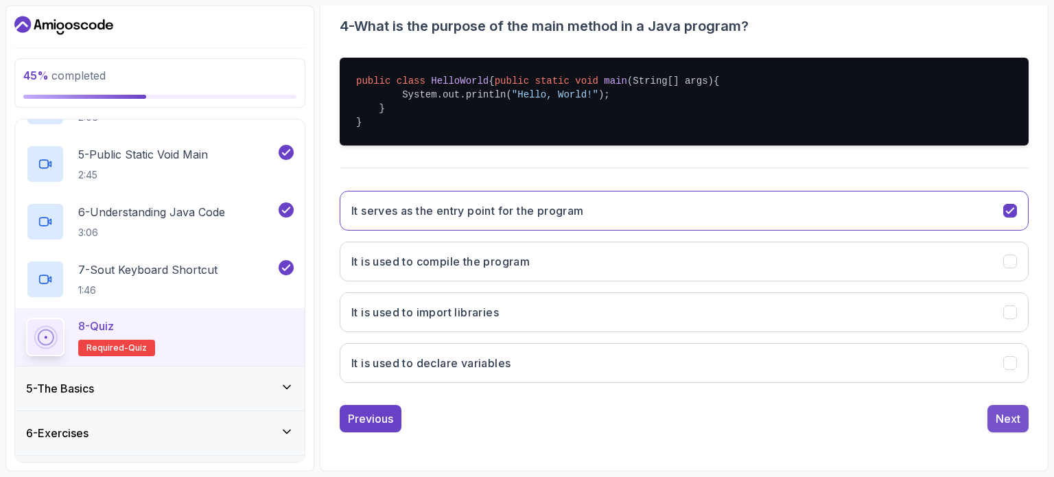
click at [1010, 419] on div "Next" at bounding box center [1008, 418] width 25 height 16
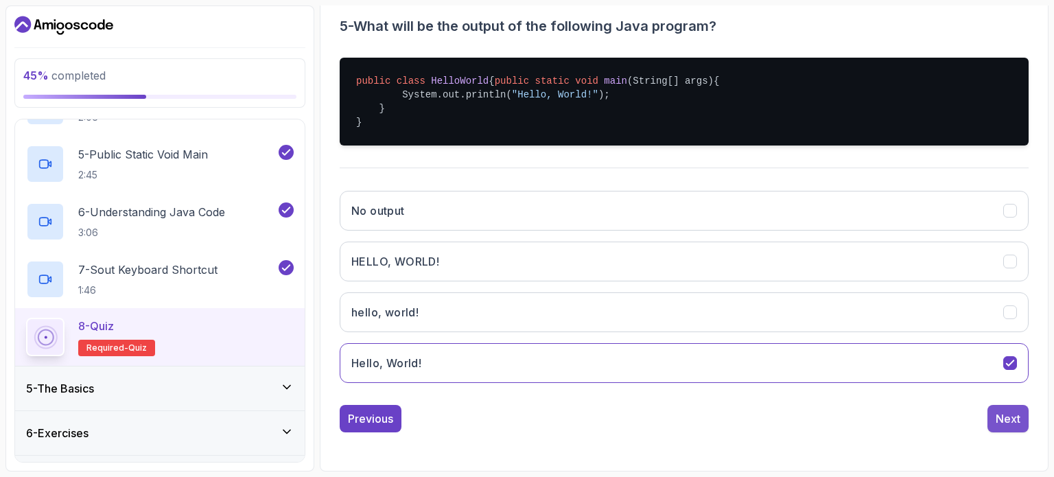
click at [1010, 420] on div "Next" at bounding box center [1008, 418] width 25 height 16
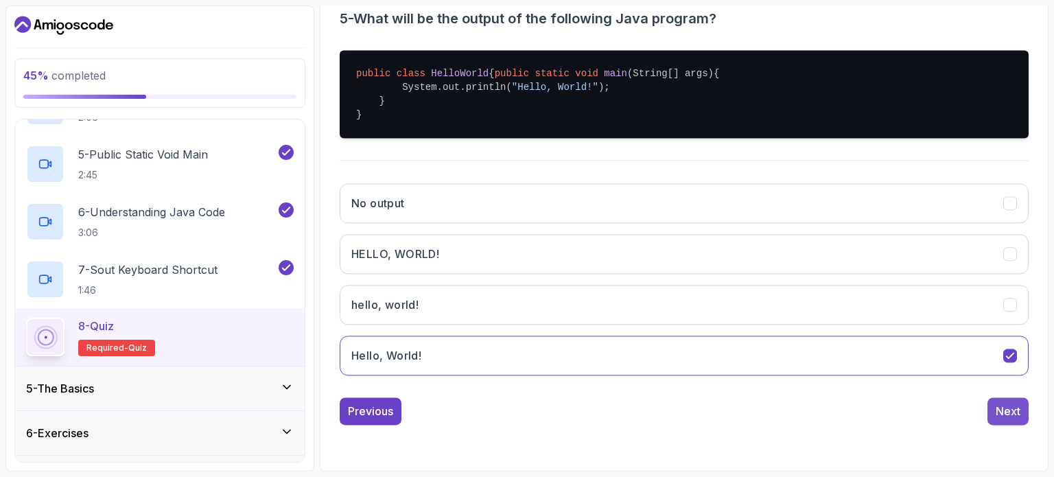
scroll to position [156, 0]
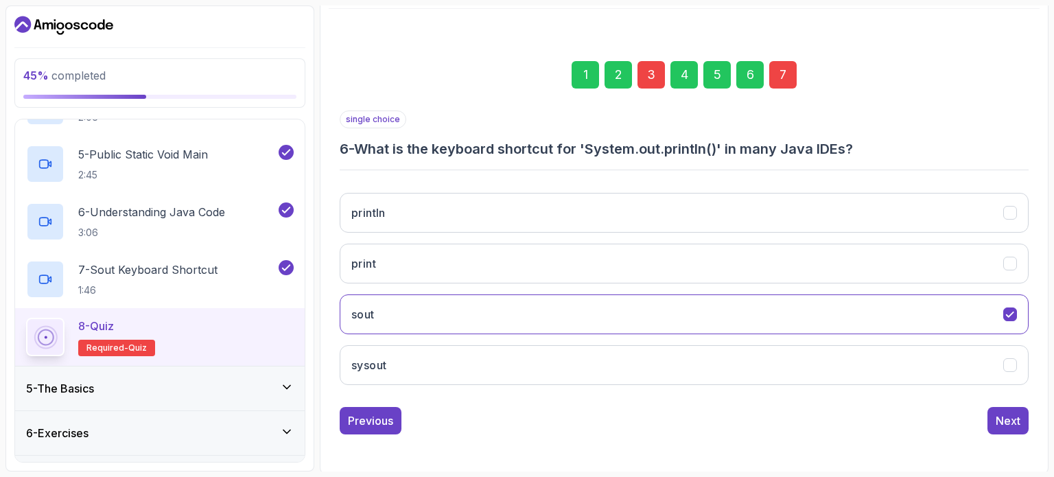
click at [1010, 420] on div "Next" at bounding box center [1008, 420] width 25 height 16
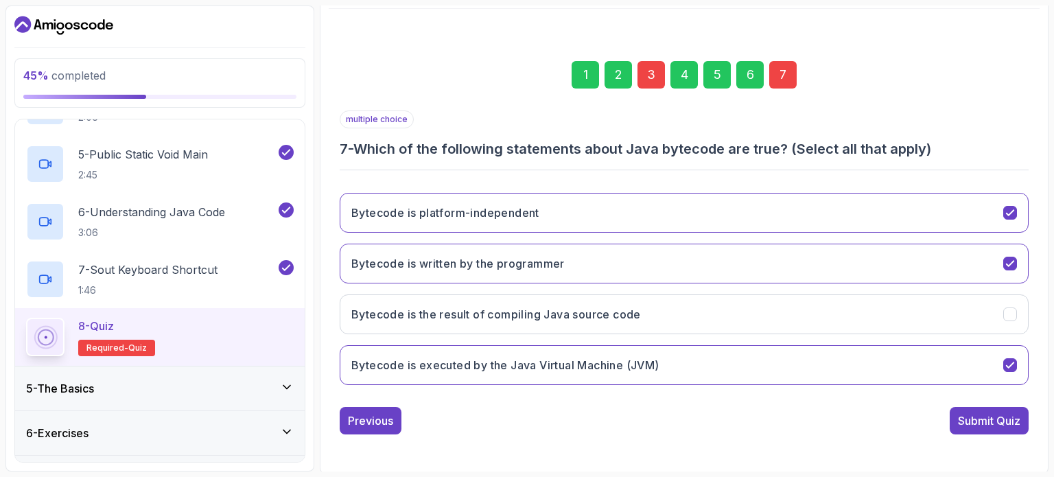
click at [1010, 420] on div "Submit Quiz" at bounding box center [989, 420] width 62 height 16
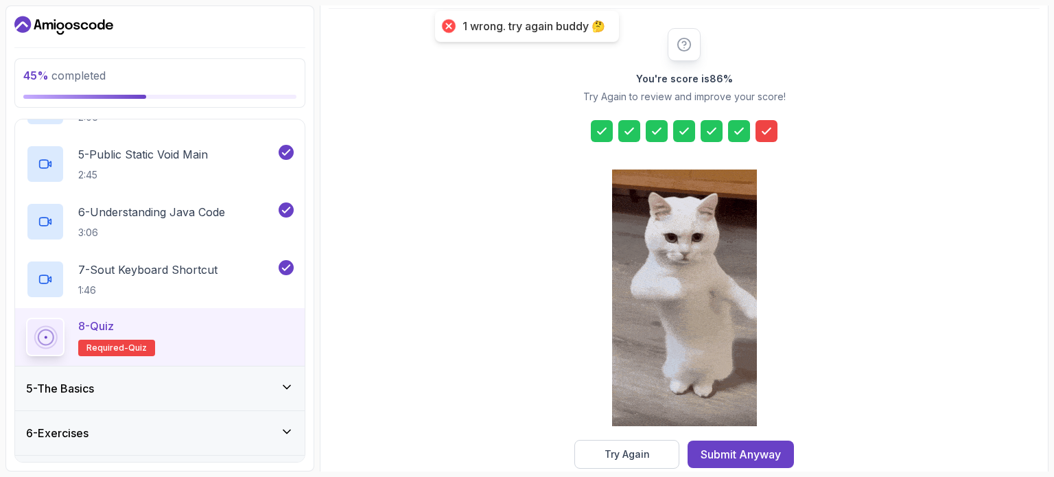
scroll to position [180, 0]
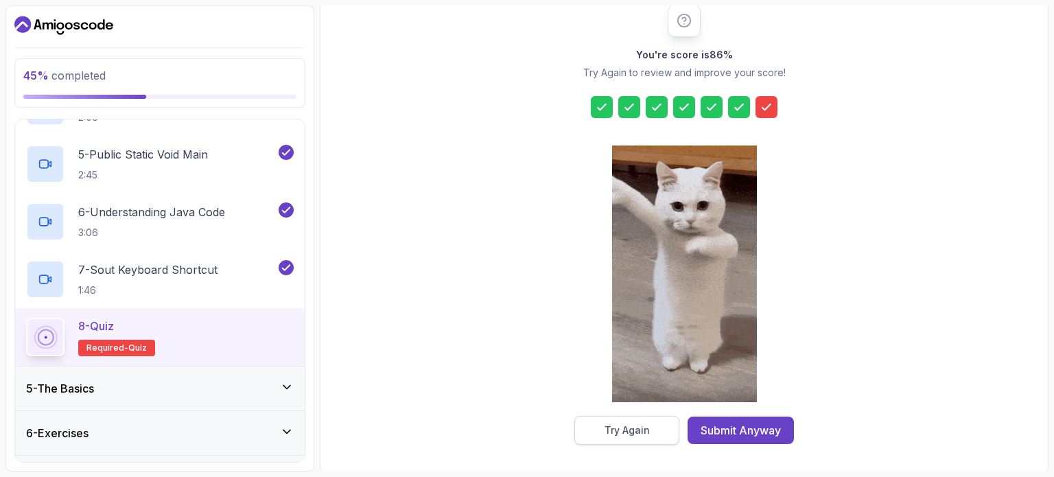
click at [626, 424] on div "Try Again" at bounding box center [627, 430] width 45 height 14
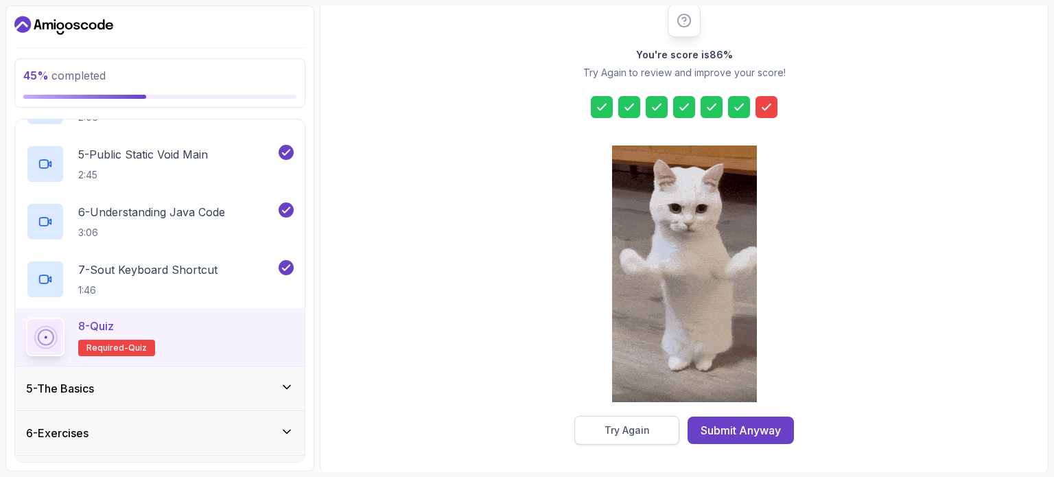
scroll to position [156, 0]
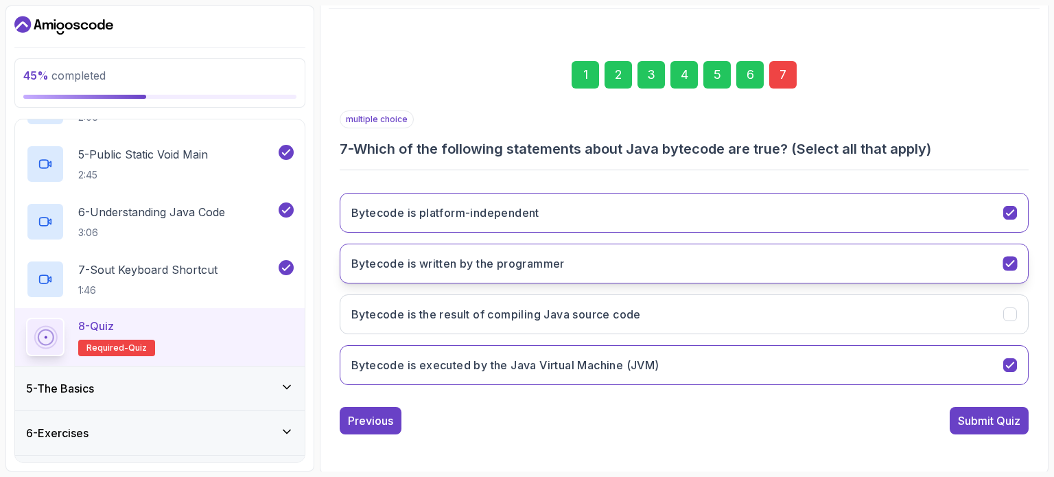
click at [1006, 258] on icon "Bytecode is written by the programmer" at bounding box center [1010, 263] width 13 height 13
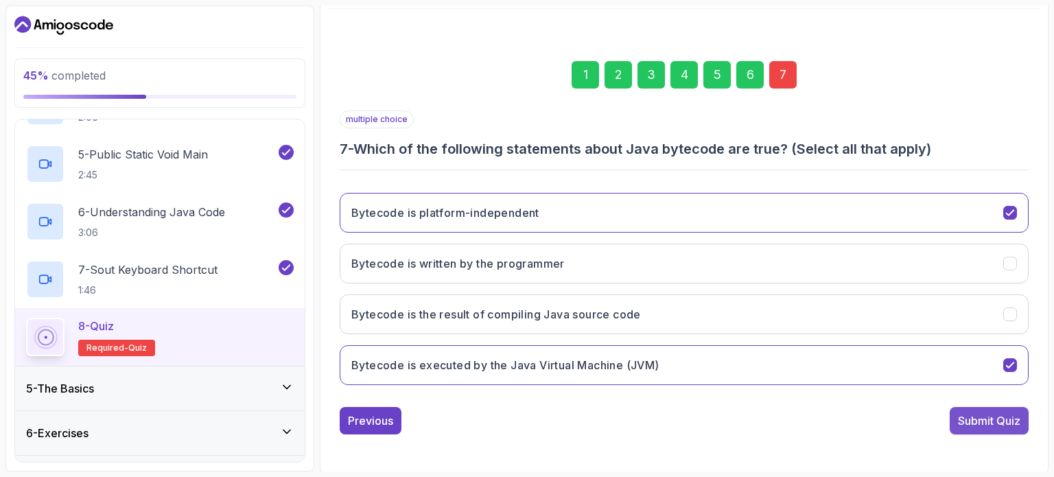
click at [980, 419] on div "Submit Quiz" at bounding box center [989, 420] width 62 height 16
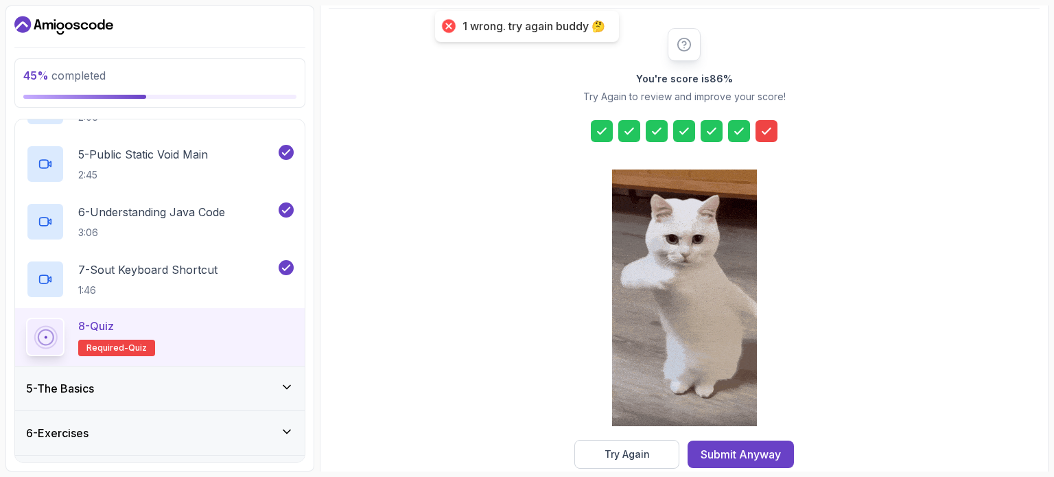
scroll to position [180, 0]
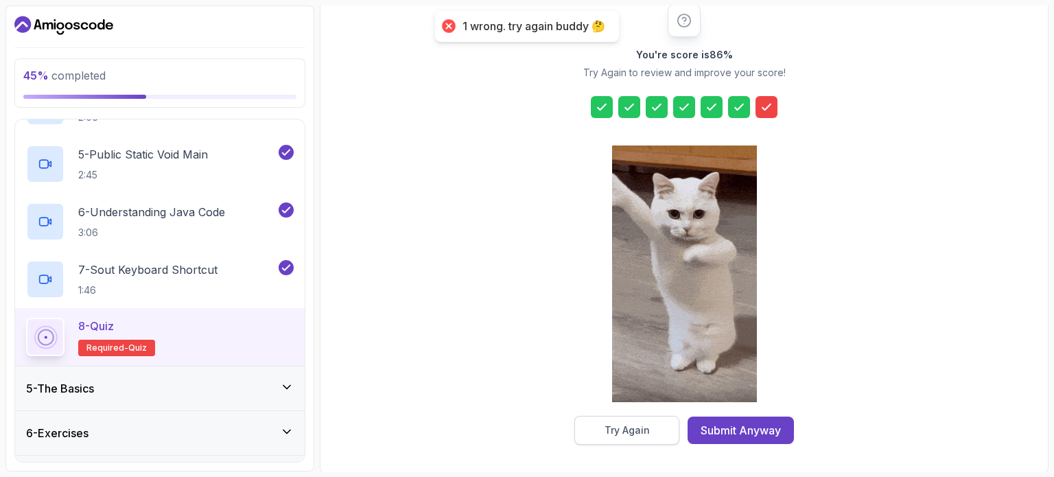
click at [626, 428] on div "Try Again" at bounding box center [627, 430] width 45 height 14
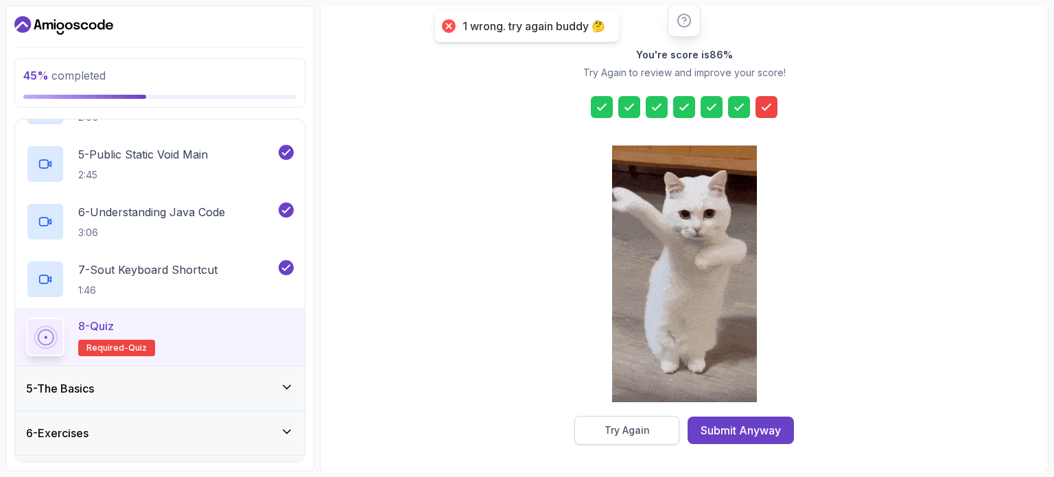
scroll to position [156, 0]
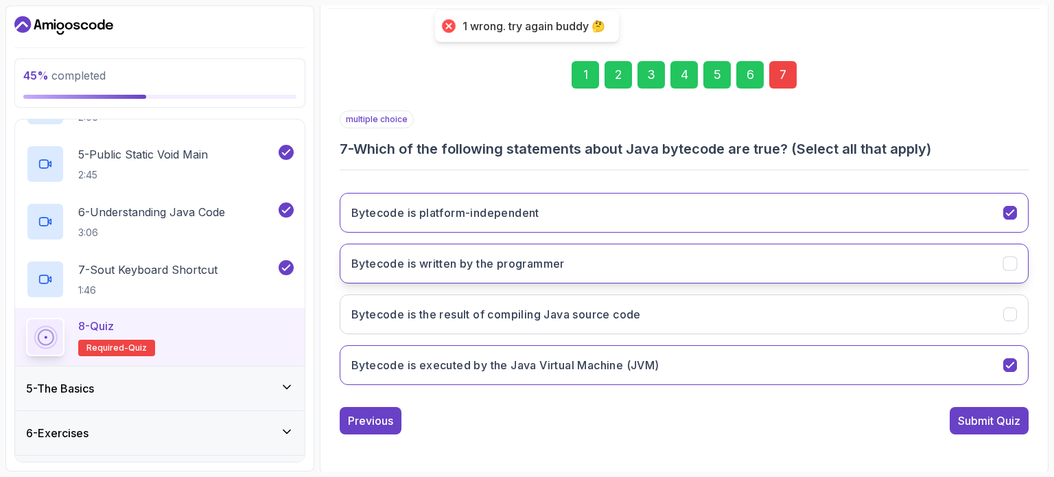
click at [1004, 264] on icon "Bytecode is written by the programmer" at bounding box center [1010, 263] width 13 height 13
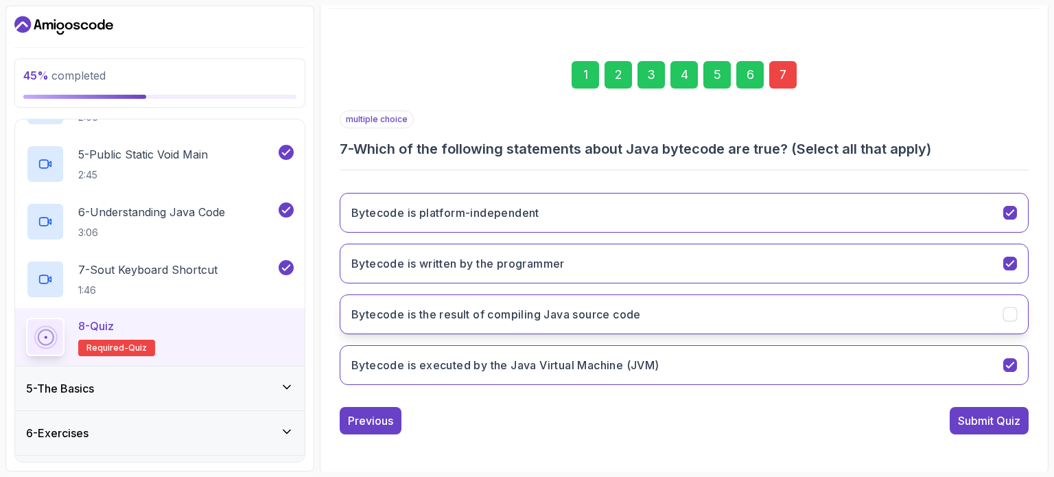
click at [1009, 308] on icon "Bytecode is the result of compiling Java source code" at bounding box center [1010, 314] width 13 height 13
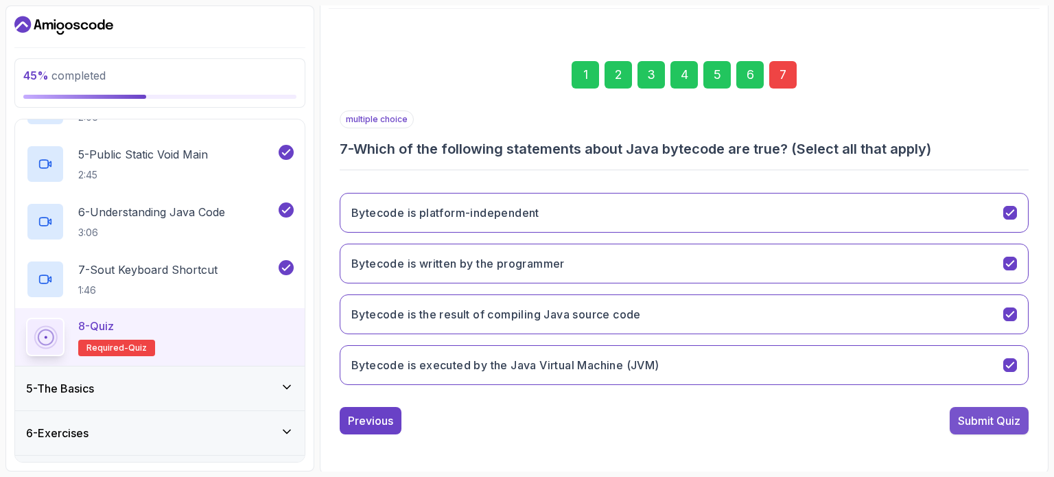
click at [978, 419] on div "Submit Quiz" at bounding box center [989, 420] width 62 height 16
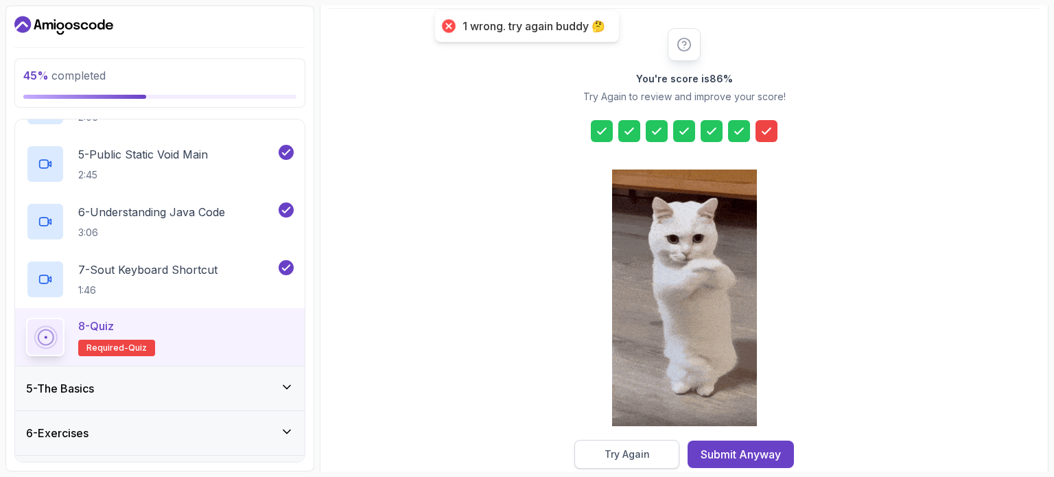
click at [594, 458] on button "Try Again" at bounding box center [626, 454] width 105 height 29
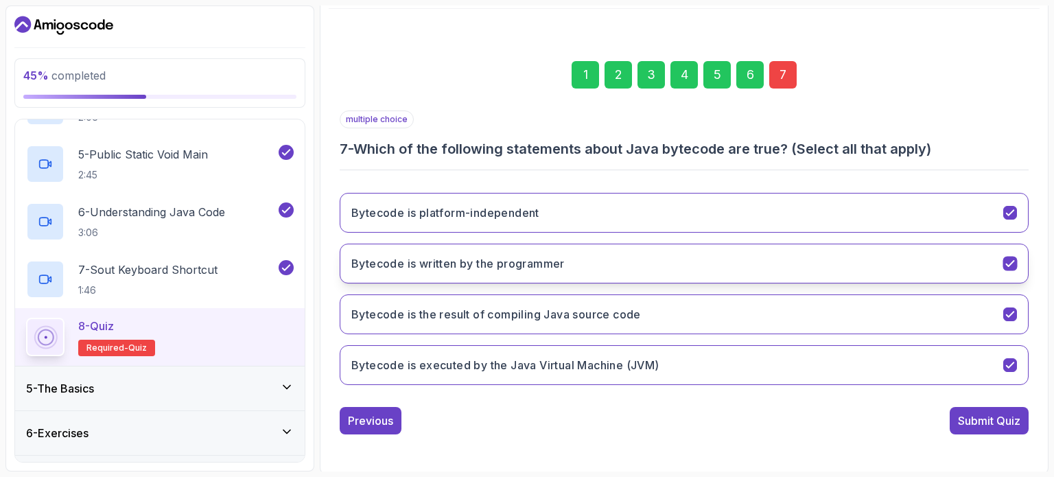
click at [1010, 260] on icon "Bytecode is written by the programmer" at bounding box center [1010, 263] width 13 height 13
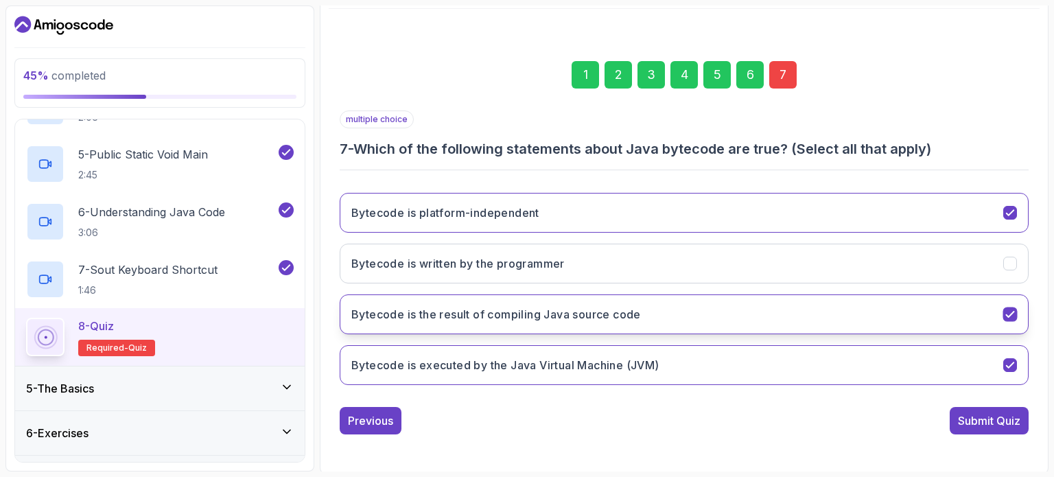
click at [1008, 312] on icon "Bytecode is the result of compiling Java source code" at bounding box center [1010, 314] width 13 height 13
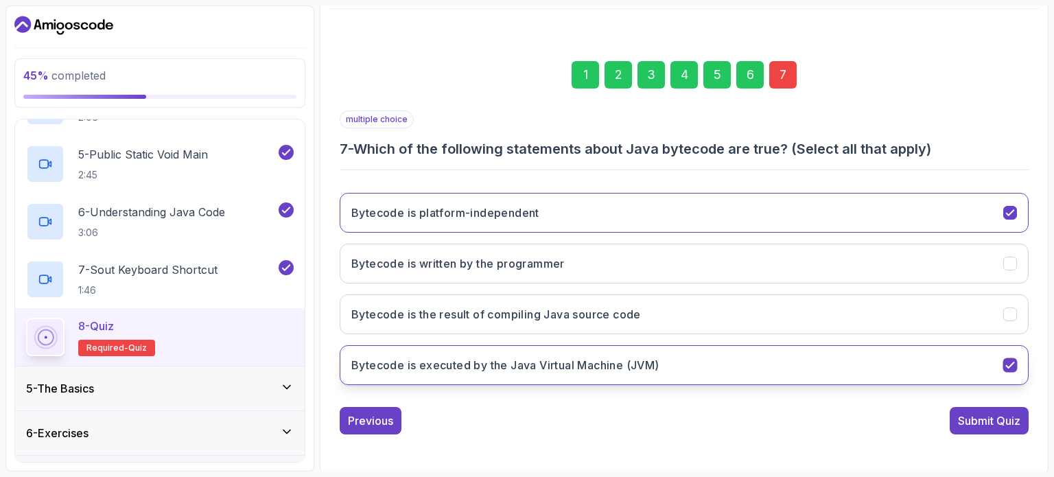
click at [1008, 359] on icon "Bytecode is executed by the Java Virtual Machine (JVM)" at bounding box center [1010, 365] width 13 height 13
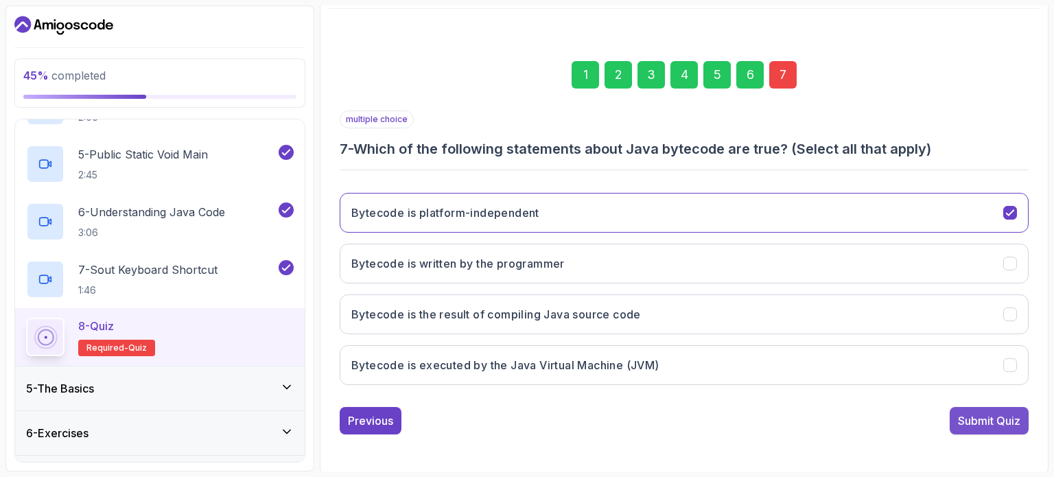
click at [958, 429] on button "Submit Quiz" at bounding box center [989, 420] width 79 height 27
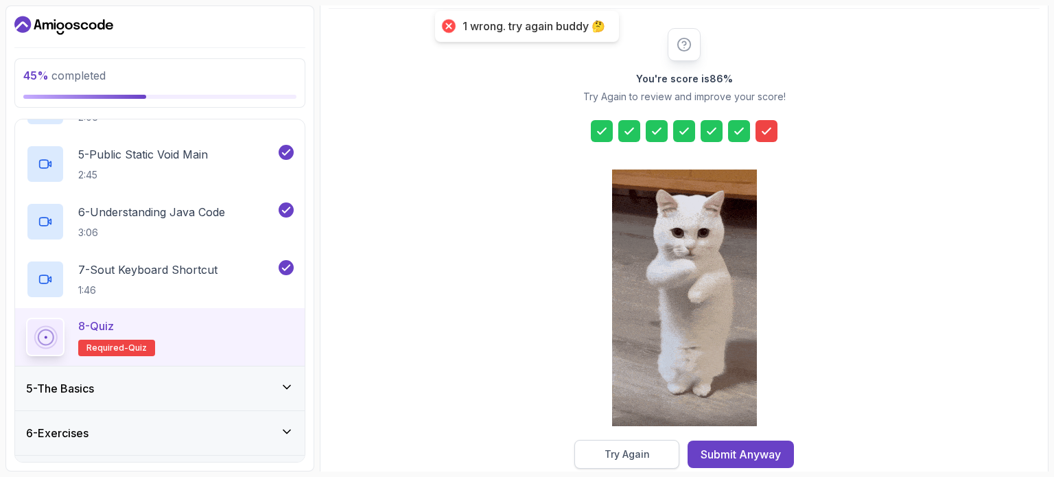
click at [646, 441] on button "Try Again" at bounding box center [626, 454] width 105 height 29
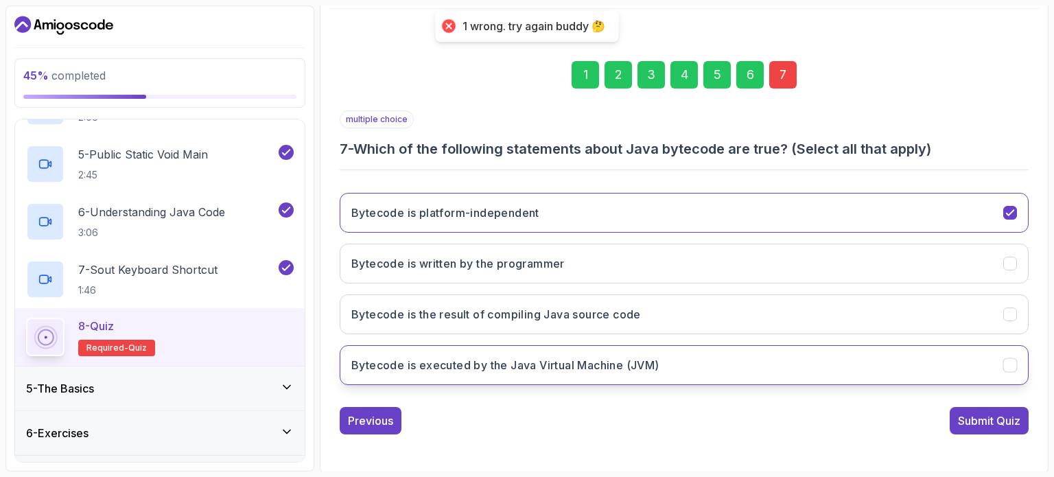
click at [1004, 360] on icon "Bytecode is executed by the Java Virtual Machine (JVM)" at bounding box center [1010, 365] width 13 height 13
click at [978, 424] on div "Submit Quiz" at bounding box center [989, 420] width 62 height 16
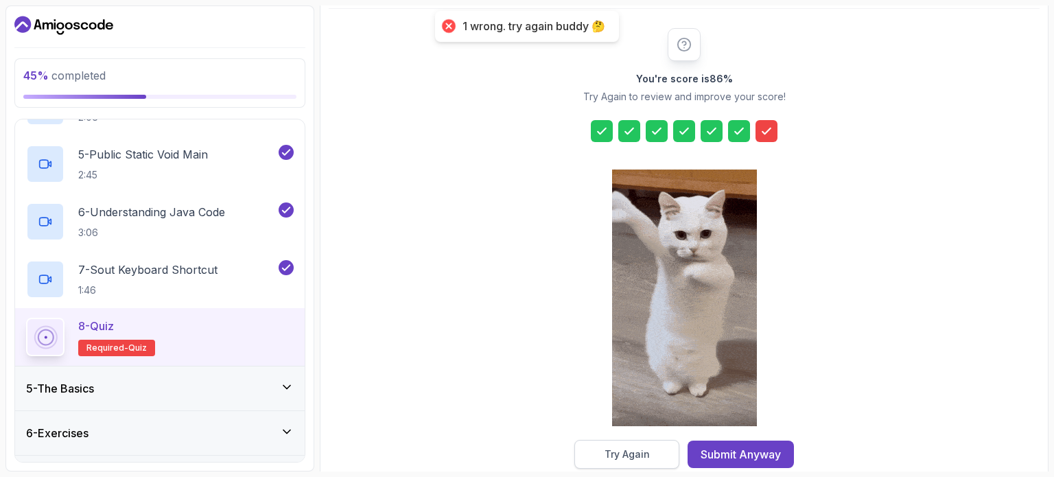
click at [634, 449] on div "Try Again" at bounding box center [627, 454] width 45 height 14
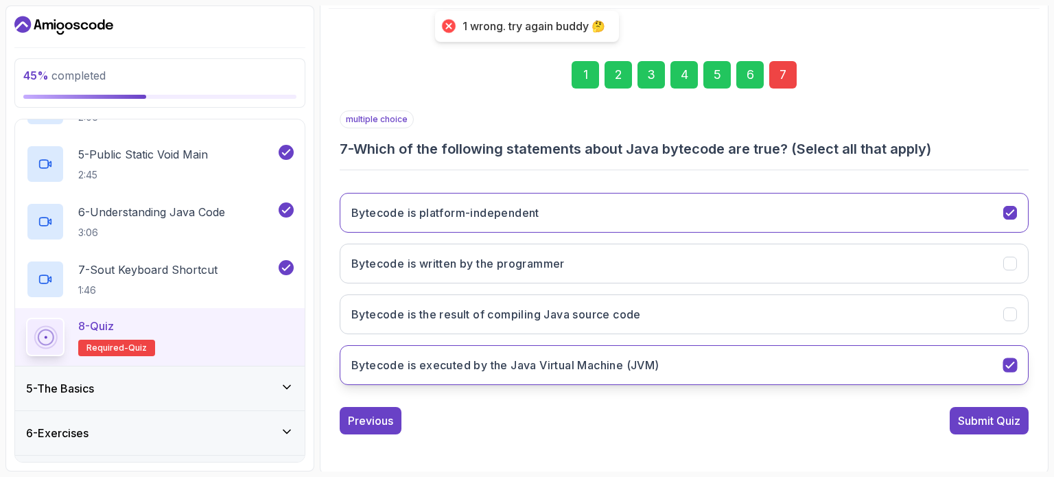
click at [1000, 362] on button "Bytecode is executed by the Java Virtual Machine (JVM)" at bounding box center [684, 365] width 689 height 40
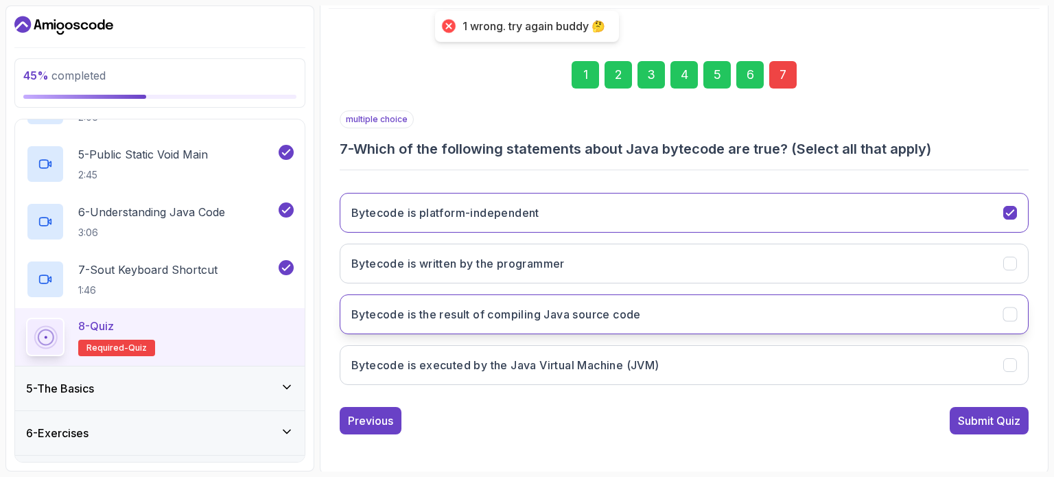
click at [1014, 312] on icon "Bytecode is the result of compiling Java source code" at bounding box center [1010, 314] width 8 height 5
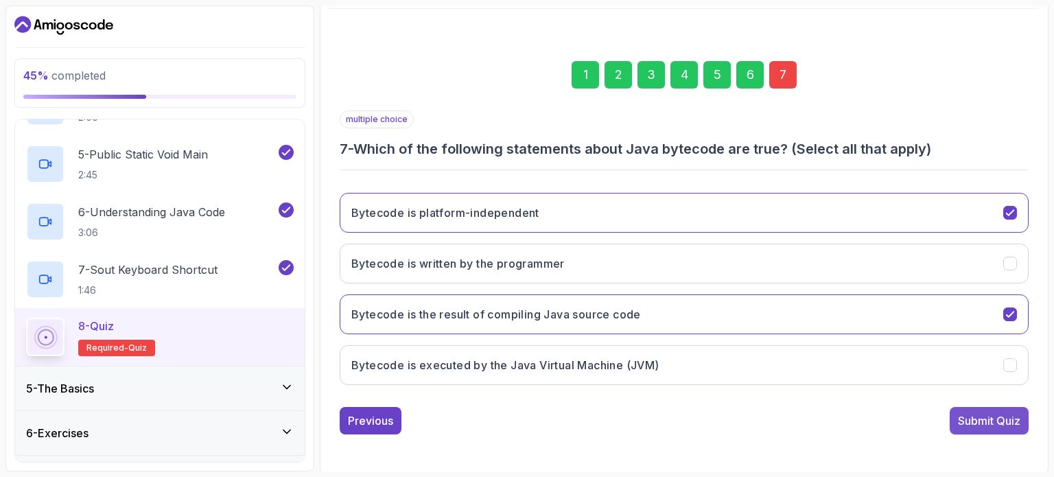
click at [977, 415] on div "Submit Quiz" at bounding box center [989, 420] width 62 height 16
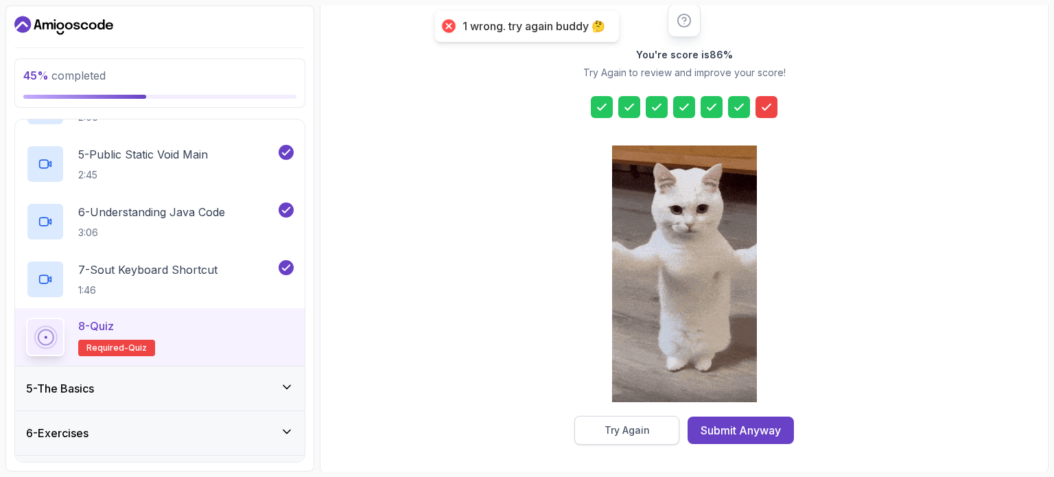
click at [620, 430] on div "Try Again" at bounding box center [627, 430] width 45 height 14
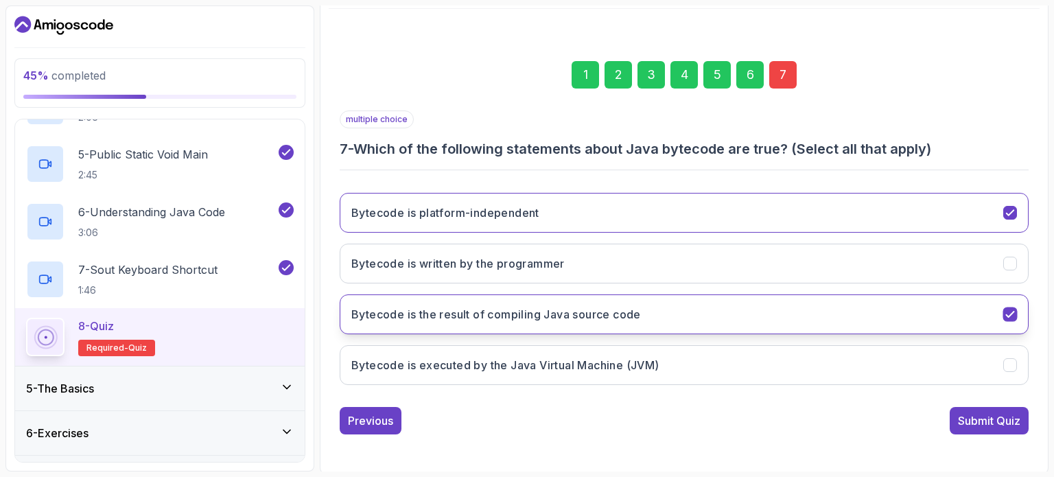
click at [1007, 308] on icon "Bytecode is the result of compiling Java source code" at bounding box center [1010, 314] width 13 height 13
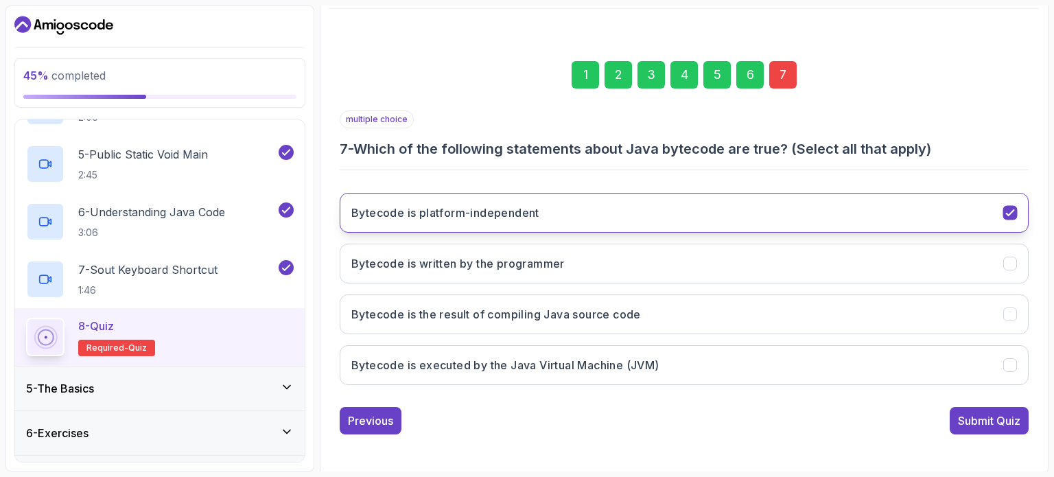
click at [1004, 202] on button "Bytecode is platform-independent" at bounding box center [684, 213] width 689 height 40
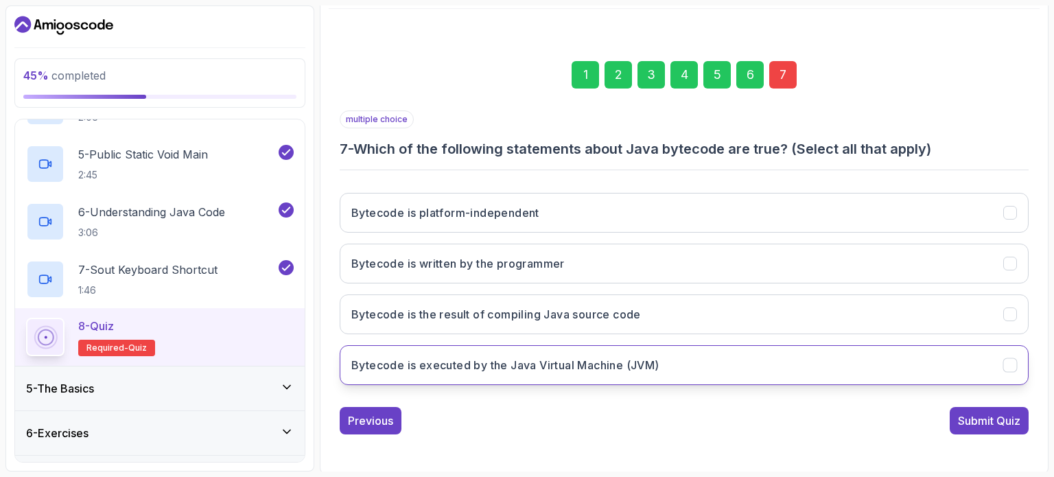
click at [1005, 362] on icon "Bytecode is executed by the Java Virtual Machine (JVM)" at bounding box center [1010, 365] width 13 height 13
click at [999, 415] on div "Submit Quiz" at bounding box center [989, 420] width 62 height 16
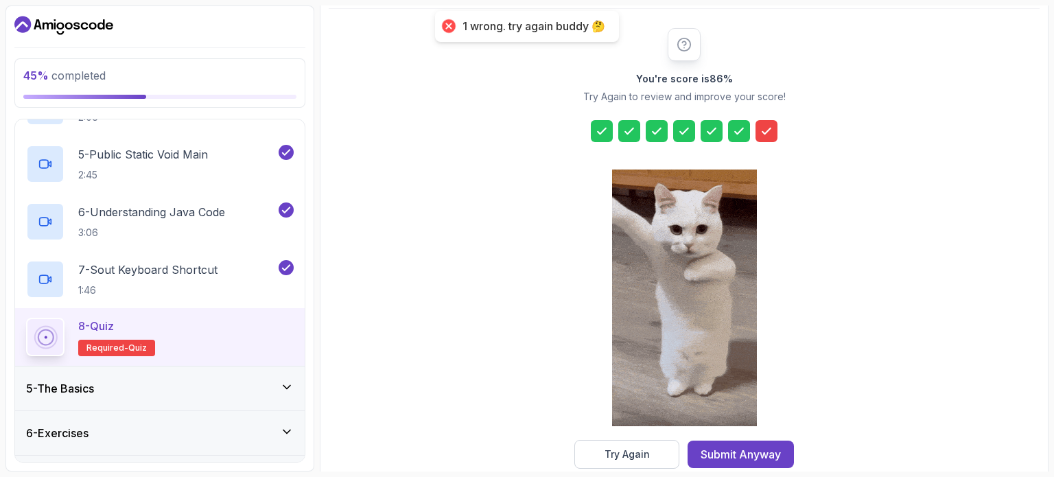
scroll to position [180, 0]
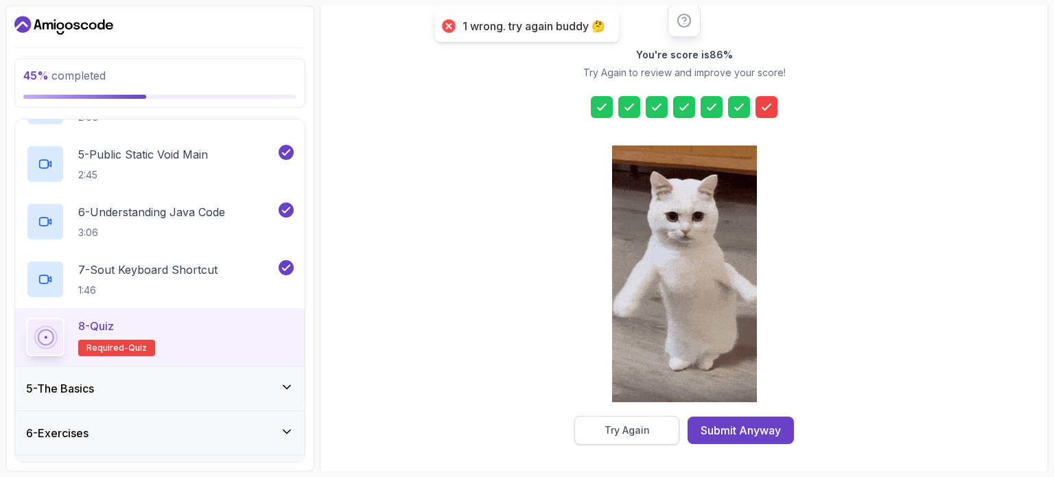
click at [661, 428] on button "Try Again" at bounding box center [626, 430] width 105 height 29
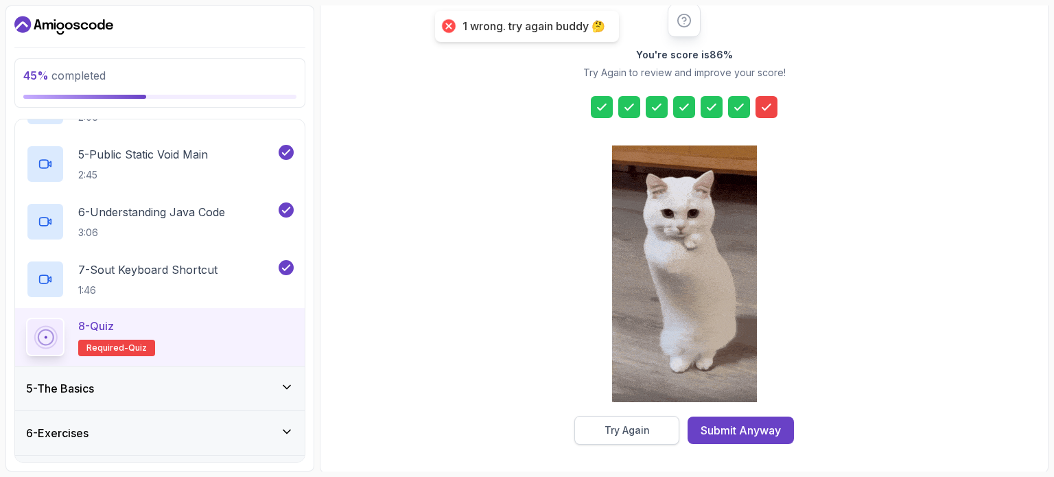
scroll to position [156, 0]
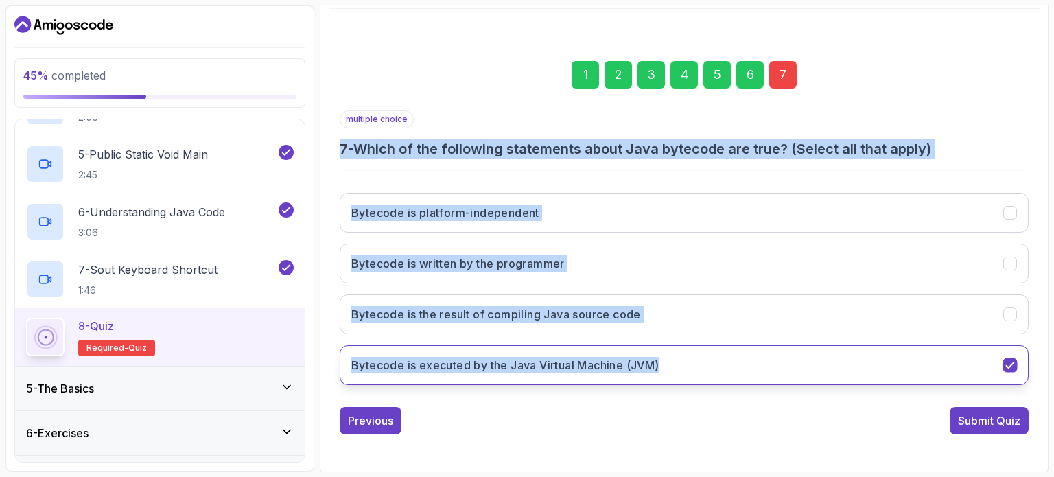
drag, startPoint x: 340, startPoint y: 143, endPoint x: 692, endPoint y: 354, distance: 410.2
click at [692, 354] on div "multiple choice 7 - Which of the following statements about Java bytecode are t…" at bounding box center [684, 252] width 689 height 285
copy div "7 - Which of the following statements about Java bytecode are true? (Select all…"
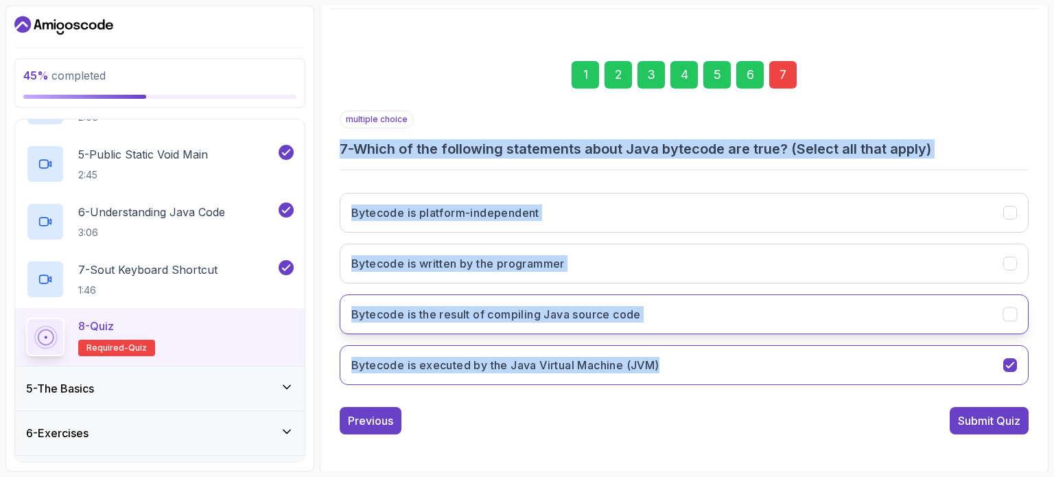
click at [1018, 318] on button "Bytecode is the result of compiling Java source code" at bounding box center [684, 314] width 689 height 40
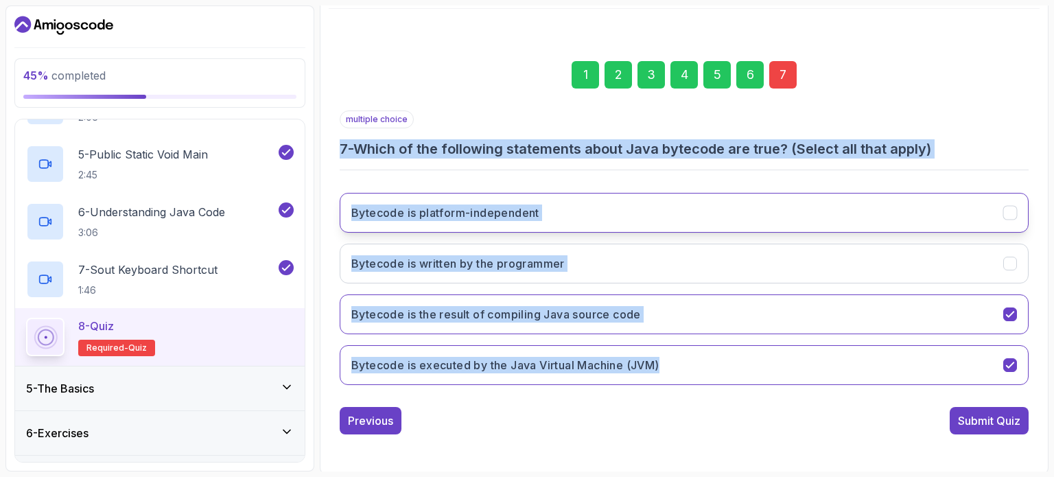
click at [1008, 207] on icon "Bytecode is platform-independent" at bounding box center [1010, 213] width 13 height 13
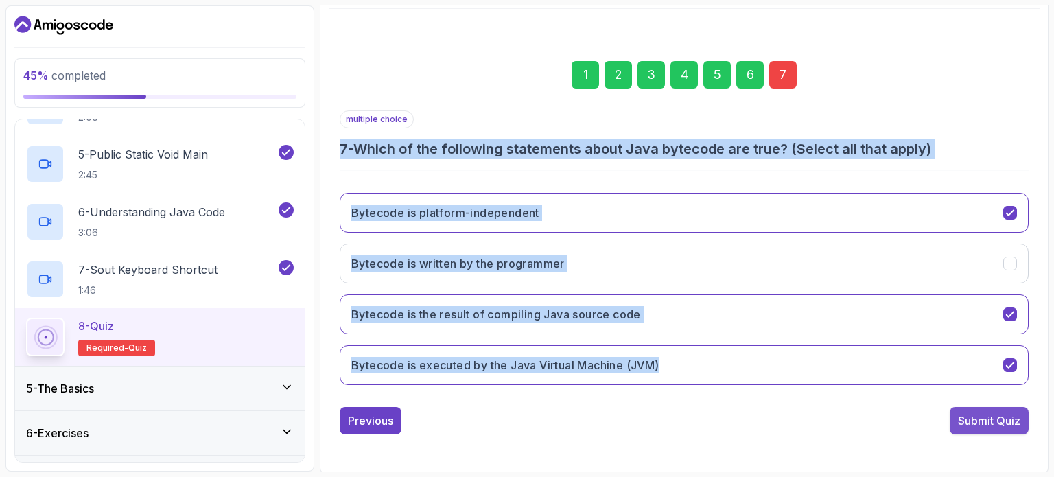
click at [981, 412] on div "Submit Quiz" at bounding box center [989, 420] width 62 height 16
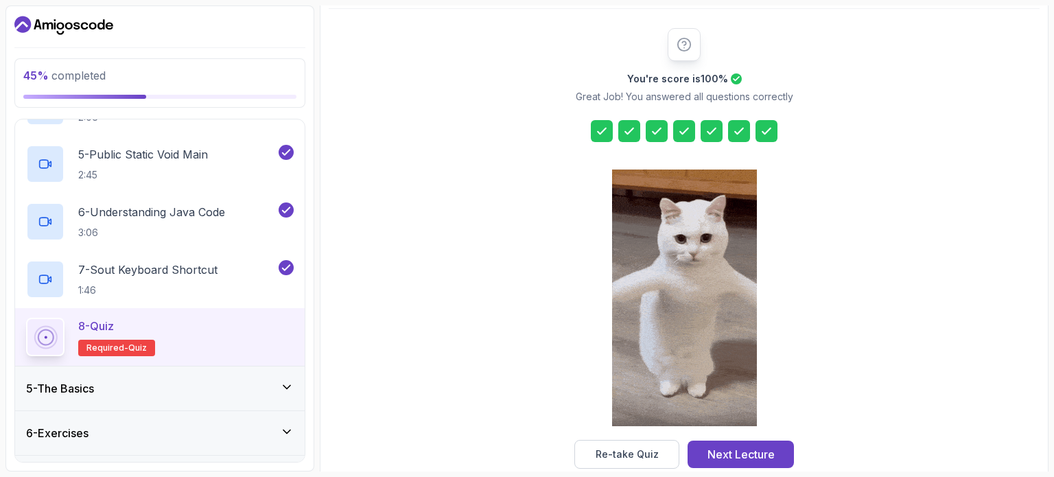
scroll to position [180, 0]
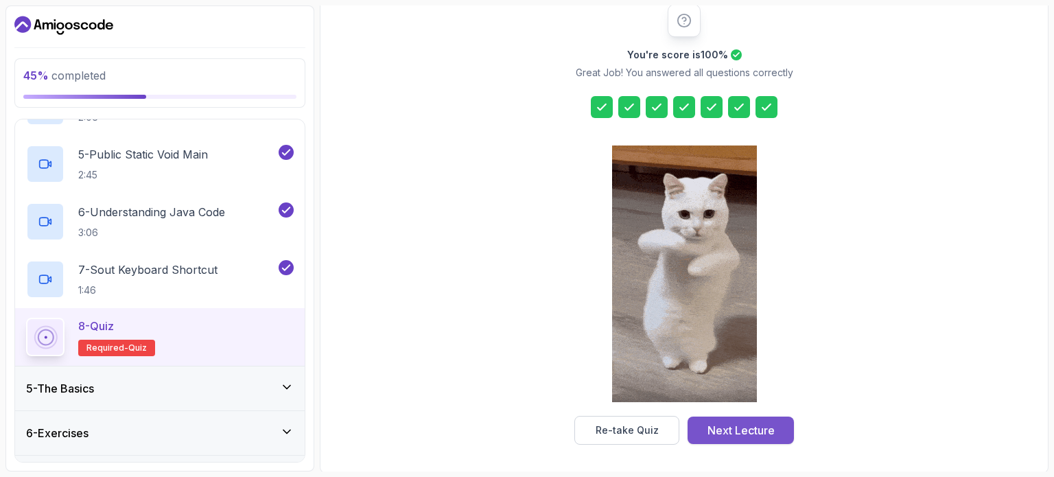
click at [708, 428] on div "Next Lecture" at bounding box center [740, 430] width 67 height 16
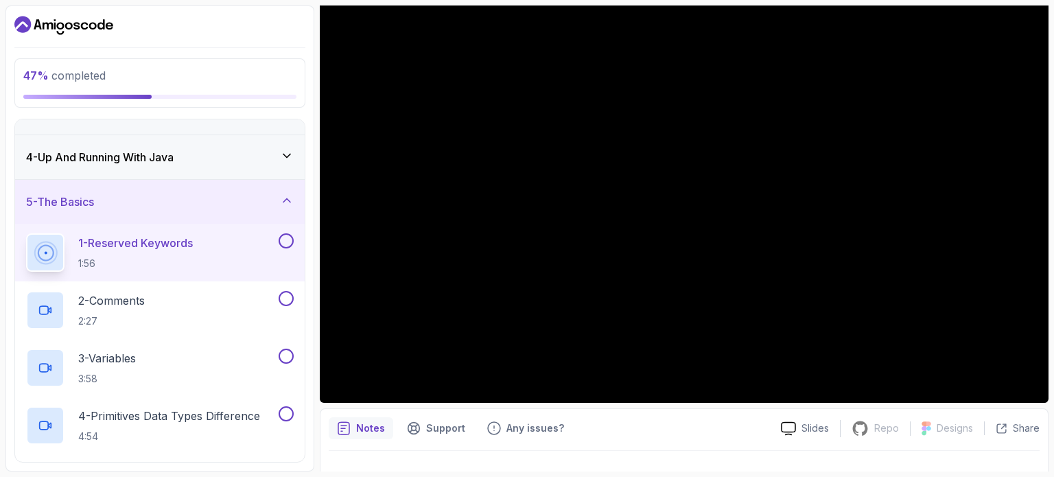
scroll to position [129, 0]
click at [236, 304] on div "2 - Comments 2:27" at bounding box center [151, 310] width 250 height 38
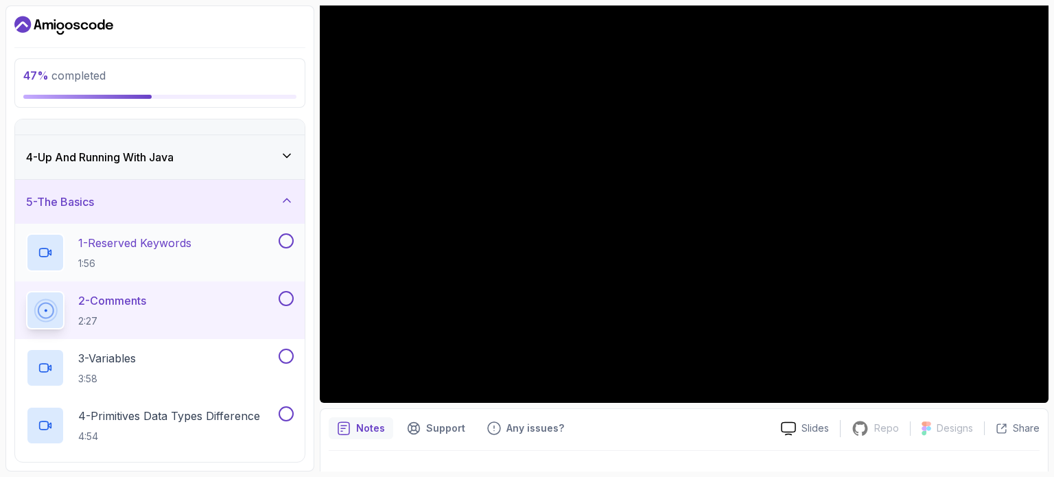
click at [283, 233] on button at bounding box center [286, 240] width 15 height 15
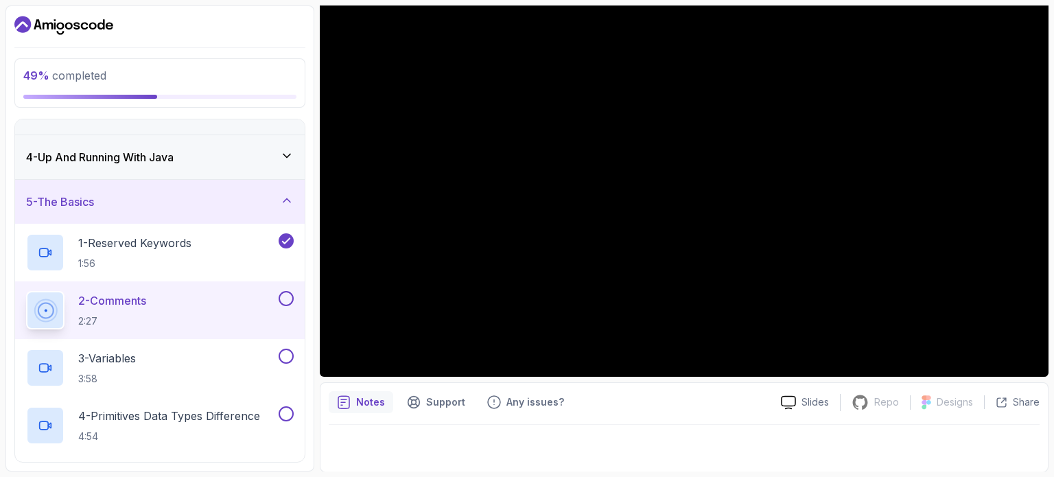
click at [336, 406] on div "Notes" at bounding box center [361, 402] width 65 height 22
click at [351, 406] on div "Notes" at bounding box center [361, 402] width 65 height 22
click at [353, 401] on div "Notes" at bounding box center [361, 402] width 65 height 22
click at [334, 403] on div "Notes" at bounding box center [361, 402] width 65 height 22
click at [365, 405] on p "Notes" at bounding box center [370, 402] width 29 height 14
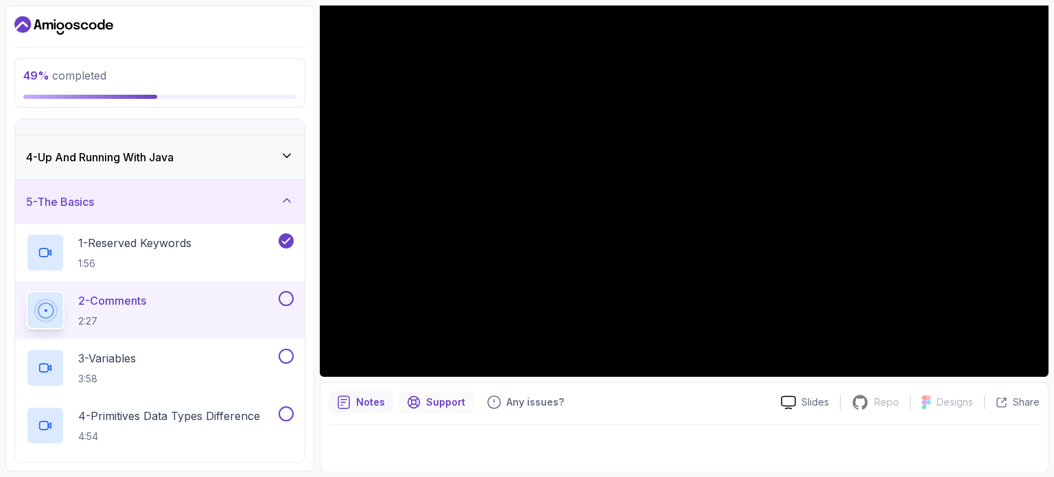
click at [438, 403] on p "Support" at bounding box center [445, 402] width 39 height 14
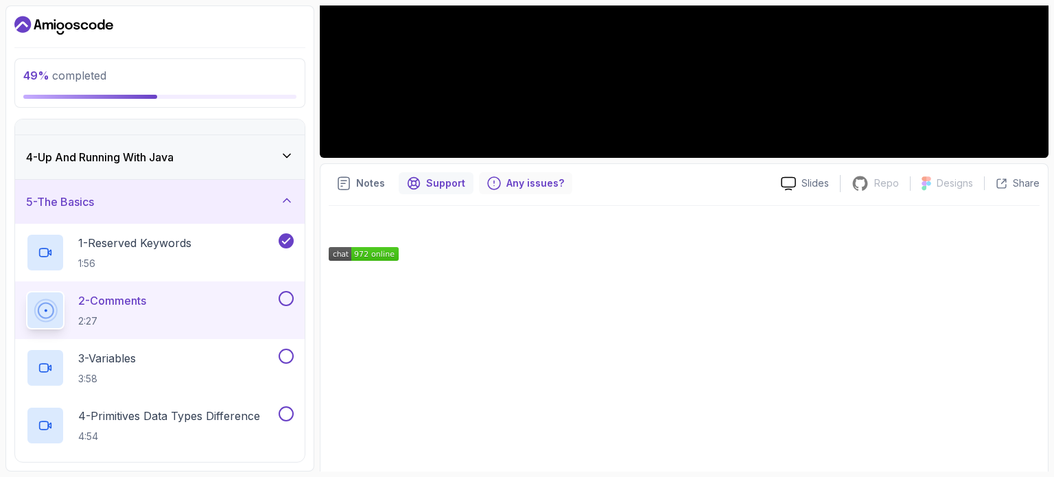
scroll to position [378, 0]
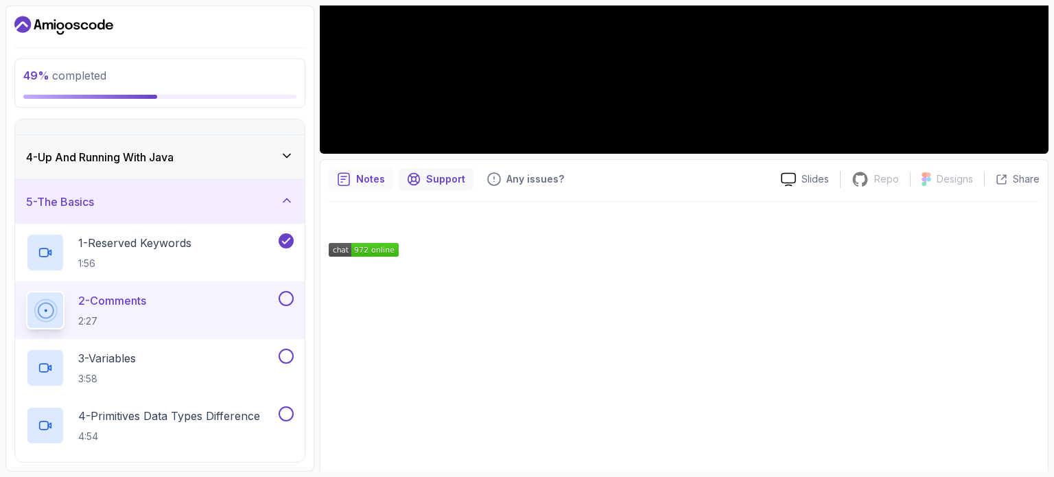
click at [365, 178] on p "Notes" at bounding box center [370, 179] width 29 height 14
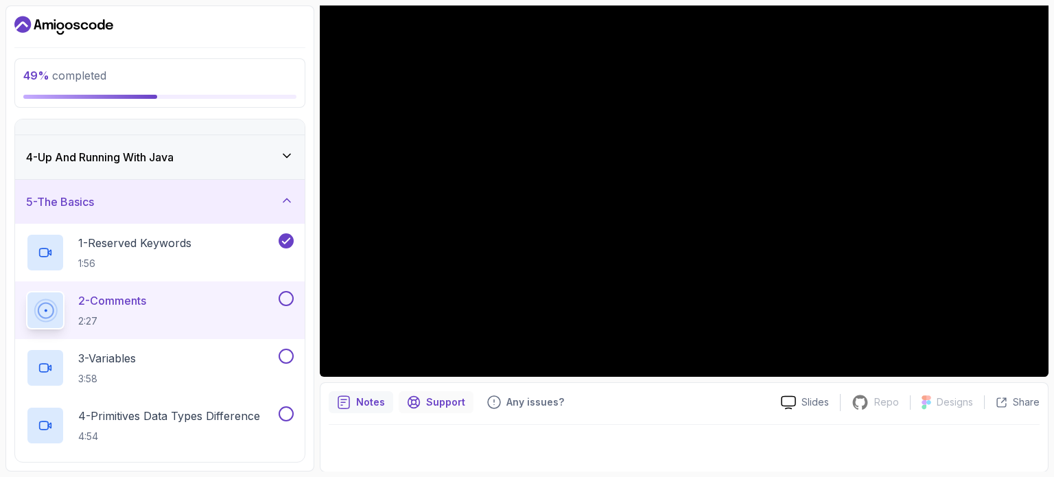
click at [436, 398] on p "Support" at bounding box center [445, 402] width 39 height 14
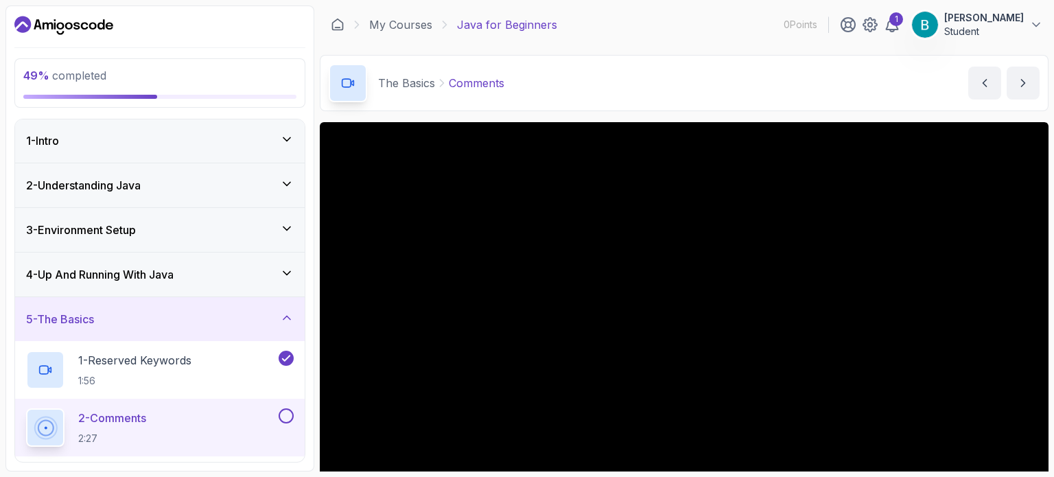
scroll to position [0, 0]
click at [141, 191] on h3 "2 - Understanding Java" at bounding box center [83, 186] width 115 height 16
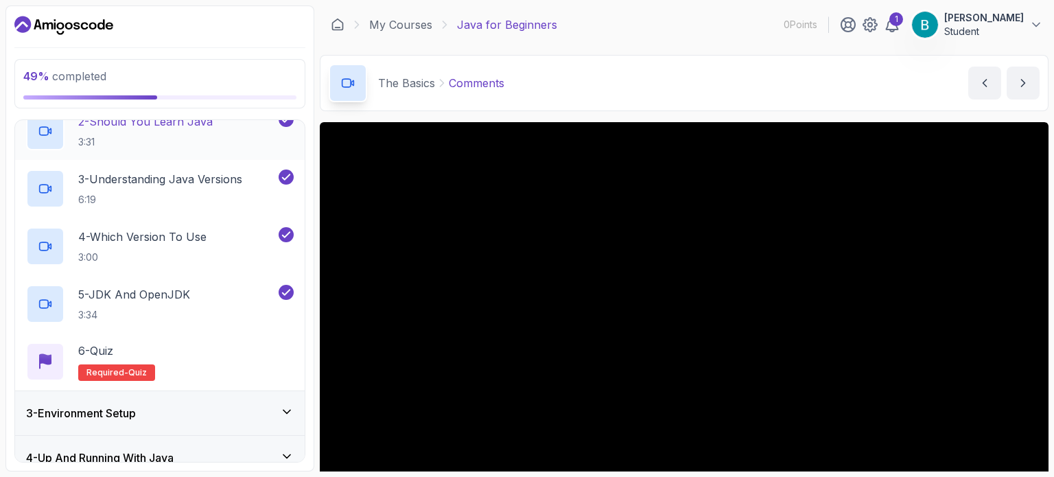
scroll to position [269, 0]
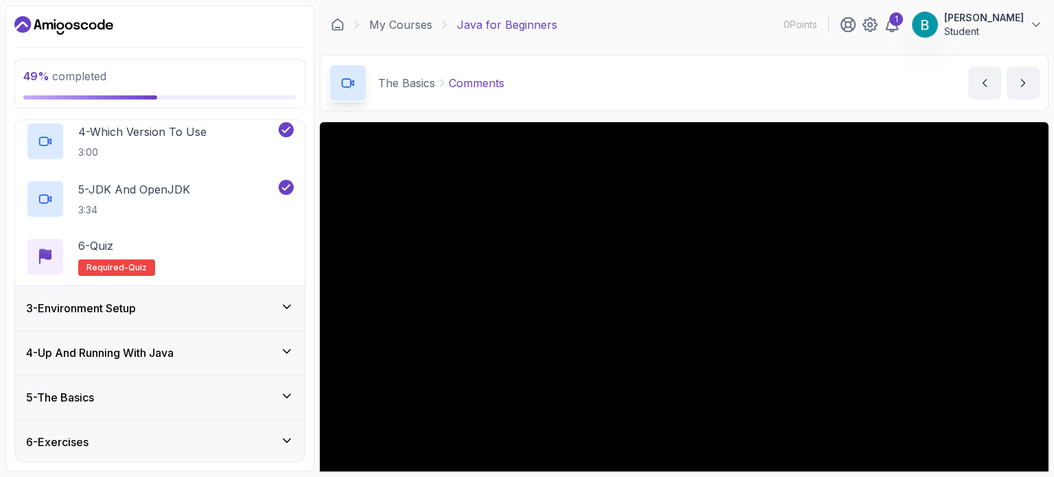
click at [193, 309] on div "3 - Environment Setup" at bounding box center [160, 308] width 268 height 16
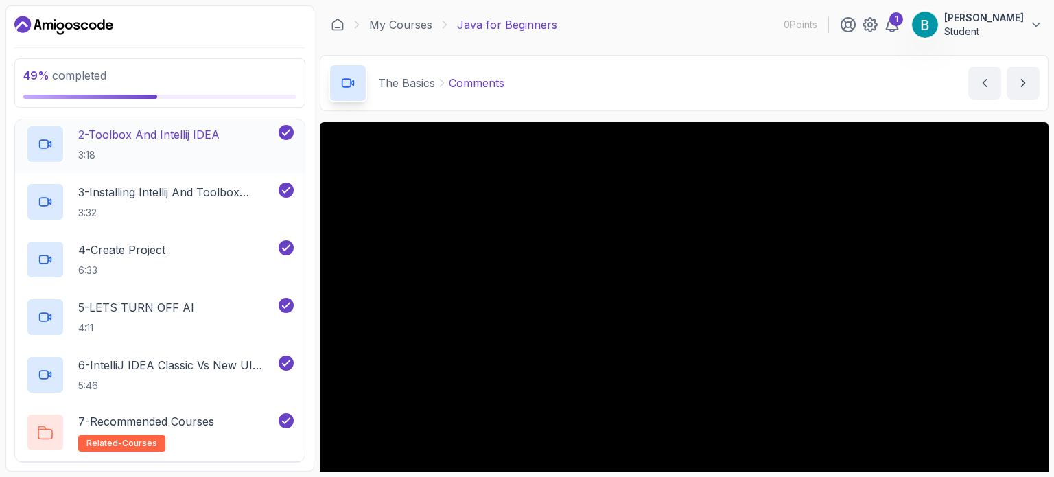
scroll to position [371, 0]
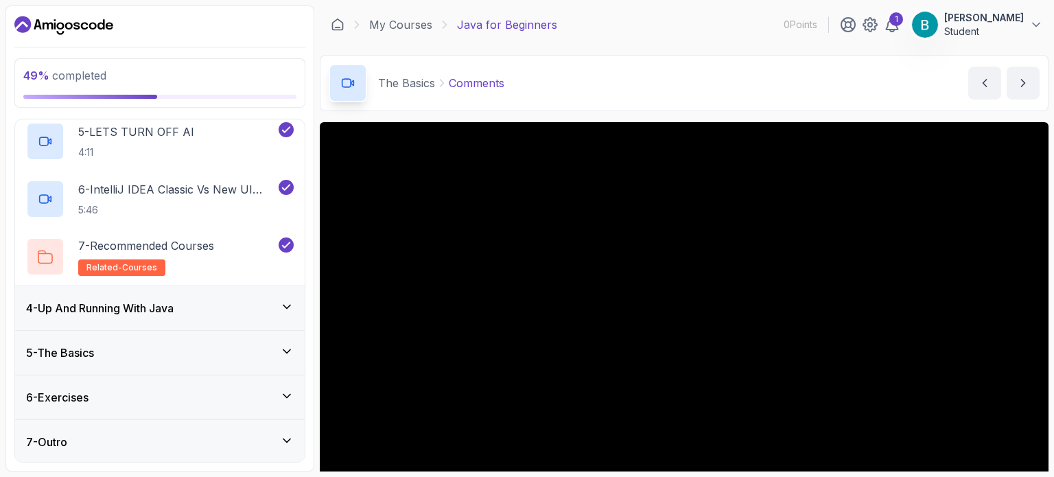
click at [194, 301] on div "4 - Up And Running With Java" at bounding box center [160, 308] width 268 height 16
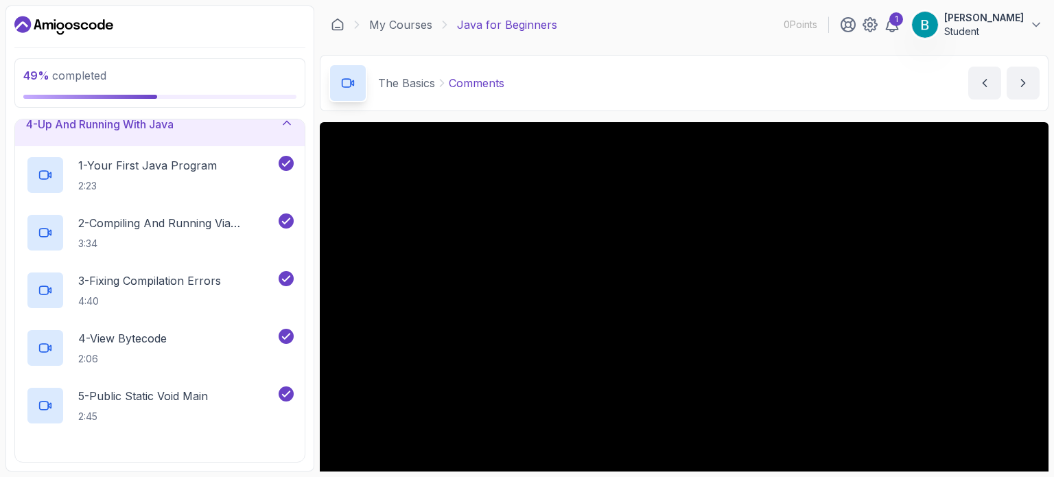
scroll to position [154, 0]
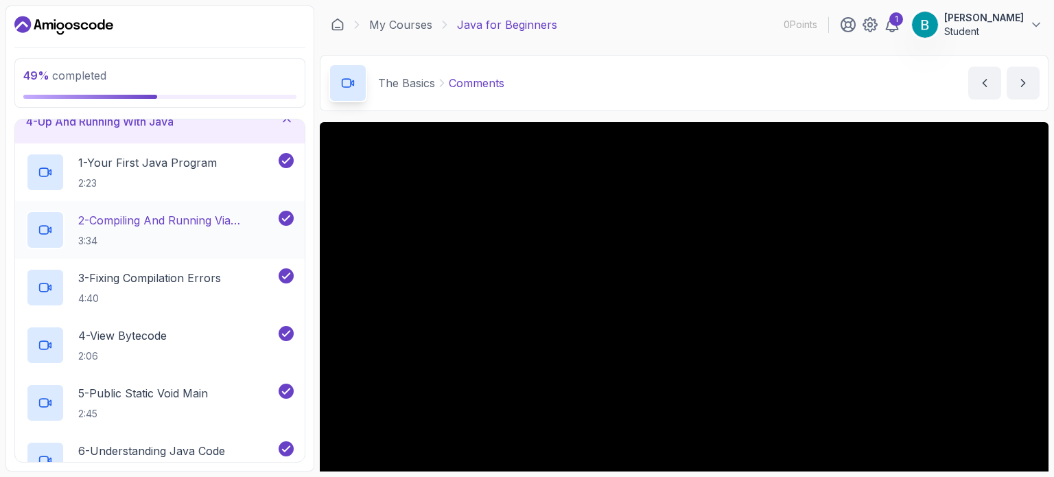
click at [202, 224] on p "2 - Compiling And Running Via Terminal" at bounding box center [177, 220] width 198 height 16
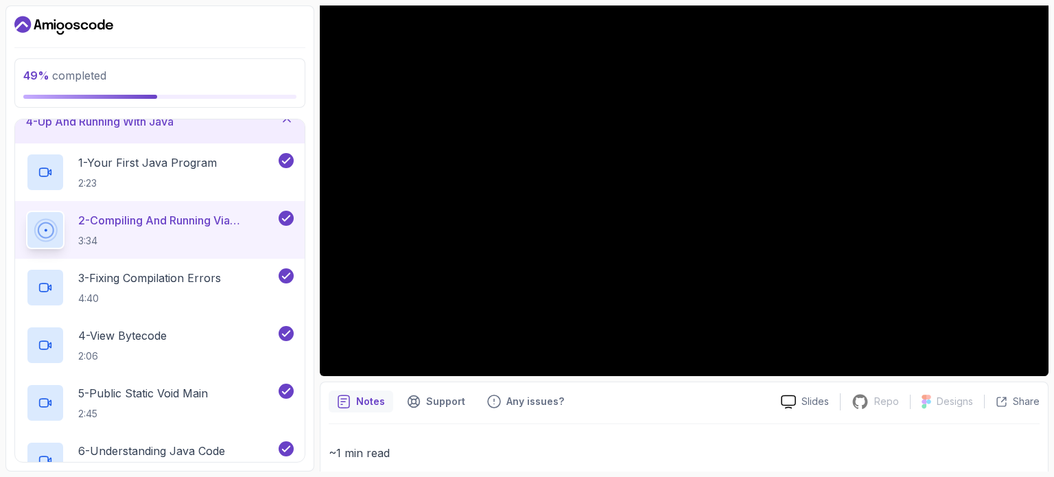
scroll to position [155, 0]
